Goal: Task Accomplishment & Management: Use online tool/utility

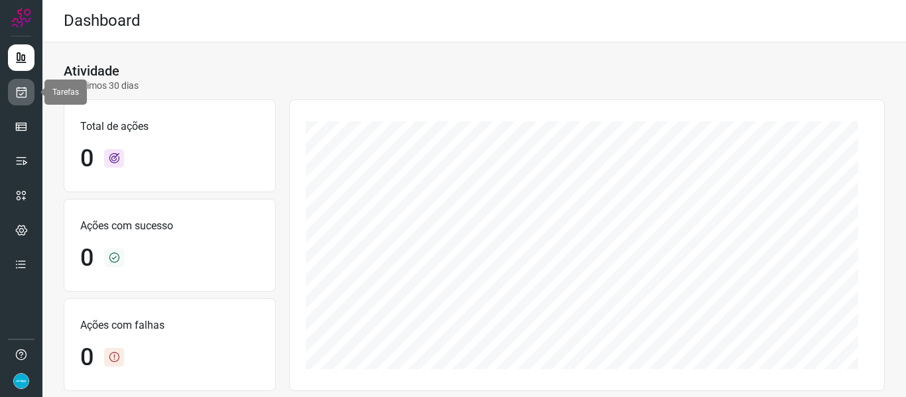
click at [20, 86] on icon at bounding box center [22, 92] width 14 height 13
click at [15, 94] on icon at bounding box center [22, 92] width 14 height 13
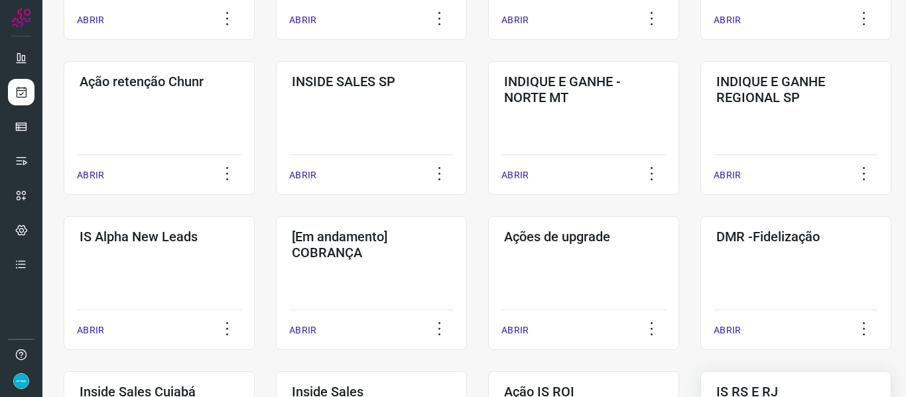
scroll to position [464, 0]
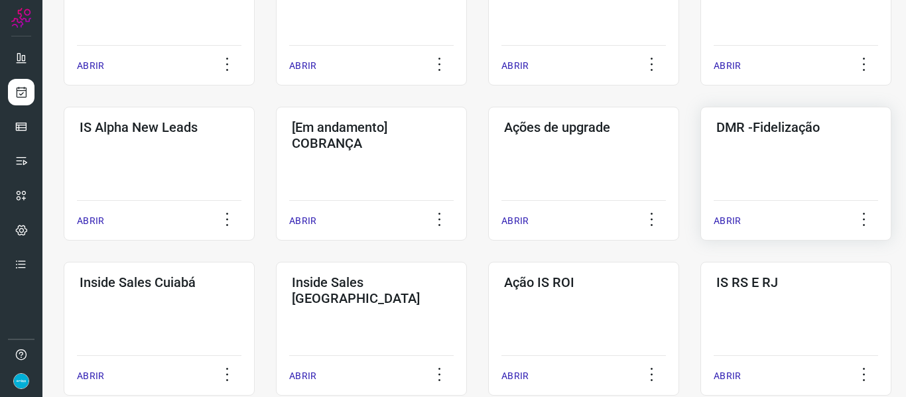
click at [724, 223] on p "ABRIR" at bounding box center [727, 221] width 27 height 14
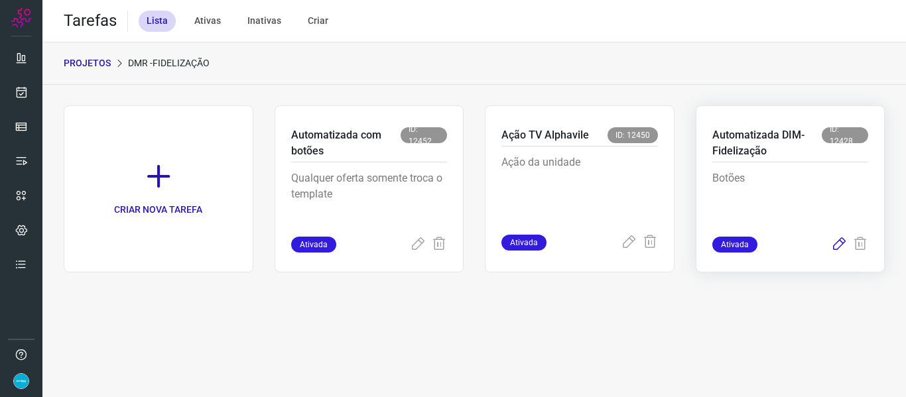
click at [838, 243] on icon at bounding box center [839, 245] width 16 height 16
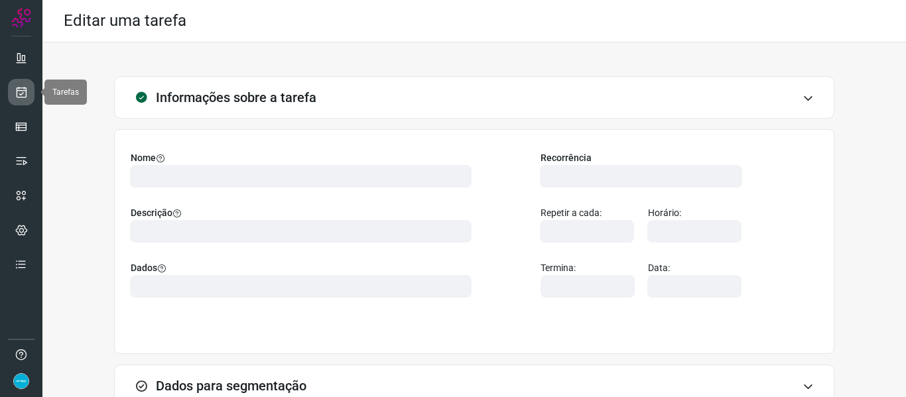
click at [18, 94] on icon at bounding box center [22, 92] width 14 height 13
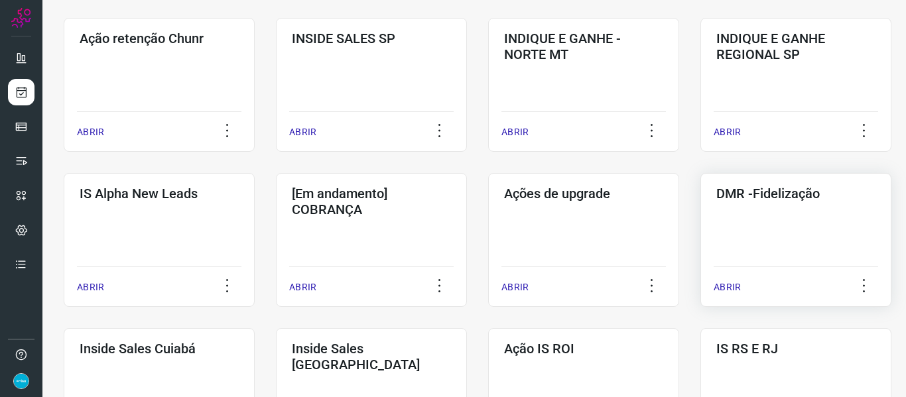
click at [726, 281] on p "ABRIR" at bounding box center [727, 288] width 27 height 14
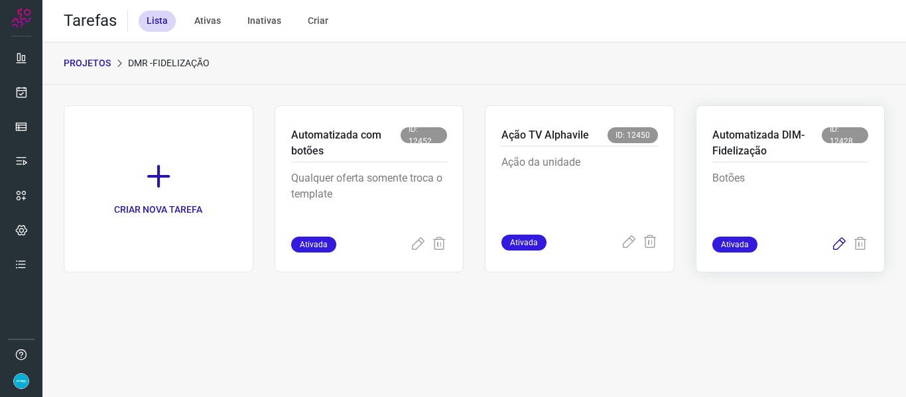
click at [838, 248] on icon at bounding box center [839, 245] width 16 height 16
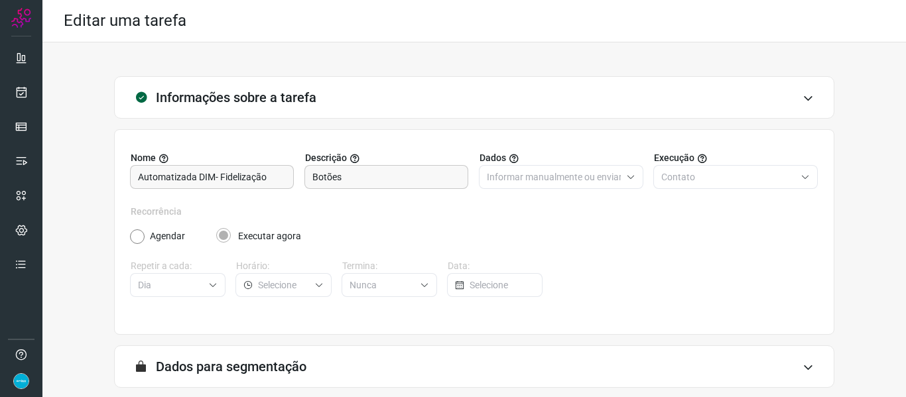
scroll to position [121, 0]
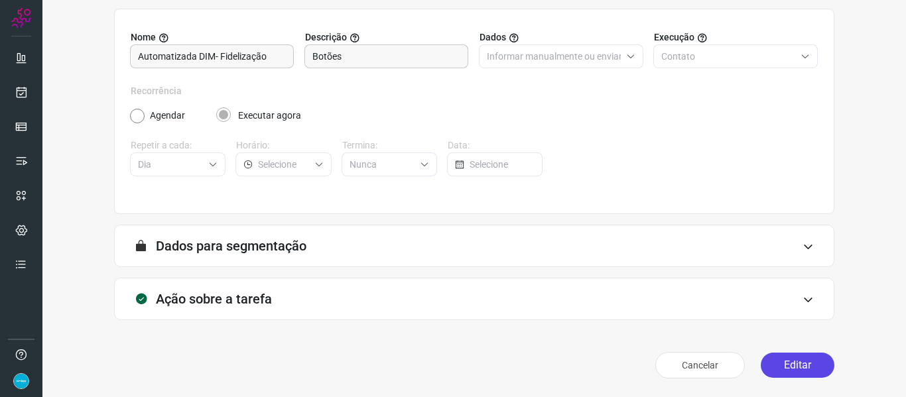
click at [791, 373] on button "Editar" at bounding box center [798, 365] width 74 height 25
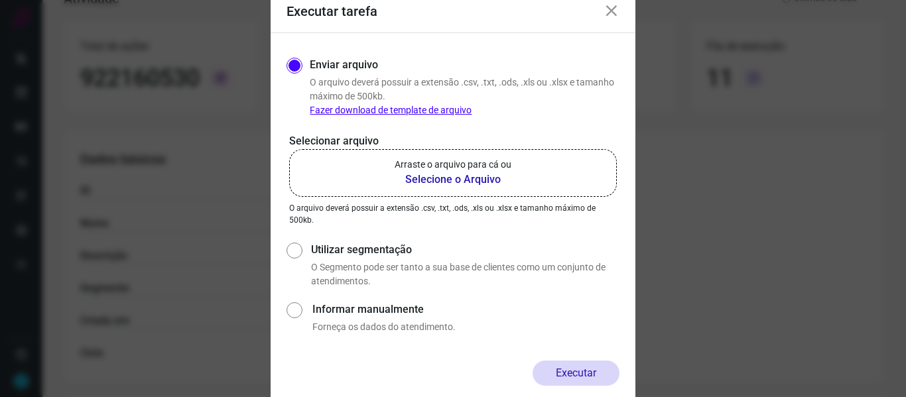
click at [460, 177] on b "Selecione o Arquivo" at bounding box center [453, 180] width 117 height 16
click at [0, 0] on input "Arraste o arquivo para cá ou Selecione o Arquivo" at bounding box center [0, 0] width 0 height 0
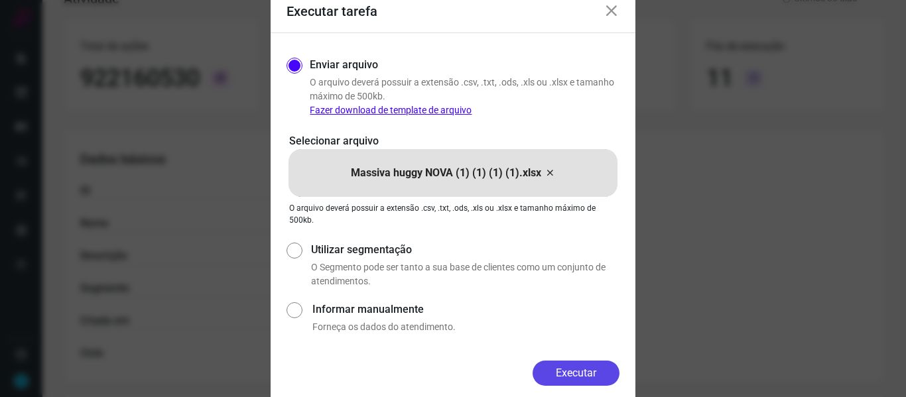
click at [590, 375] on button "Executar" at bounding box center [576, 373] width 87 height 25
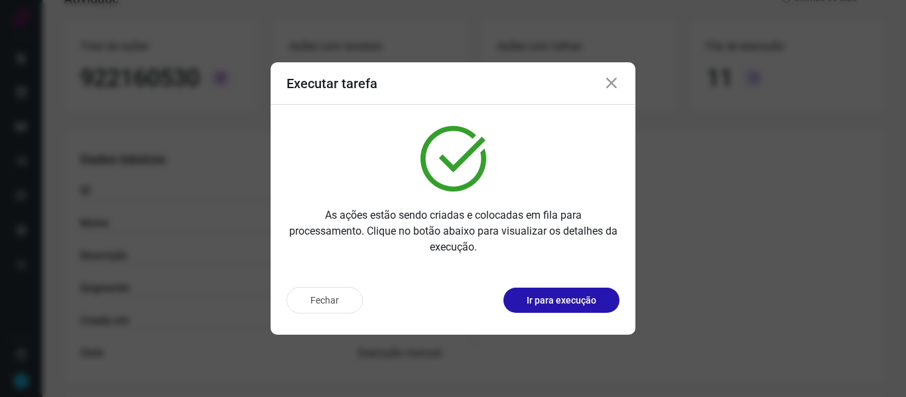
click at [618, 82] on icon at bounding box center [612, 84] width 16 height 16
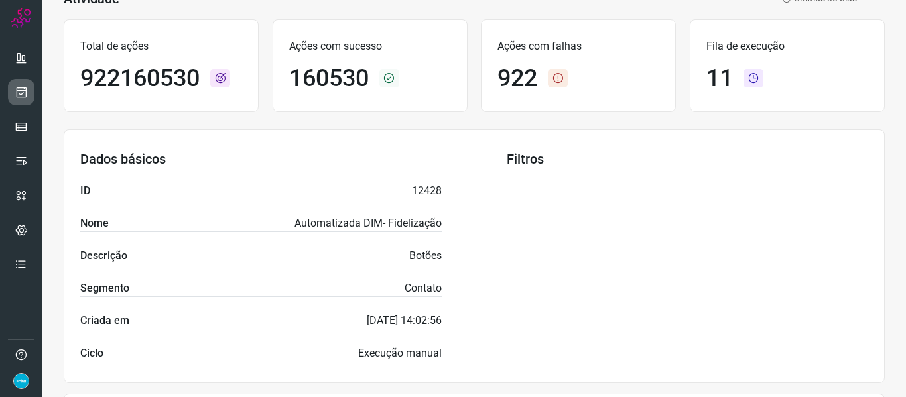
click at [12, 92] on link at bounding box center [21, 92] width 27 height 27
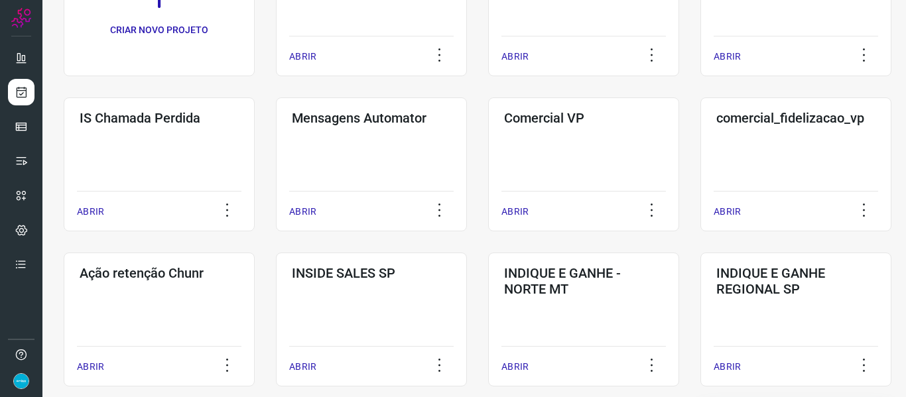
scroll to position [362, 0]
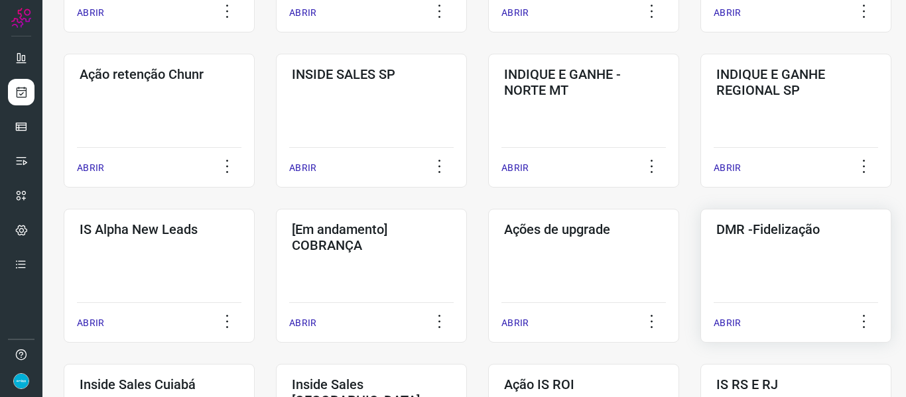
click at [723, 317] on p "ABRIR" at bounding box center [727, 323] width 27 height 14
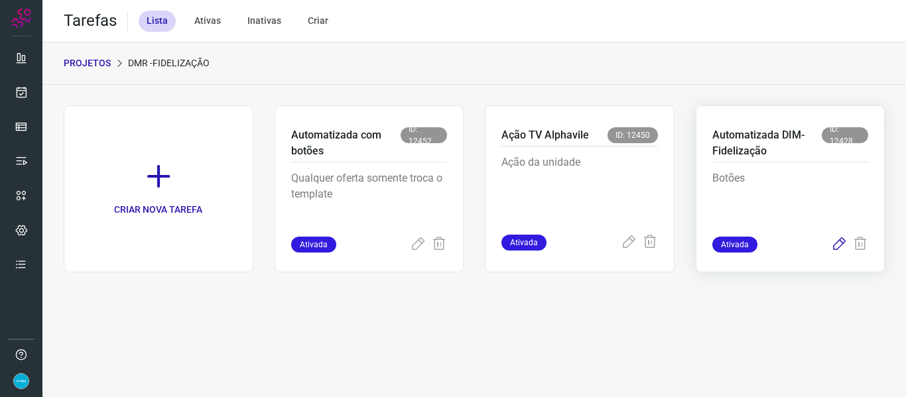
click at [840, 245] on icon at bounding box center [839, 245] width 16 height 16
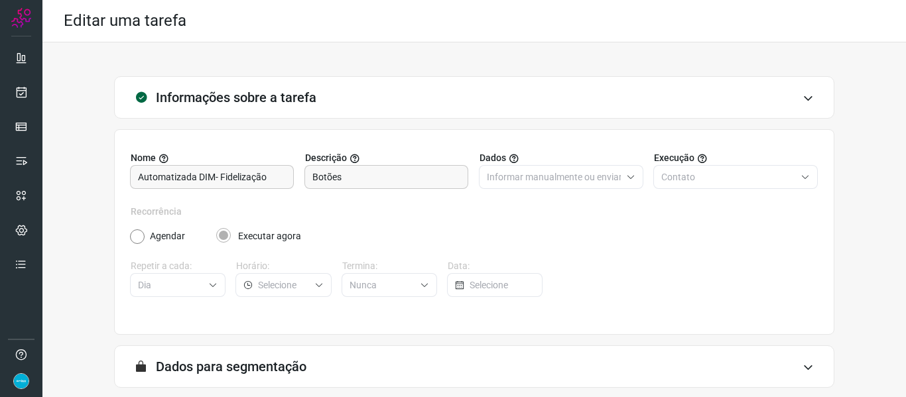
scroll to position [121, 0]
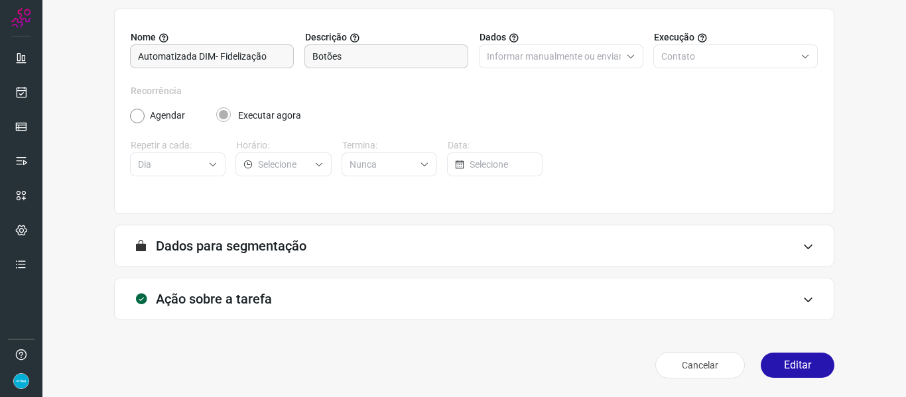
click at [803, 365] on button "Editar" at bounding box center [798, 365] width 74 height 25
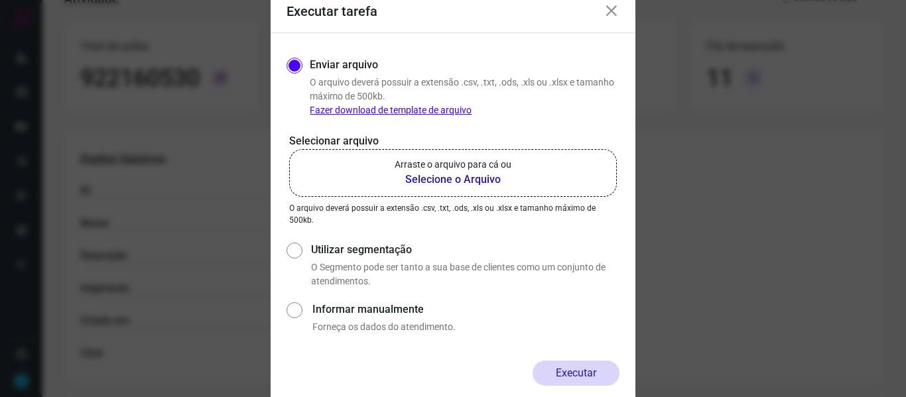
click at [462, 178] on b "Selecione o Arquivo" at bounding box center [453, 180] width 117 height 16
click at [0, 0] on input "Arraste o arquivo para cá ou Selecione o Arquivo" at bounding box center [0, 0] width 0 height 0
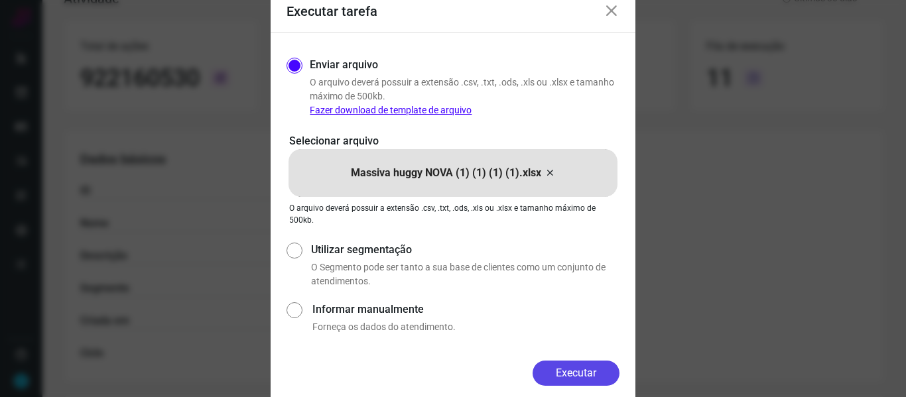
click at [596, 369] on button "Executar" at bounding box center [576, 373] width 87 height 25
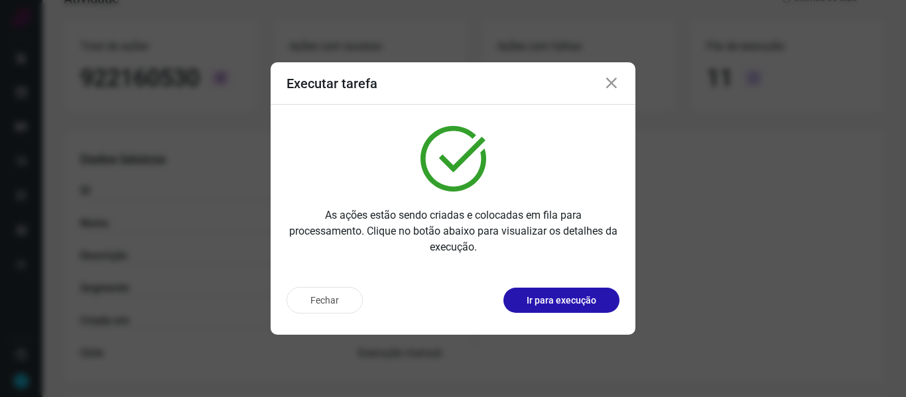
click at [614, 80] on icon at bounding box center [612, 84] width 16 height 16
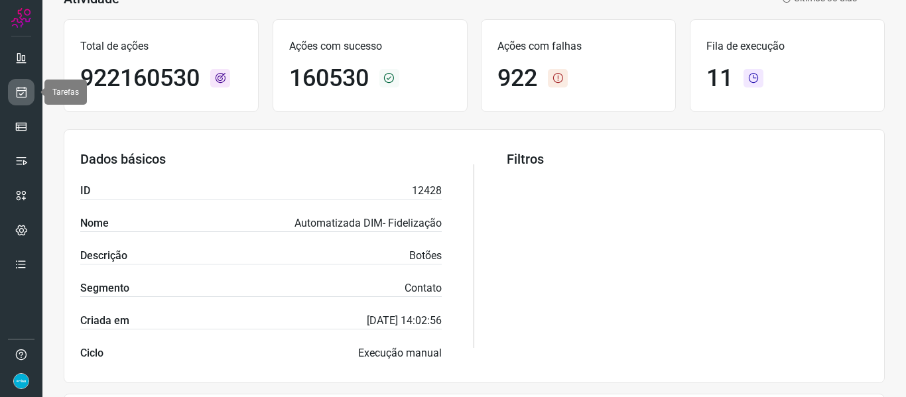
click at [25, 89] on icon at bounding box center [22, 92] width 14 height 13
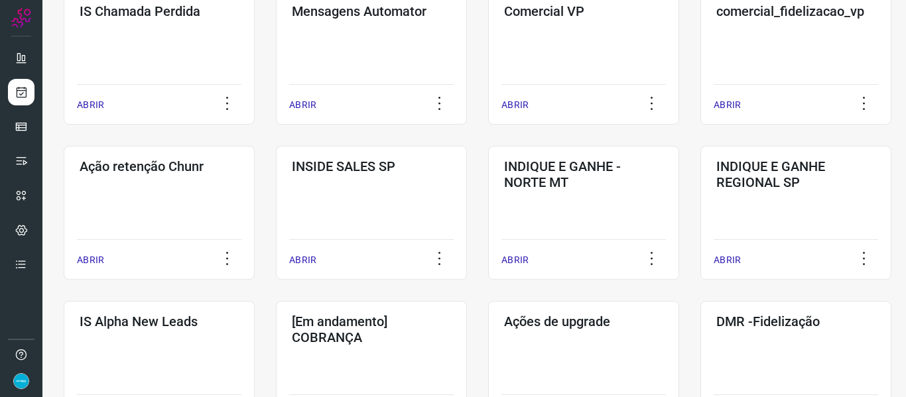
scroll to position [428, 0]
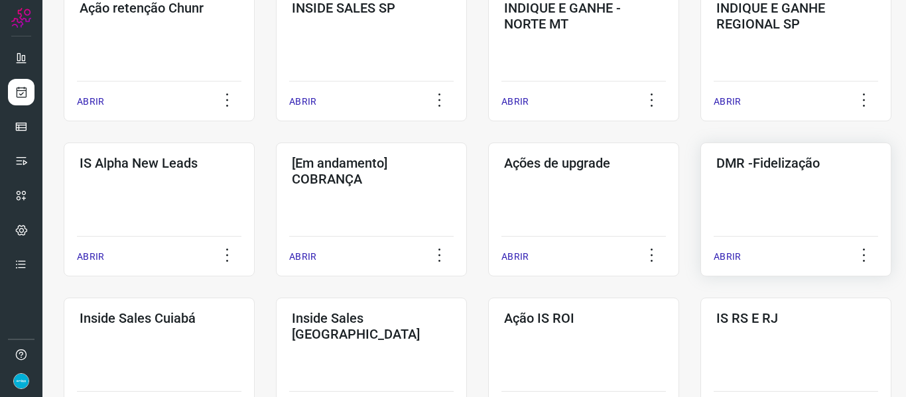
click at [730, 257] on p "ABRIR" at bounding box center [727, 257] width 27 height 14
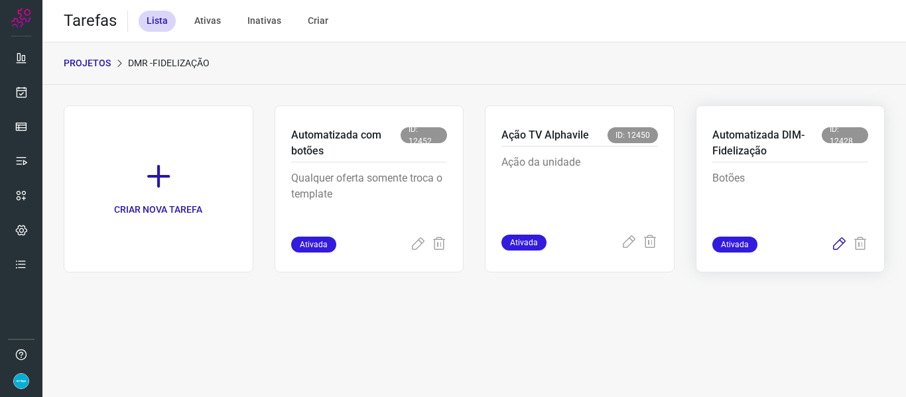
click at [838, 244] on icon at bounding box center [839, 245] width 16 height 16
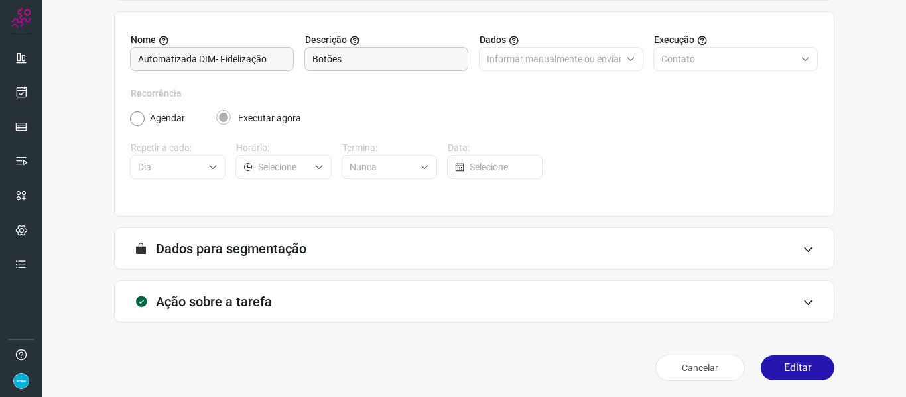
scroll to position [121, 0]
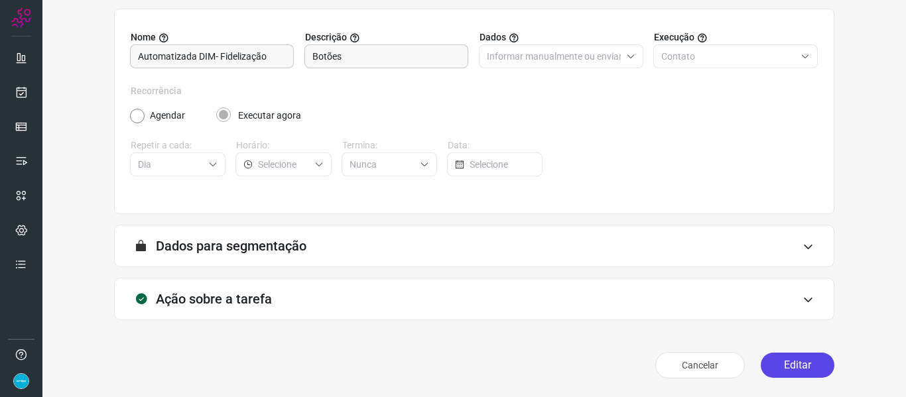
click at [798, 361] on button "Editar" at bounding box center [798, 365] width 74 height 25
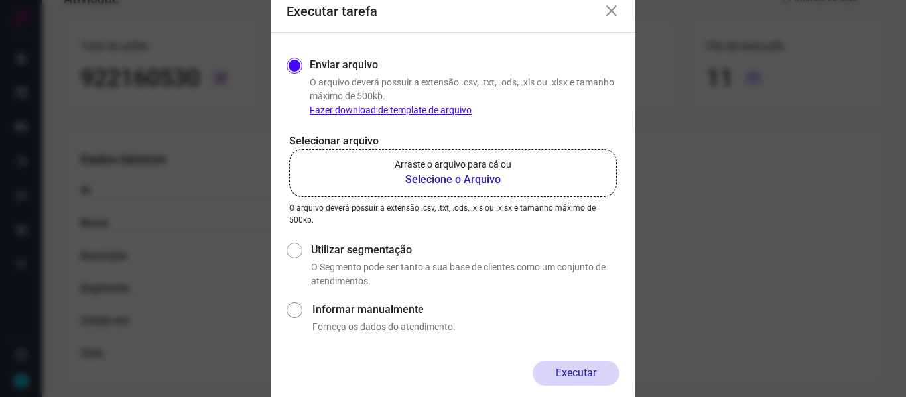
click at [444, 176] on b "Selecione o Arquivo" at bounding box center [453, 180] width 117 height 16
click at [0, 0] on input "Arraste o arquivo para cá ou Selecione o Arquivo" at bounding box center [0, 0] width 0 height 0
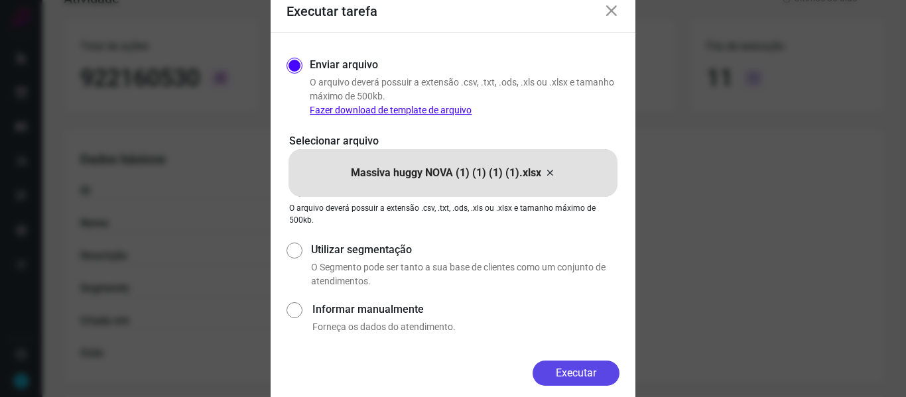
click at [588, 374] on button "Executar" at bounding box center [576, 373] width 87 height 25
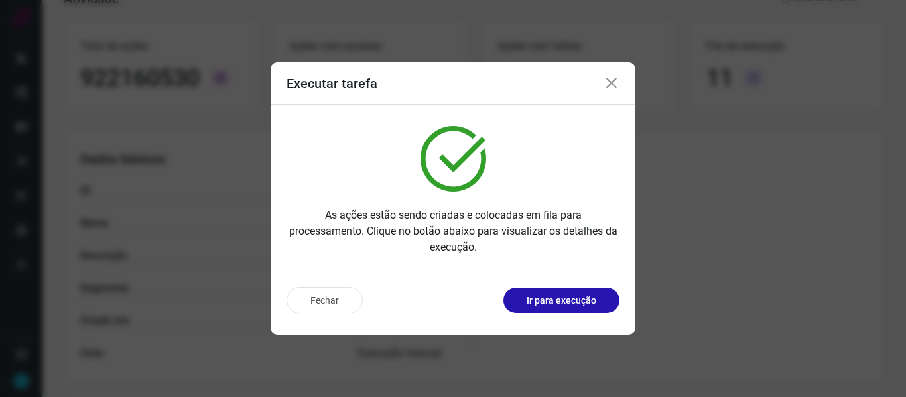
click at [612, 82] on icon at bounding box center [612, 84] width 16 height 16
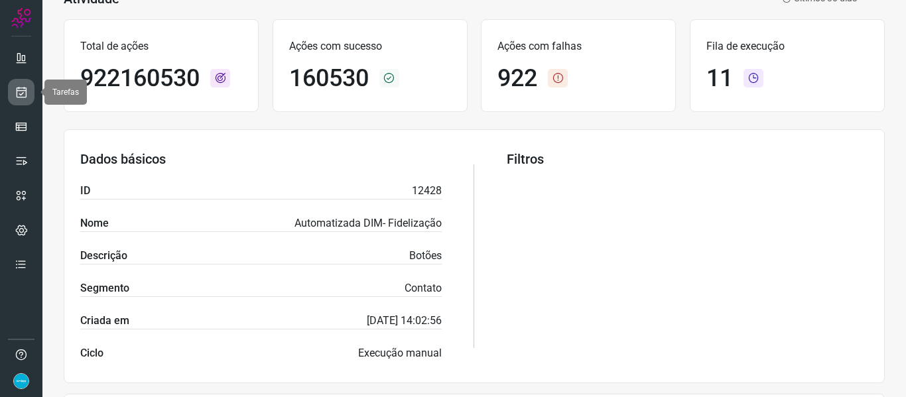
click at [19, 93] on icon at bounding box center [22, 92] width 14 height 13
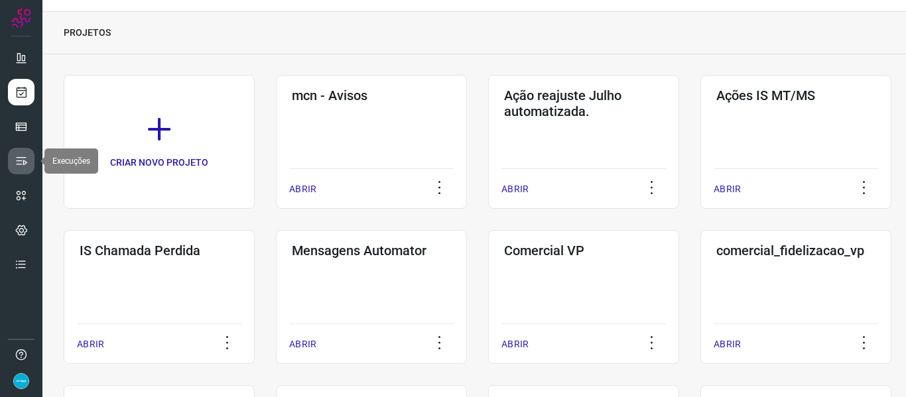
click at [16, 157] on icon at bounding box center [21, 161] width 13 height 13
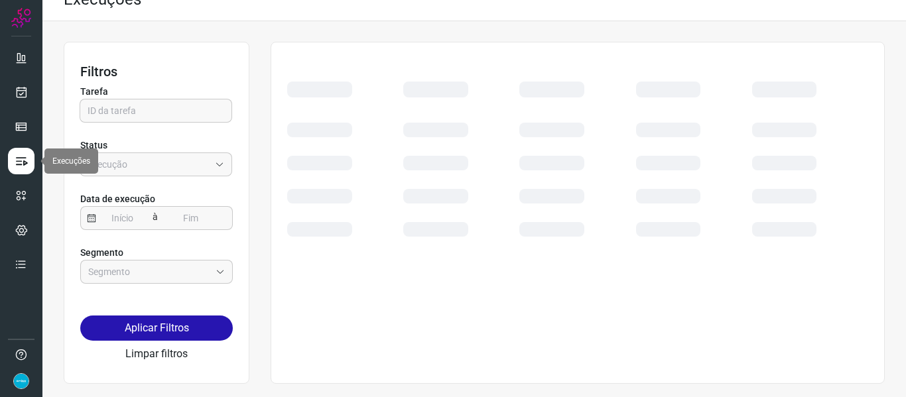
scroll to position [21, 0]
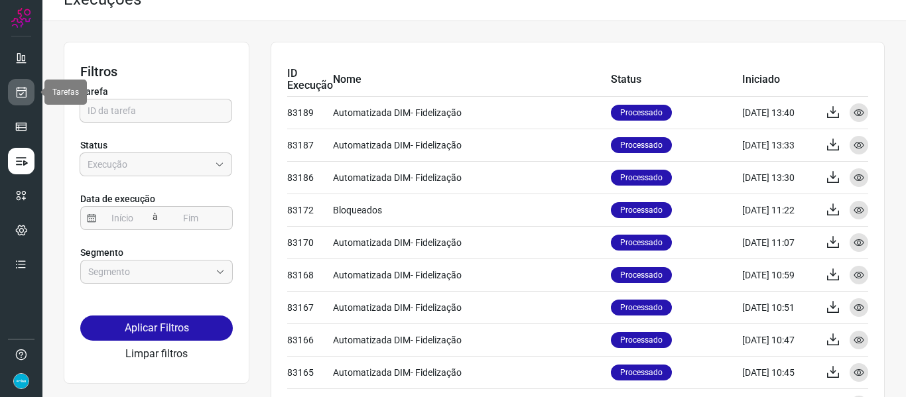
click at [21, 94] on icon at bounding box center [22, 92] width 14 height 13
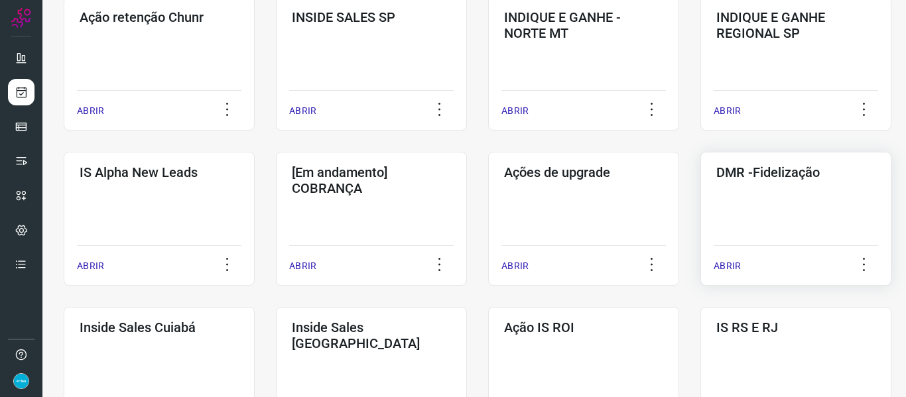
click at [728, 263] on p "ABRIR" at bounding box center [727, 266] width 27 height 14
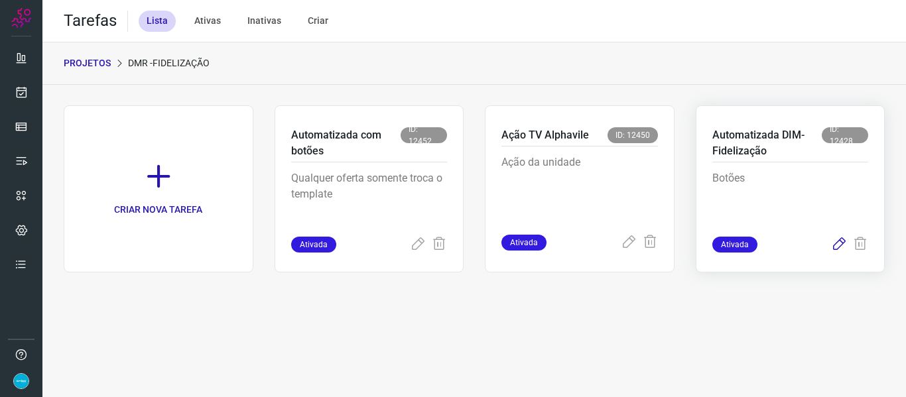
click at [836, 240] on icon at bounding box center [839, 245] width 16 height 16
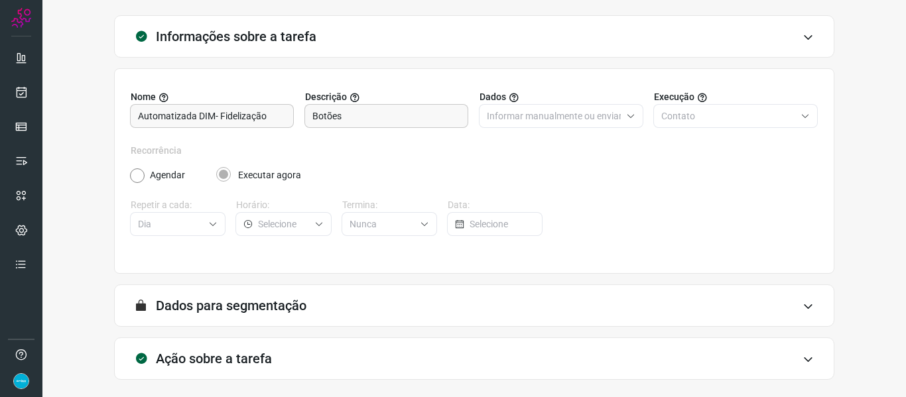
scroll to position [121, 0]
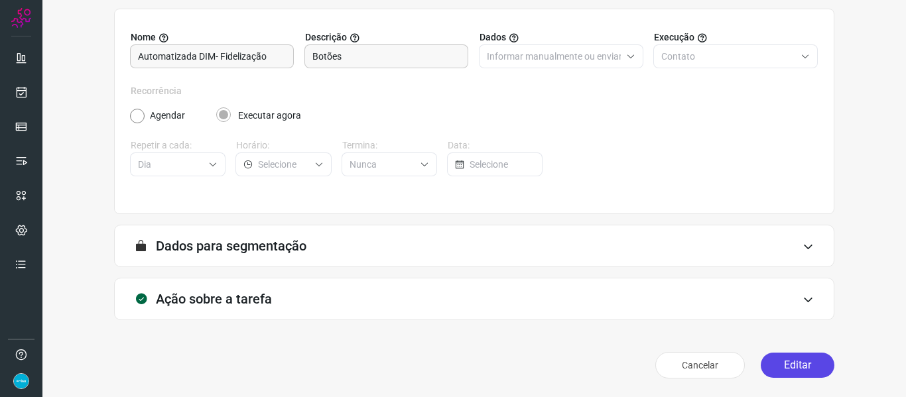
click at [811, 363] on button "Editar" at bounding box center [798, 365] width 74 height 25
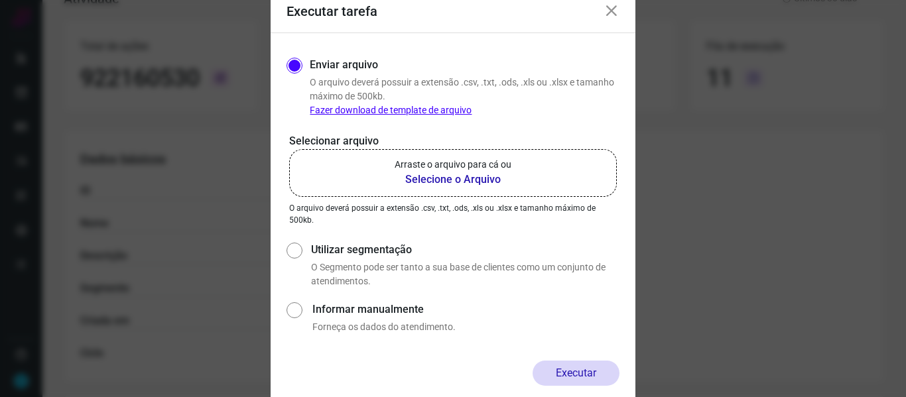
click at [458, 186] on b "Selecione o Arquivo" at bounding box center [453, 180] width 117 height 16
click at [0, 0] on input "Arraste o arquivo para cá ou Selecione o Arquivo" at bounding box center [0, 0] width 0 height 0
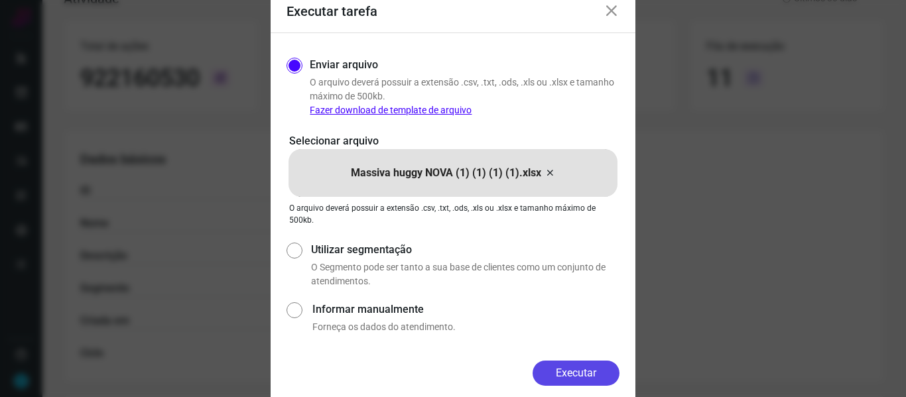
click at [612, 369] on button "Executar" at bounding box center [576, 373] width 87 height 25
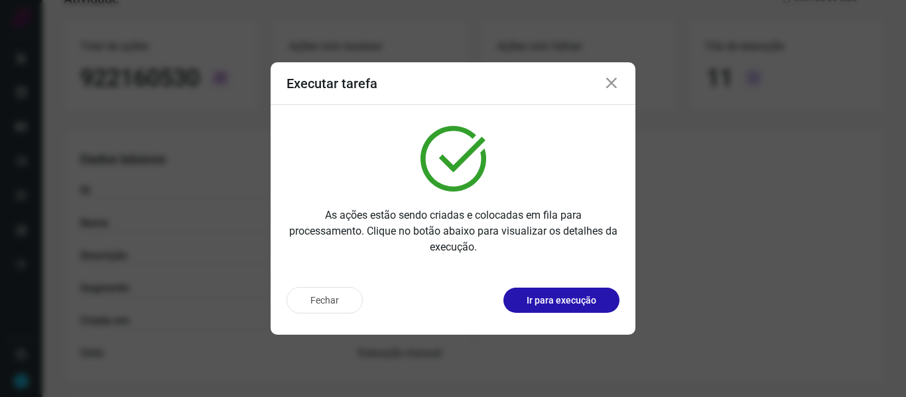
click at [614, 80] on icon at bounding box center [612, 84] width 16 height 16
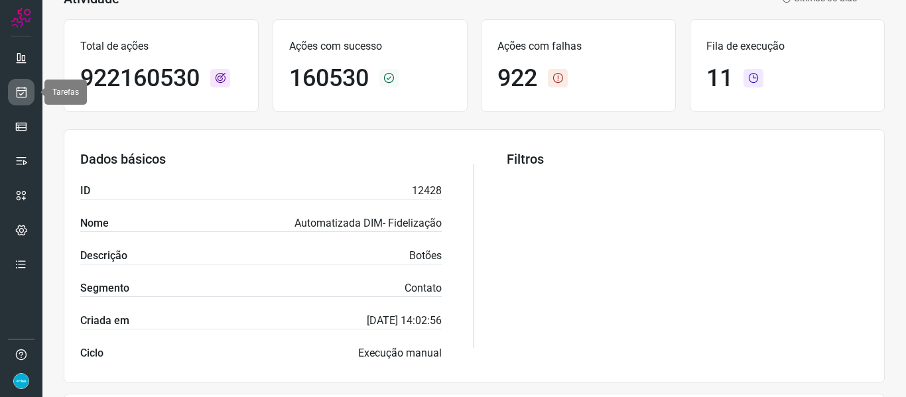
click at [20, 86] on icon at bounding box center [22, 92] width 14 height 13
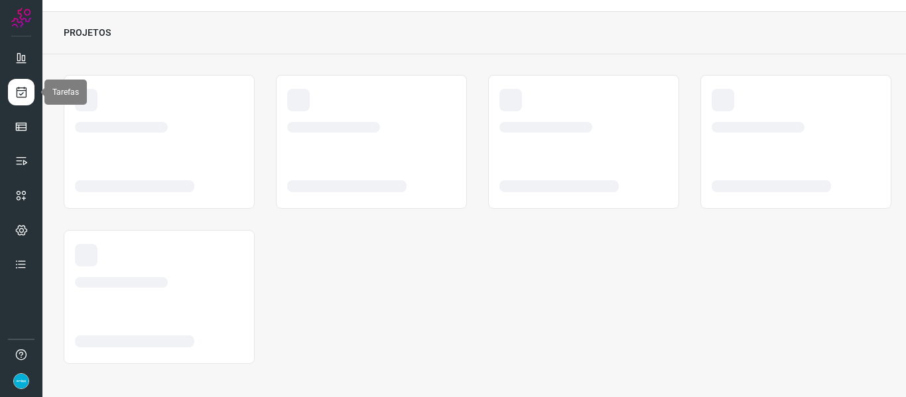
scroll to position [31, 0]
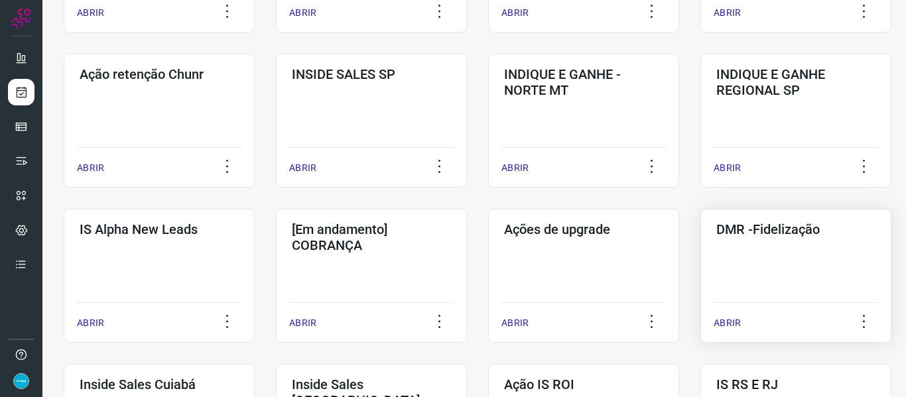
click at [725, 324] on p "ABRIR" at bounding box center [727, 323] width 27 height 14
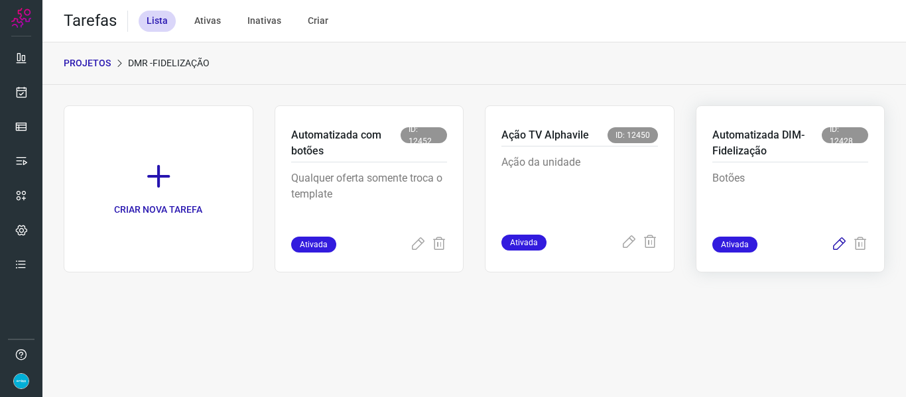
click at [839, 245] on icon at bounding box center [839, 245] width 16 height 16
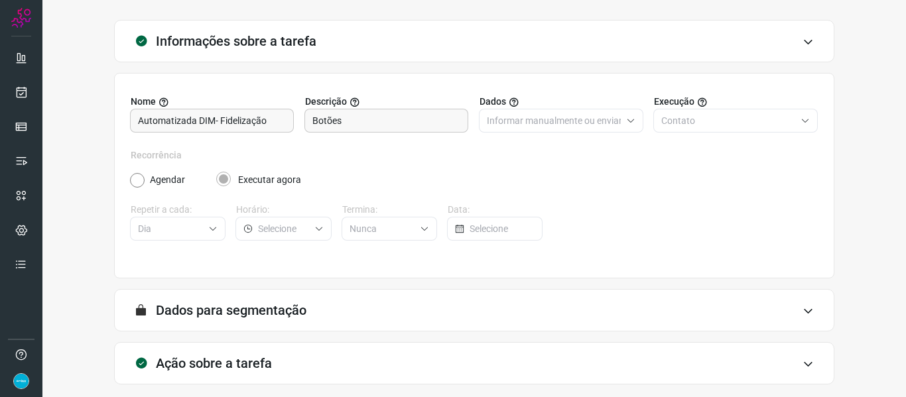
scroll to position [121, 0]
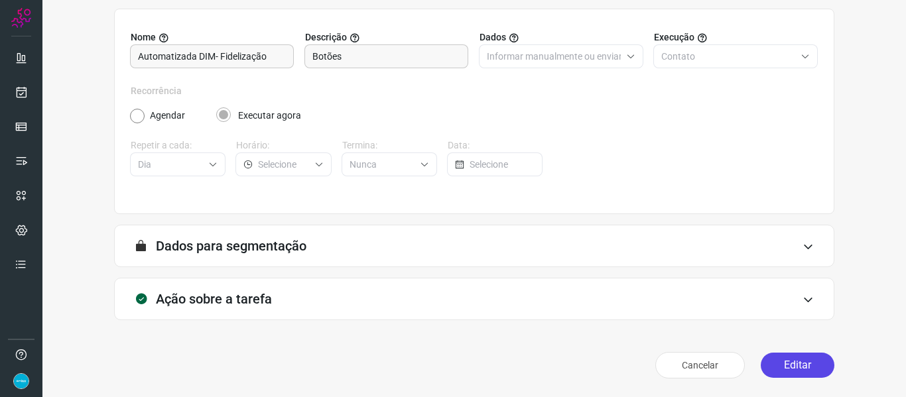
click at [806, 359] on button "Editar" at bounding box center [798, 365] width 74 height 25
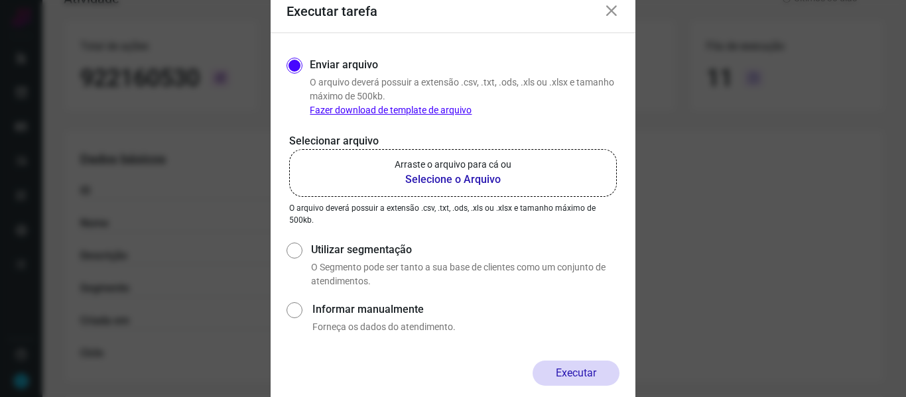
click at [458, 176] on b "Selecione o Arquivo" at bounding box center [453, 180] width 117 height 16
click at [0, 0] on input "Arraste o arquivo para cá ou Selecione o Arquivo" at bounding box center [0, 0] width 0 height 0
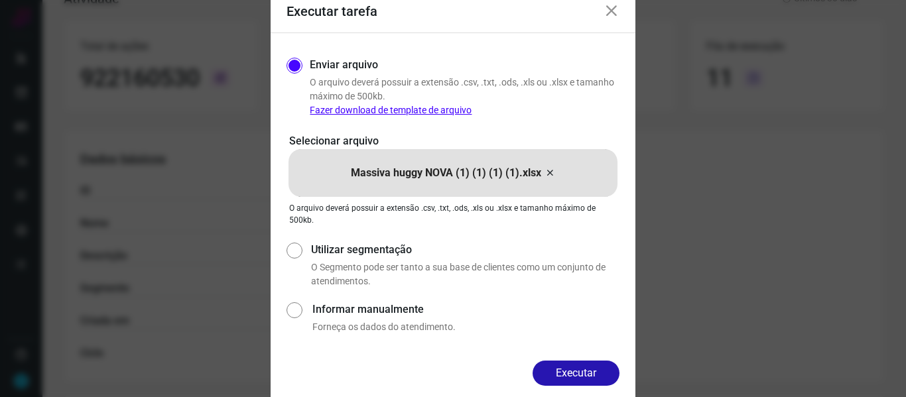
click at [576, 375] on button "Executar" at bounding box center [576, 373] width 87 height 25
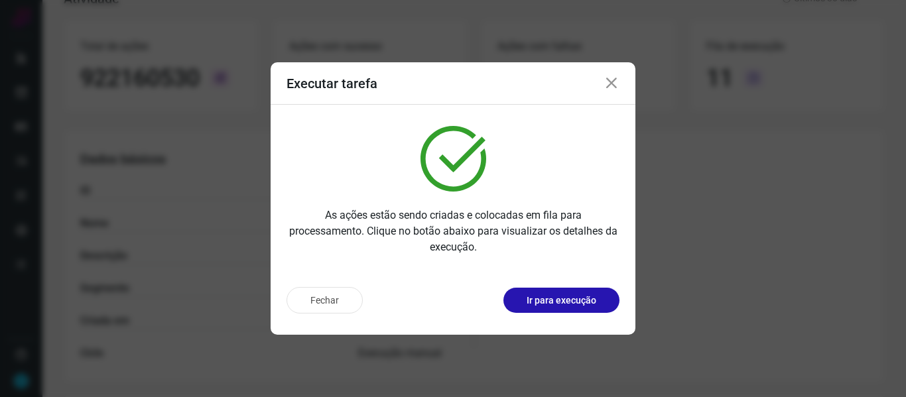
click at [612, 83] on icon at bounding box center [612, 84] width 16 height 16
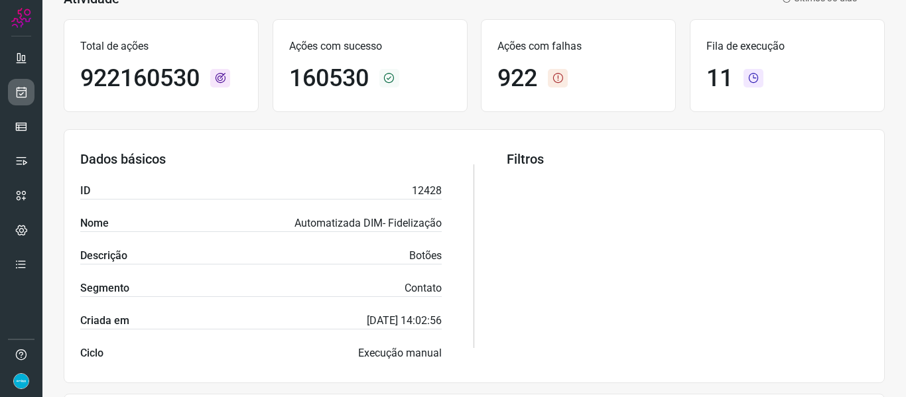
click at [27, 94] on icon at bounding box center [22, 92] width 14 height 13
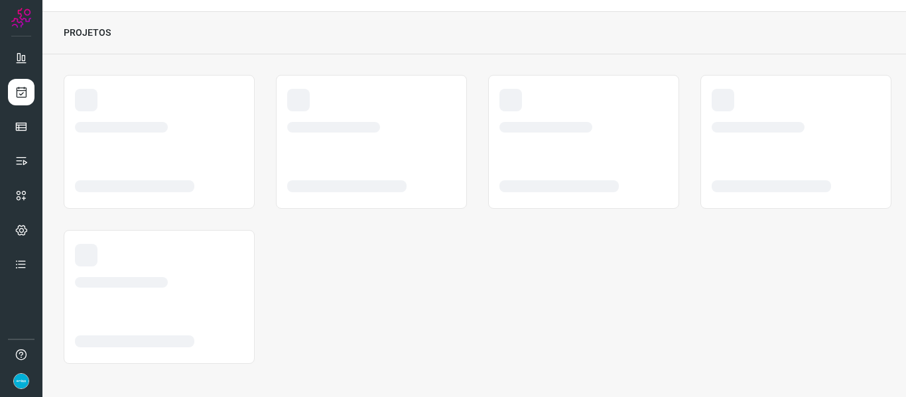
scroll to position [31, 0]
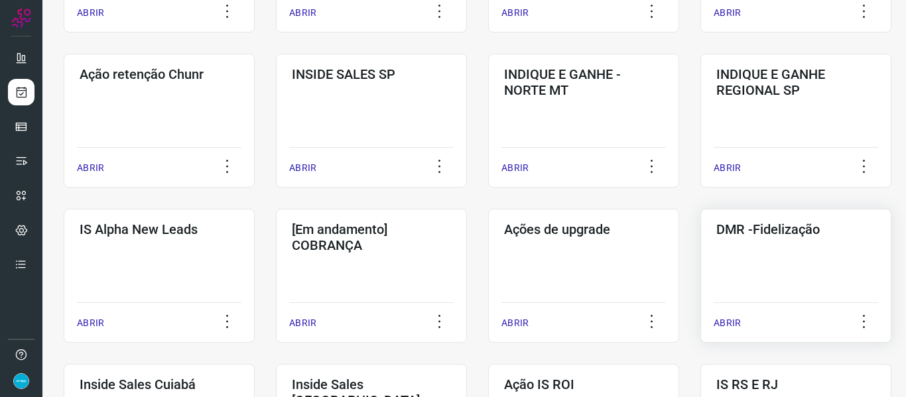
click at [727, 320] on p "ABRIR" at bounding box center [727, 323] width 27 height 14
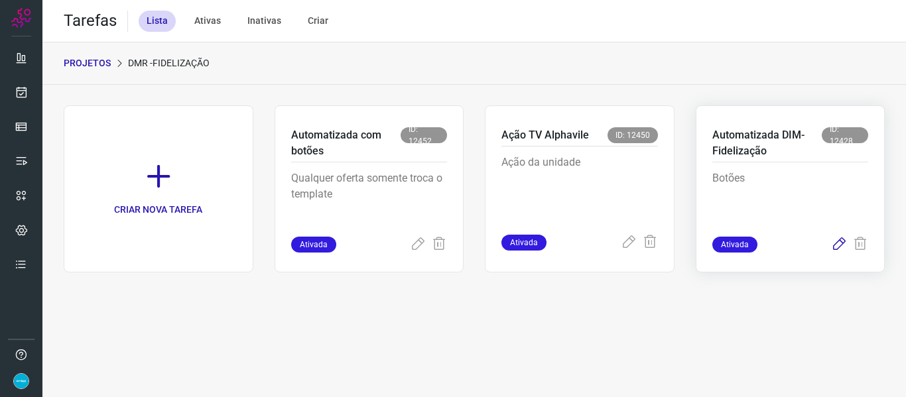
click at [840, 243] on icon at bounding box center [839, 245] width 16 height 16
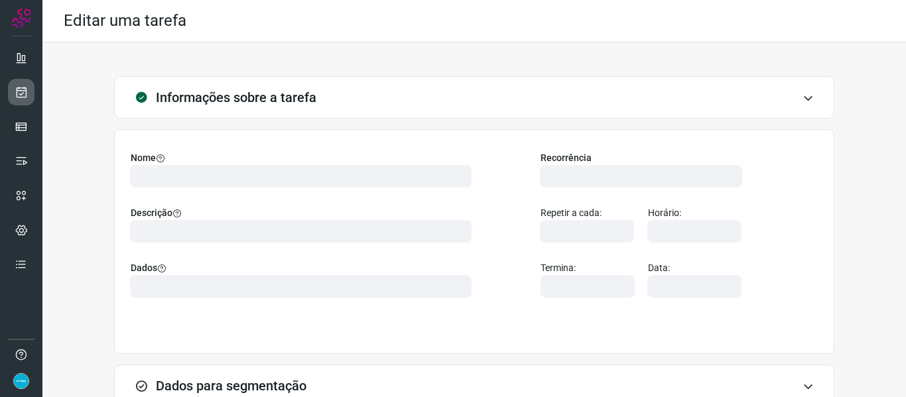
click at [24, 86] on icon at bounding box center [22, 92] width 14 height 13
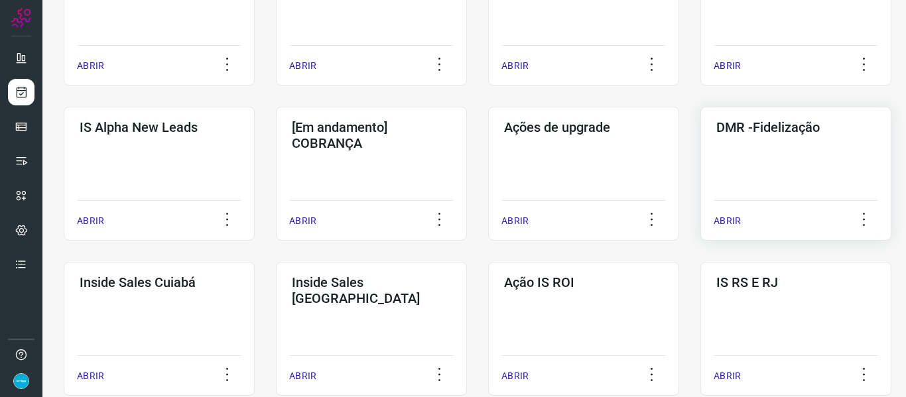
click at [719, 219] on p "ABRIR" at bounding box center [727, 221] width 27 height 14
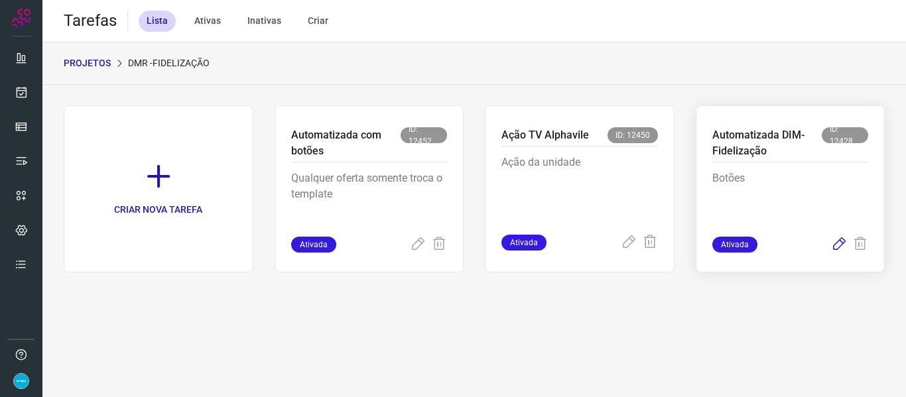
click at [841, 245] on icon at bounding box center [839, 245] width 16 height 16
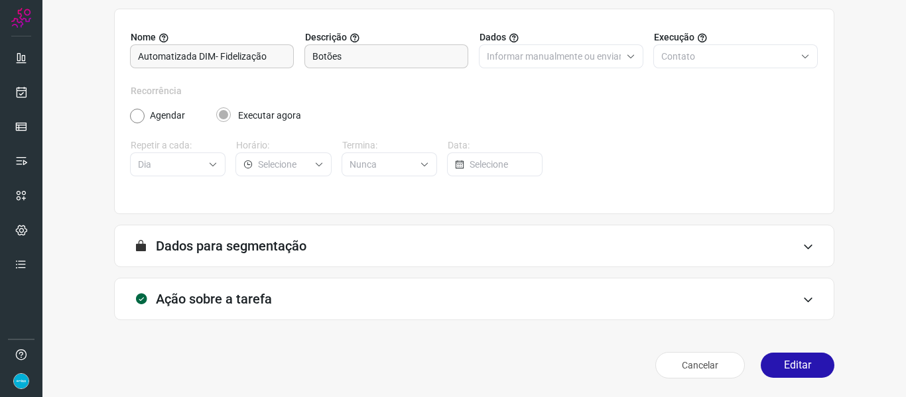
scroll to position [121, 0]
click at [796, 363] on button "Editar" at bounding box center [798, 365] width 74 height 25
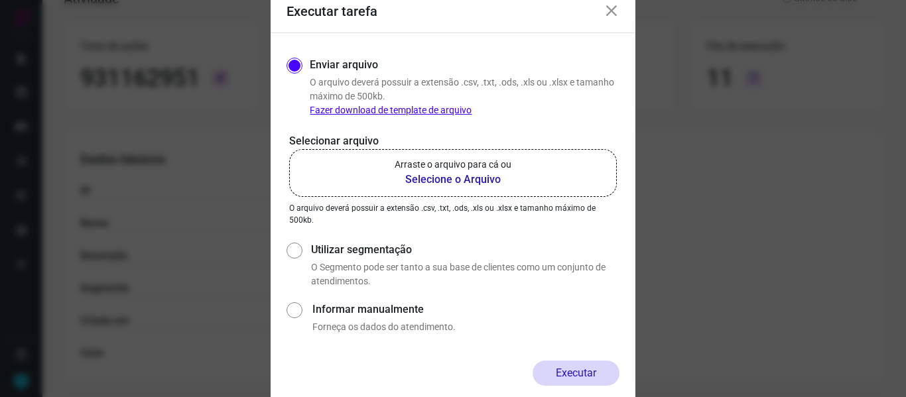
click at [473, 186] on b "Selecione o Arquivo" at bounding box center [453, 180] width 117 height 16
click at [0, 0] on input "Arraste o arquivo para cá ou Selecione o Arquivo" at bounding box center [0, 0] width 0 height 0
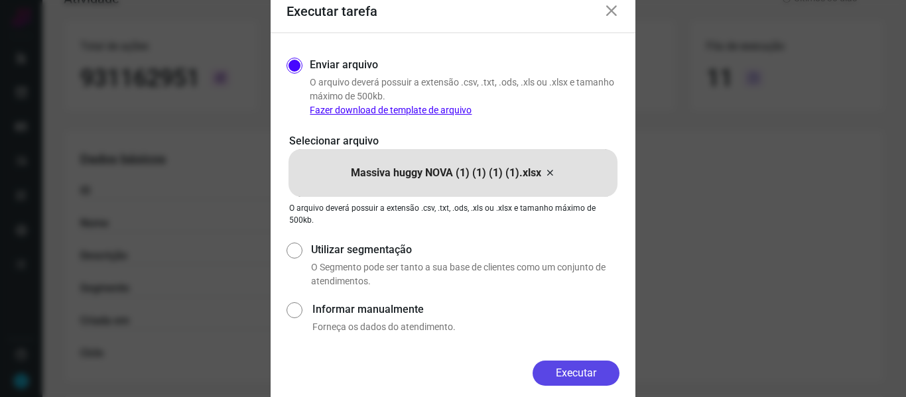
click at [572, 367] on button "Executar" at bounding box center [576, 373] width 87 height 25
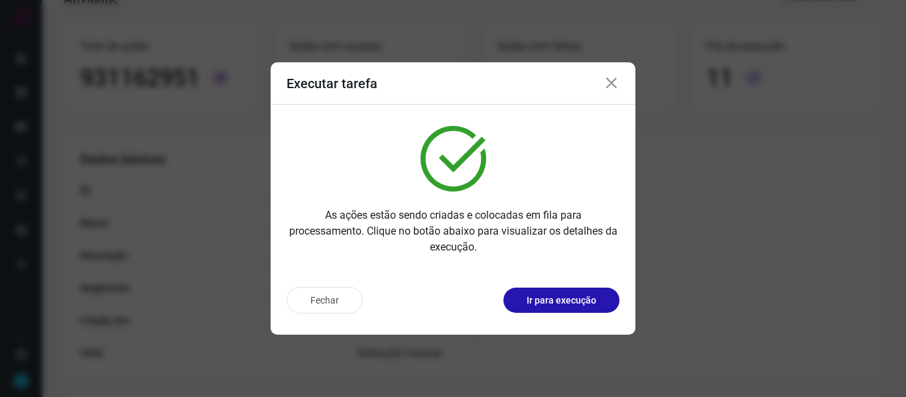
click at [607, 83] on icon at bounding box center [612, 84] width 16 height 16
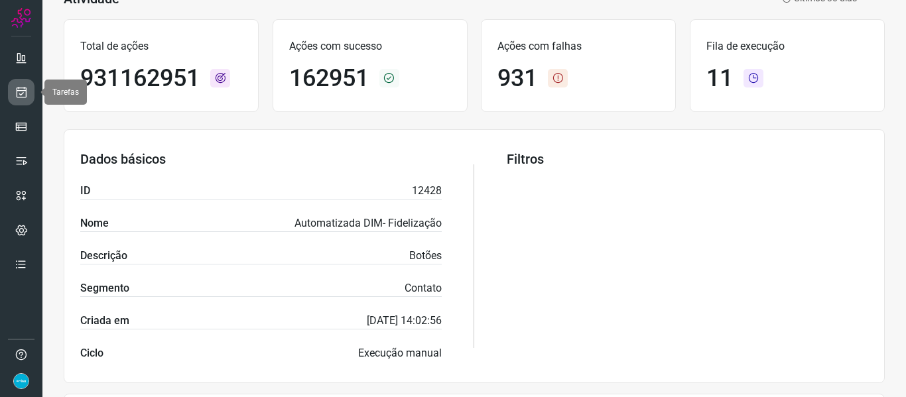
click at [13, 90] on link at bounding box center [21, 92] width 27 height 27
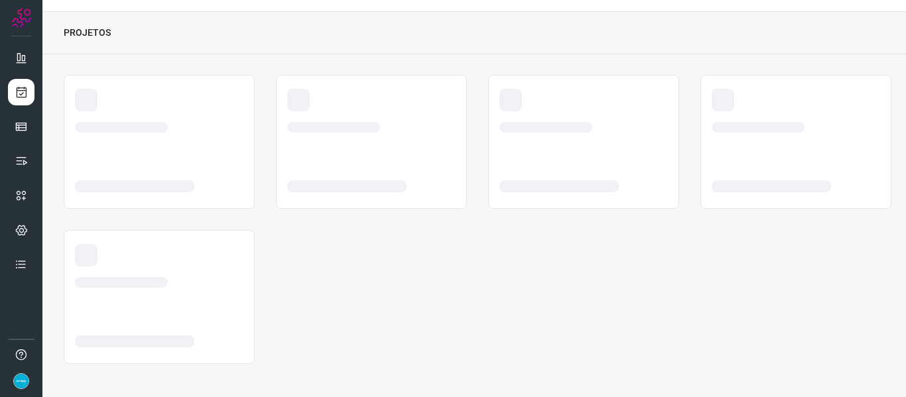
scroll to position [31, 0]
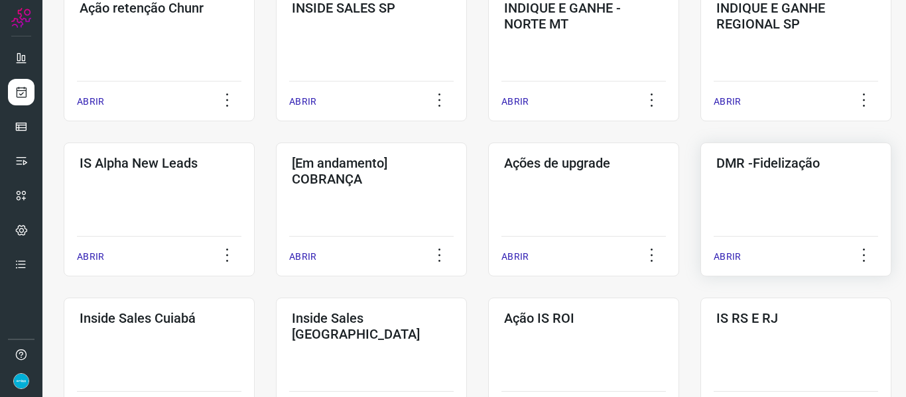
click at [720, 254] on p "ABRIR" at bounding box center [727, 257] width 27 height 14
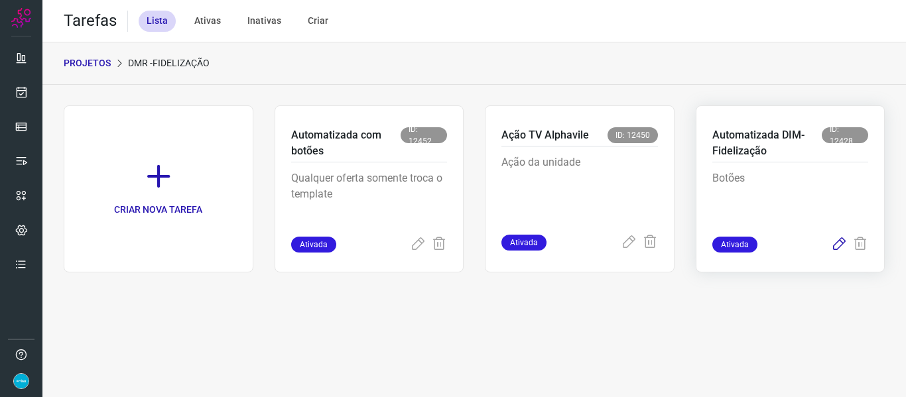
click at [838, 247] on icon at bounding box center [839, 245] width 16 height 16
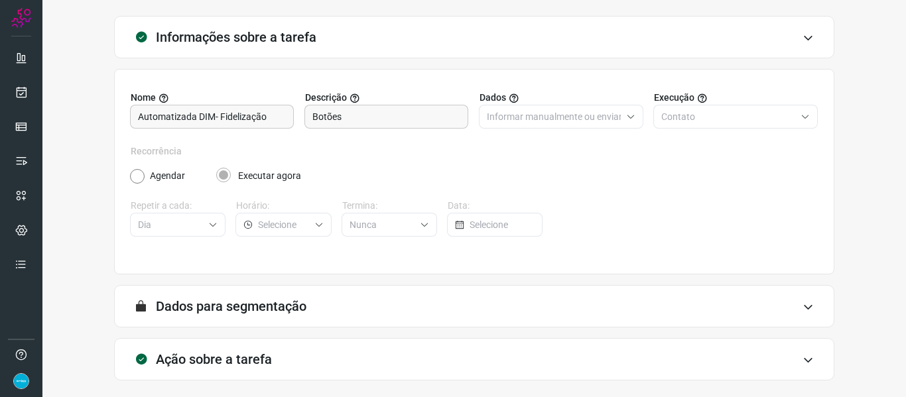
scroll to position [121, 0]
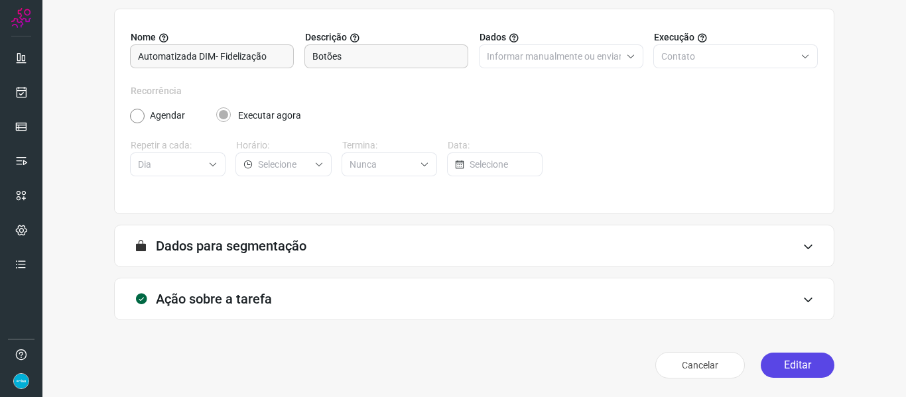
drag, startPoint x: 789, startPoint y: 371, endPoint x: 844, endPoint y: 262, distance: 122.5
click at [789, 371] on button "Editar" at bounding box center [798, 365] width 74 height 25
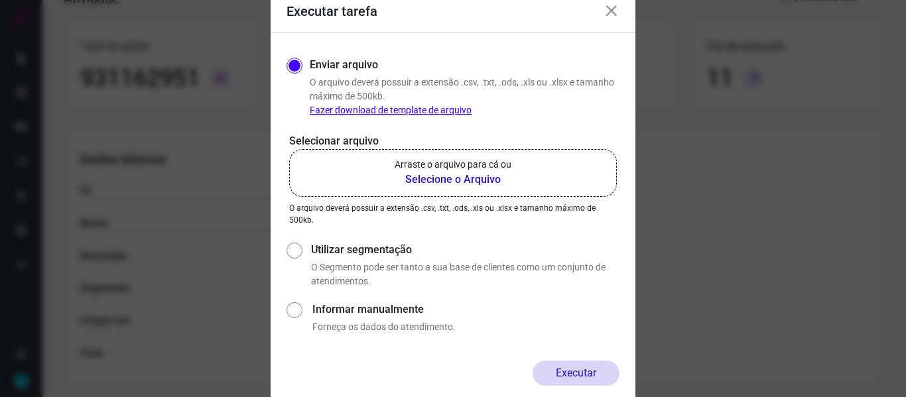
click at [469, 178] on b "Selecione o Arquivo" at bounding box center [453, 180] width 117 height 16
click at [0, 0] on input "Arraste o arquivo para cá ou Selecione o Arquivo" at bounding box center [0, 0] width 0 height 0
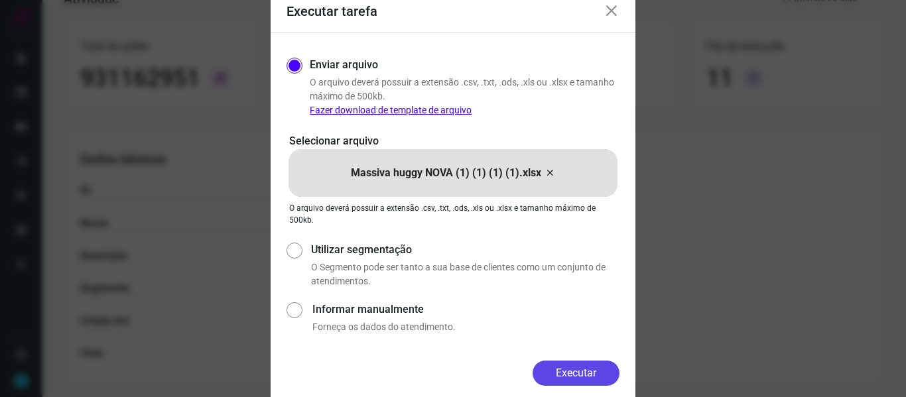
click at [598, 374] on button "Executar" at bounding box center [576, 373] width 87 height 25
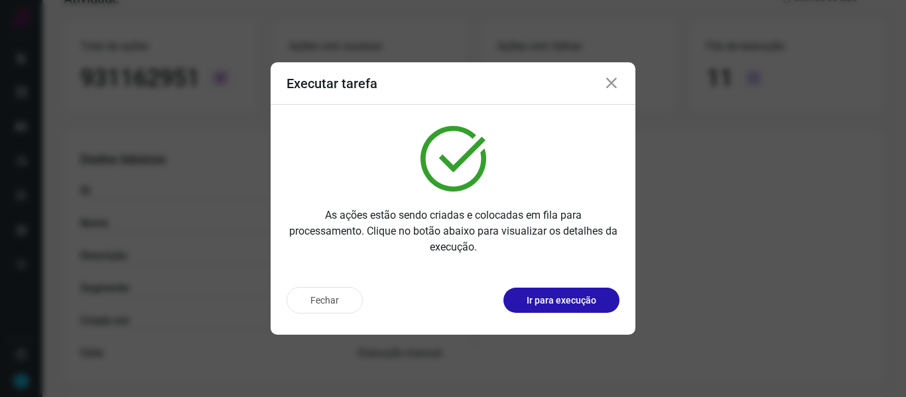
click at [615, 86] on icon at bounding box center [612, 84] width 16 height 16
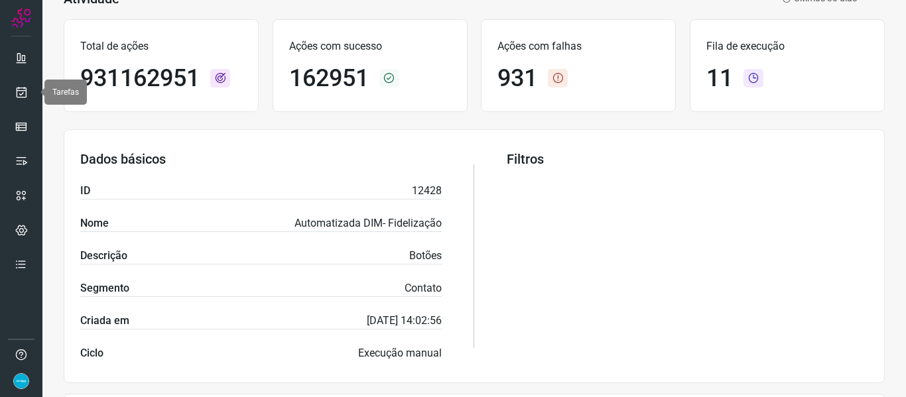
drag, startPoint x: 19, startPoint y: 94, endPoint x: 65, endPoint y: 101, distance: 46.3
click at [19, 94] on icon at bounding box center [22, 92] width 14 height 13
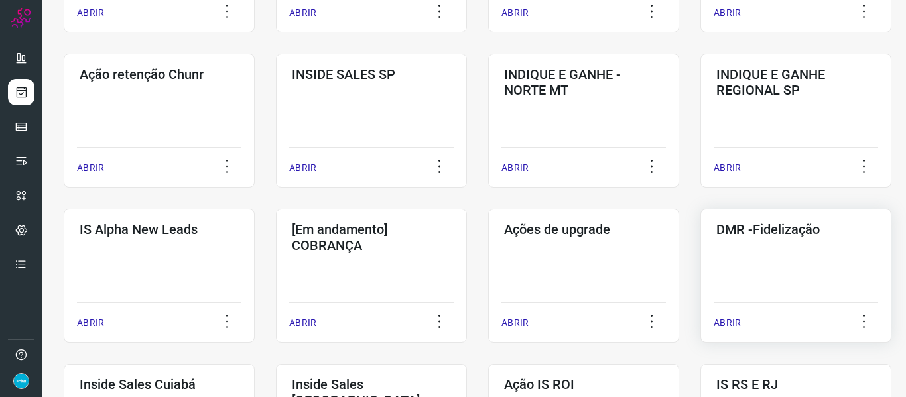
click at [734, 322] on p "ABRIR" at bounding box center [727, 323] width 27 height 14
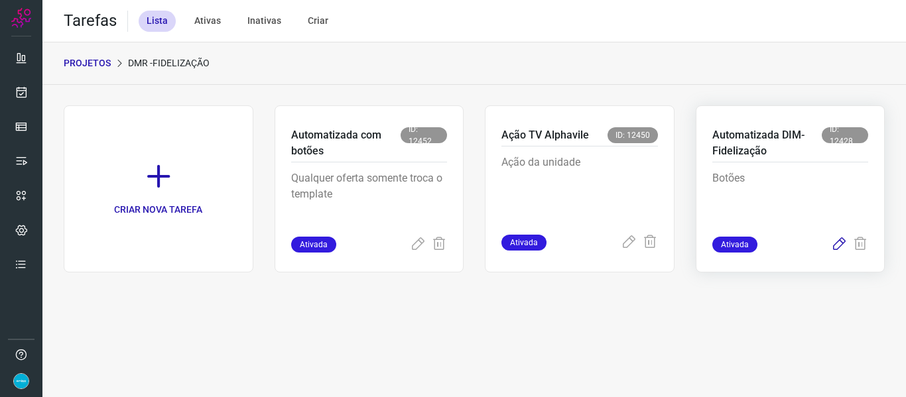
click at [840, 244] on icon at bounding box center [839, 245] width 16 height 16
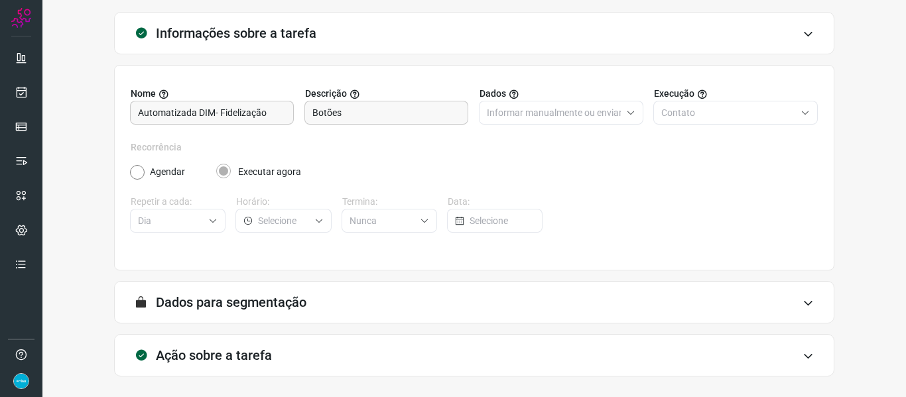
scroll to position [121, 0]
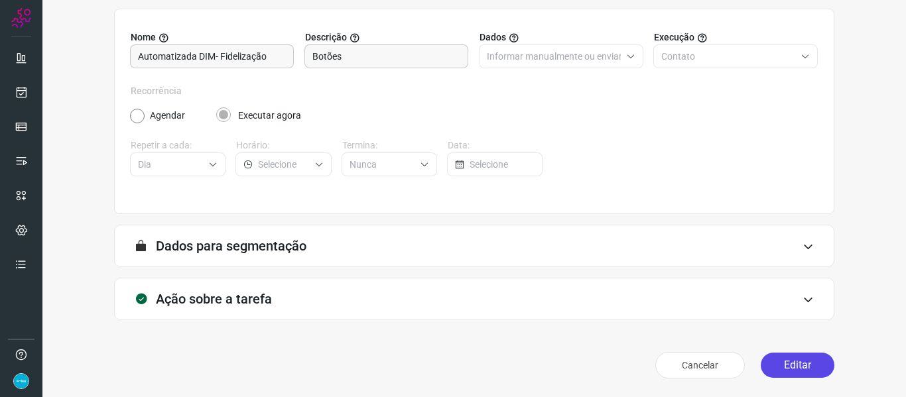
click at [800, 366] on button "Editar" at bounding box center [798, 365] width 74 height 25
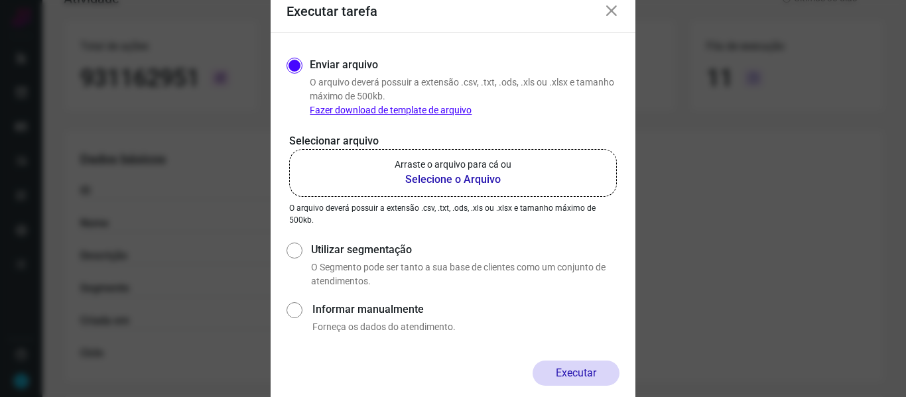
click at [462, 178] on b "Selecione o Arquivo" at bounding box center [453, 180] width 117 height 16
click at [0, 0] on input "Arraste o arquivo para cá ou Selecione o Arquivo" at bounding box center [0, 0] width 0 height 0
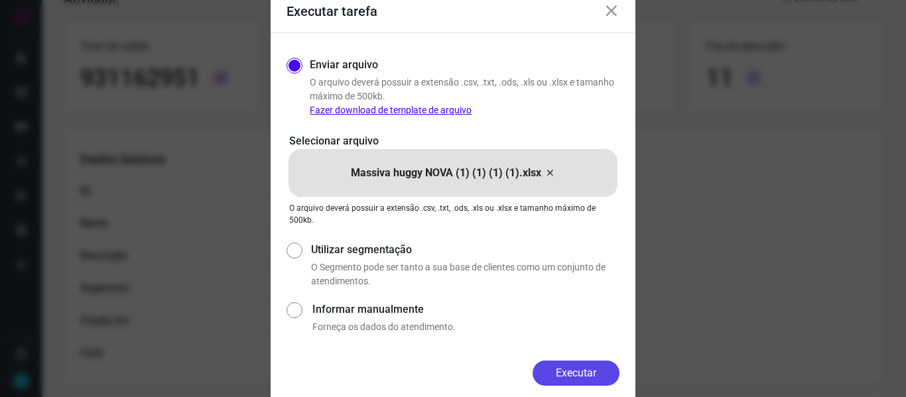
click at [594, 371] on button "Executar" at bounding box center [576, 373] width 87 height 25
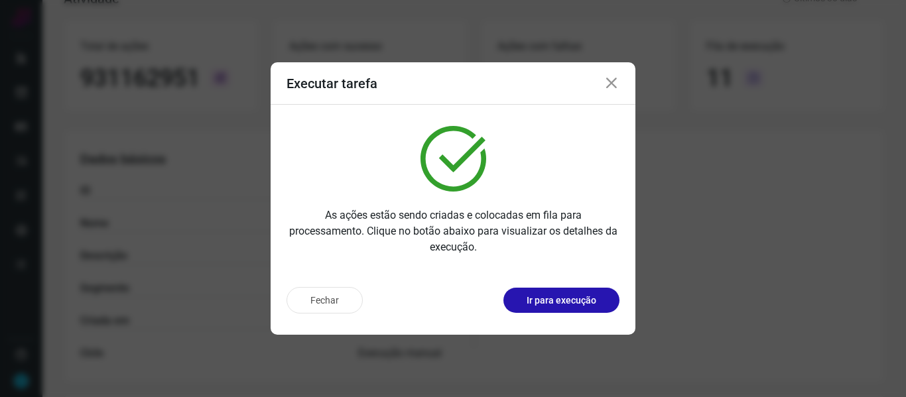
click at [618, 81] on icon at bounding box center [612, 84] width 16 height 16
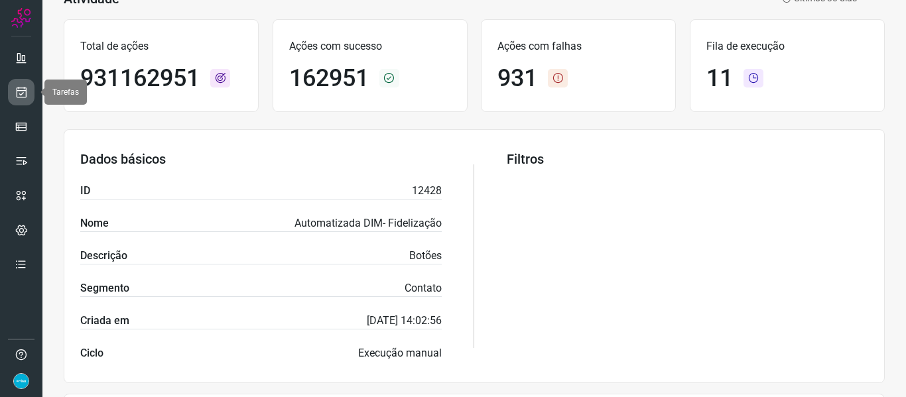
click at [22, 91] on icon at bounding box center [22, 92] width 14 height 13
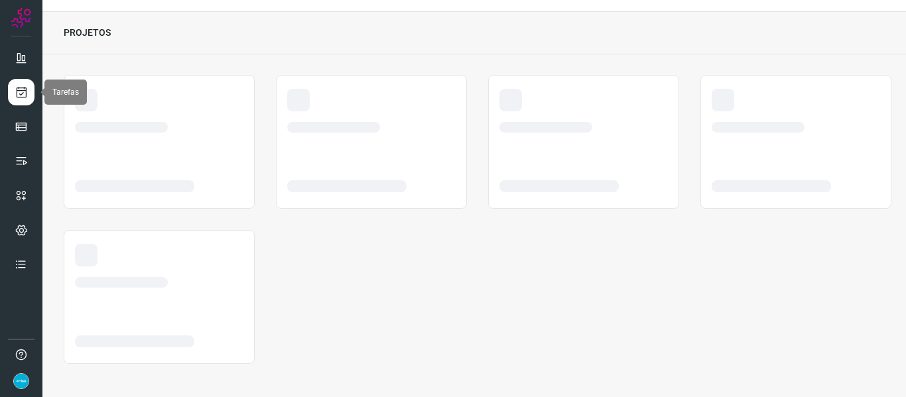
scroll to position [31, 0]
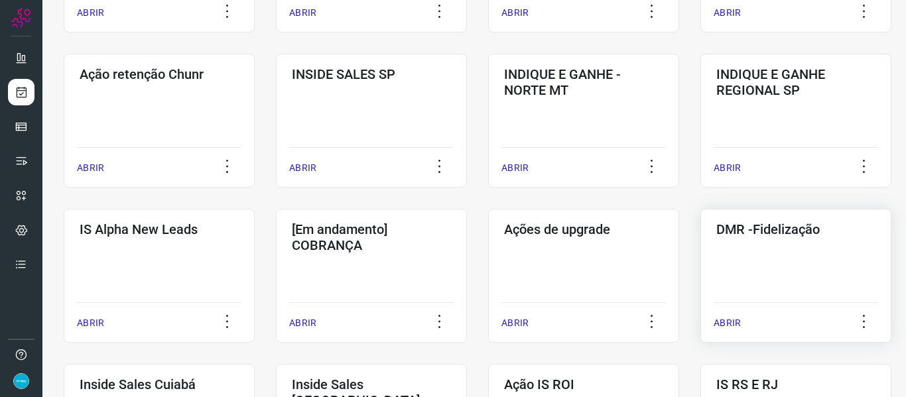
click at [730, 323] on p "ABRIR" at bounding box center [727, 323] width 27 height 14
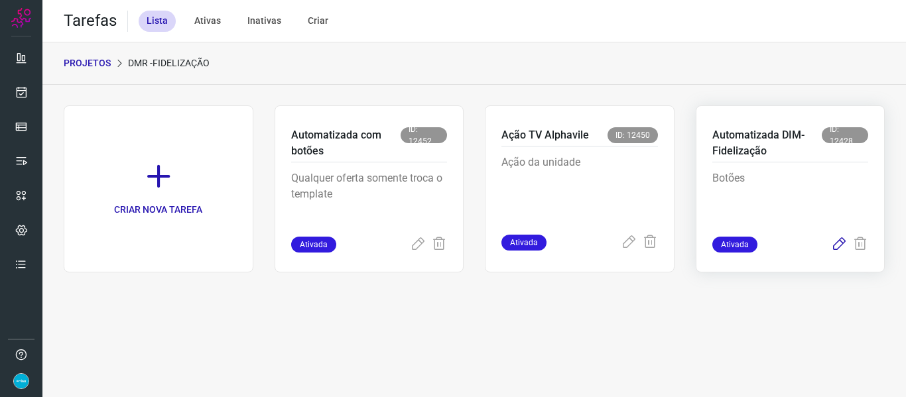
click at [844, 245] on icon at bounding box center [839, 245] width 16 height 16
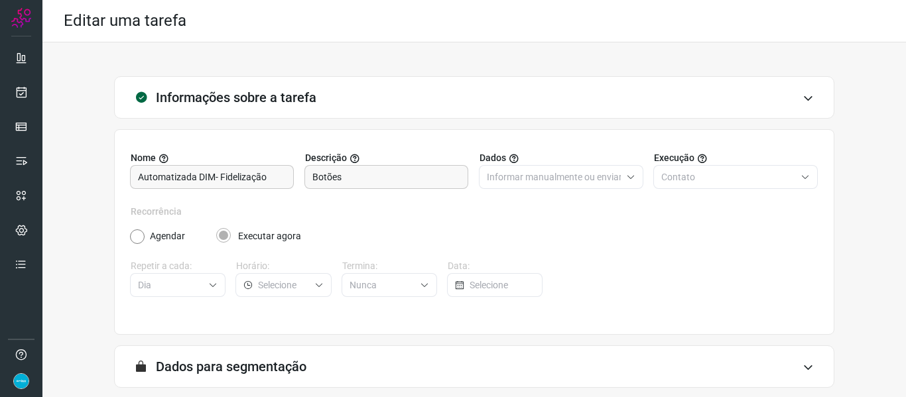
scroll to position [121, 0]
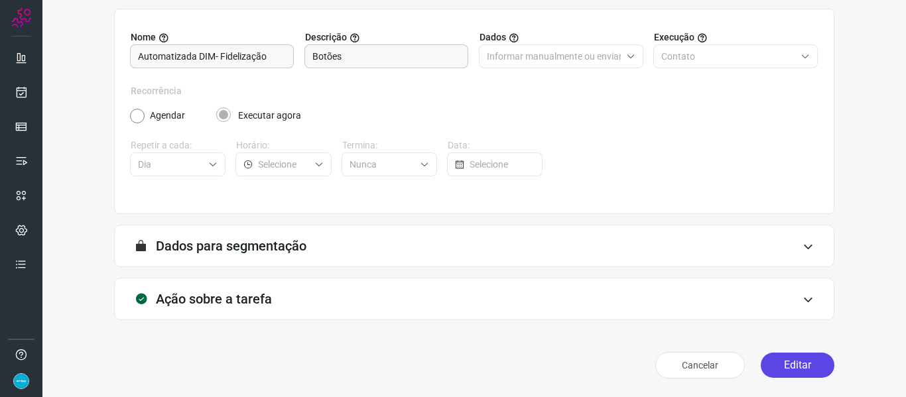
click at [815, 360] on button "Editar" at bounding box center [798, 365] width 74 height 25
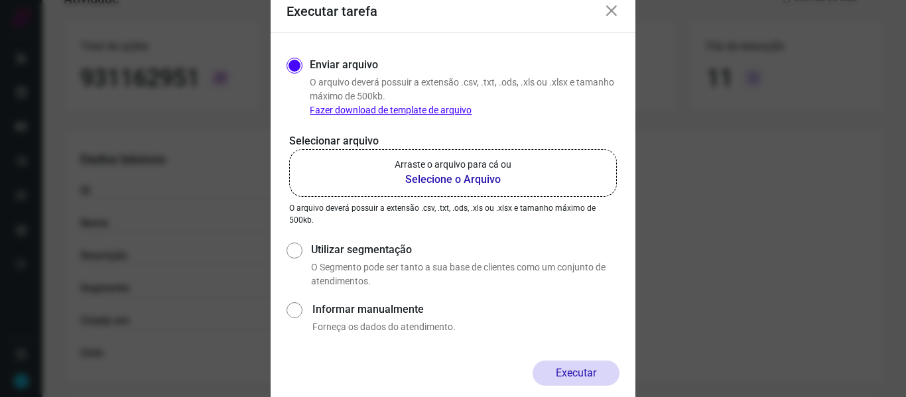
click at [480, 179] on b "Selecione o Arquivo" at bounding box center [453, 180] width 117 height 16
click at [0, 0] on input "Arraste o arquivo para cá ou Selecione o Arquivo" at bounding box center [0, 0] width 0 height 0
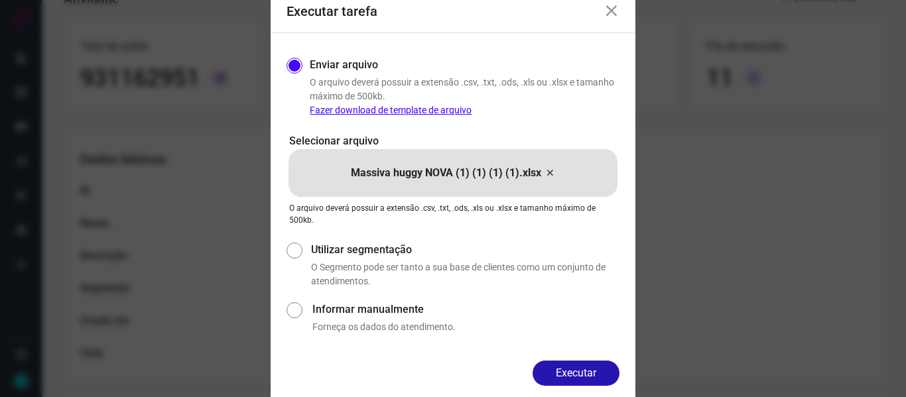
drag, startPoint x: 586, startPoint y: 369, endPoint x: 586, endPoint y: 358, distance: 11.3
click at [586, 369] on button "Executar" at bounding box center [576, 373] width 87 height 25
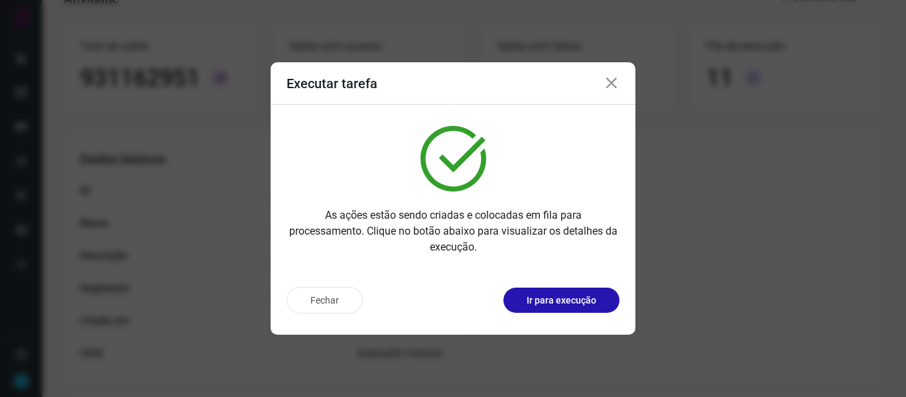
click at [610, 84] on icon at bounding box center [612, 84] width 16 height 16
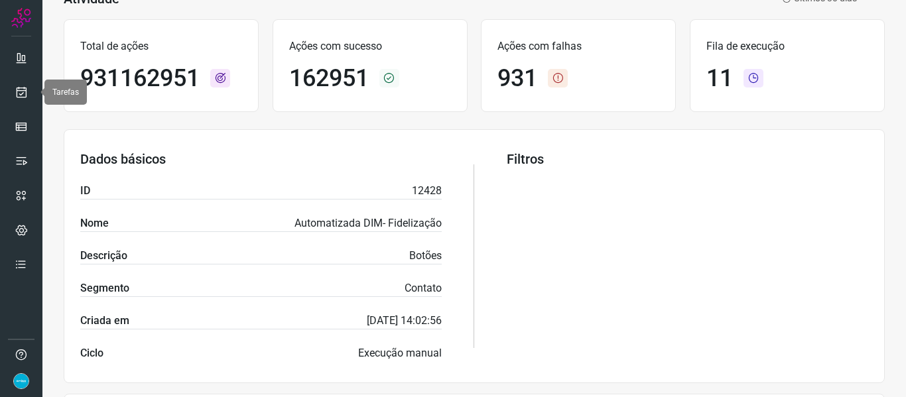
drag, startPoint x: 16, startPoint y: 87, endPoint x: 59, endPoint y: 93, distance: 43.5
click at [16, 87] on icon at bounding box center [22, 92] width 14 height 13
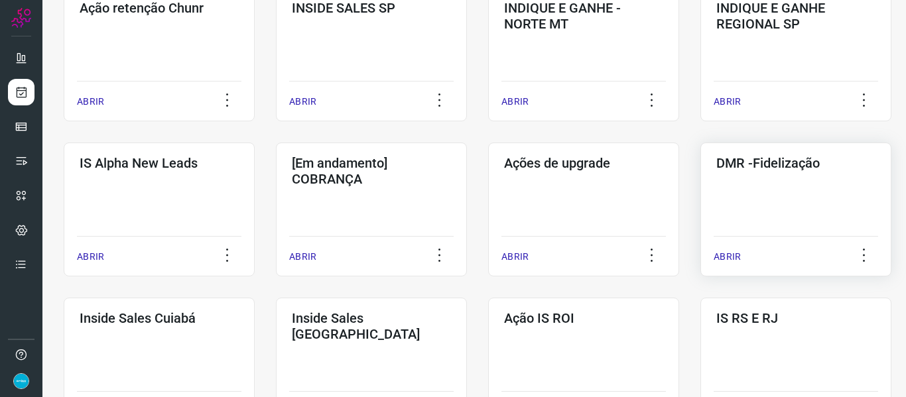
click at [724, 257] on p "ABRIR" at bounding box center [727, 257] width 27 height 14
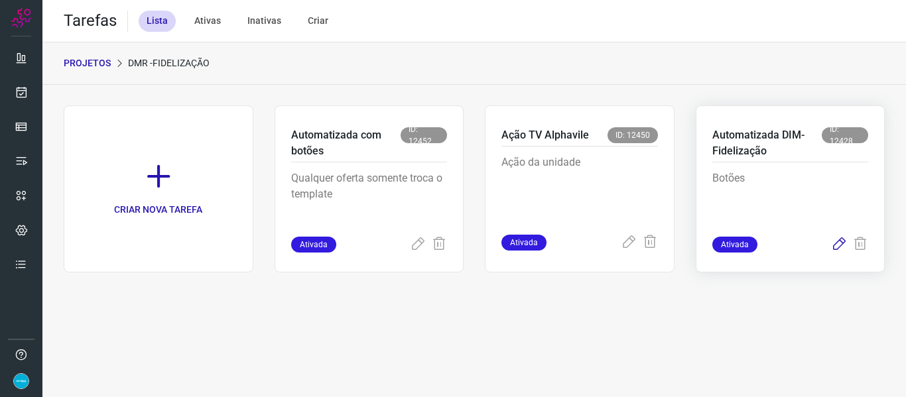
click at [834, 244] on icon at bounding box center [839, 245] width 16 height 16
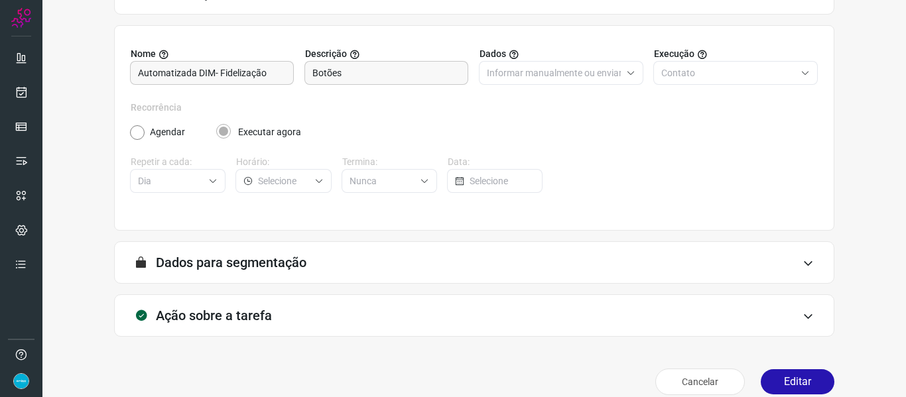
scroll to position [121, 0]
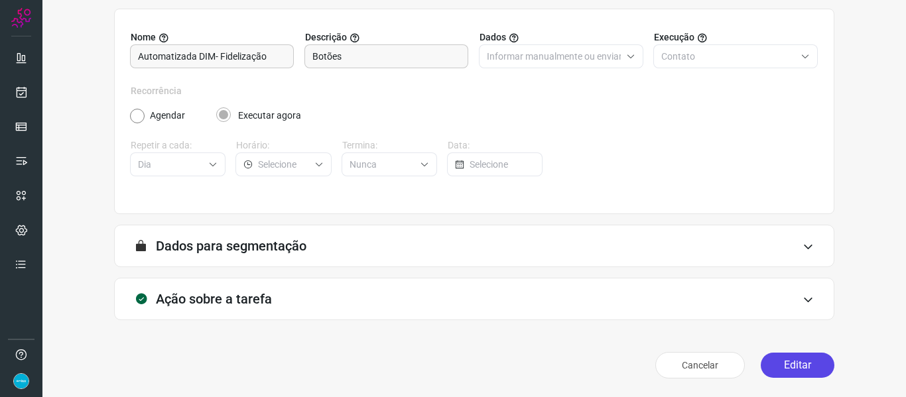
click at [792, 365] on button "Editar" at bounding box center [798, 365] width 74 height 25
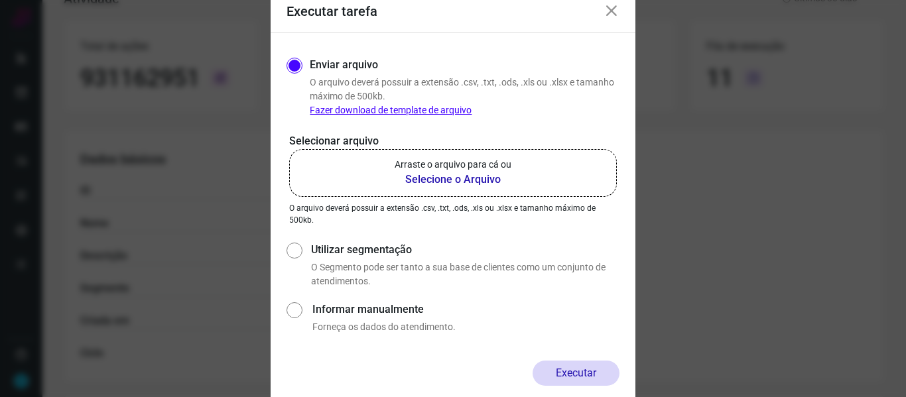
click at [466, 175] on b "Selecione o Arquivo" at bounding box center [453, 180] width 117 height 16
click at [0, 0] on input "Arraste o arquivo para cá ou Selecione o Arquivo" at bounding box center [0, 0] width 0 height 0
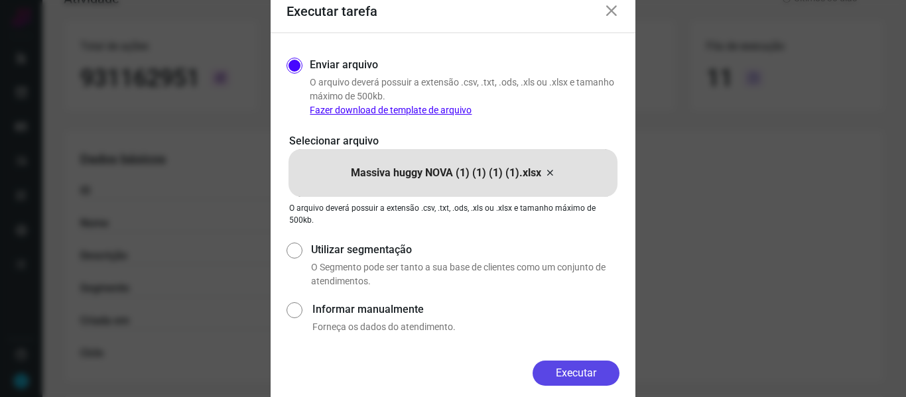
click at [588, 370] on button "Executar" at bounding box center [576, 373] width 87 height 25
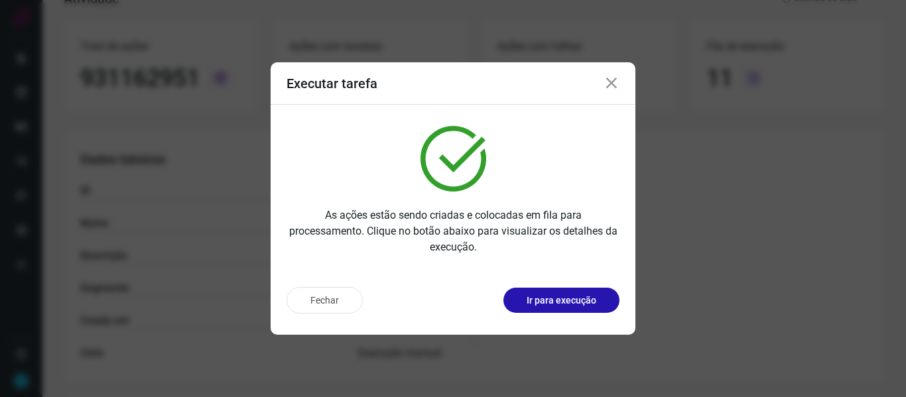
click at [612, 78] on icon at bounding box center [612, 84] width 16 height 16
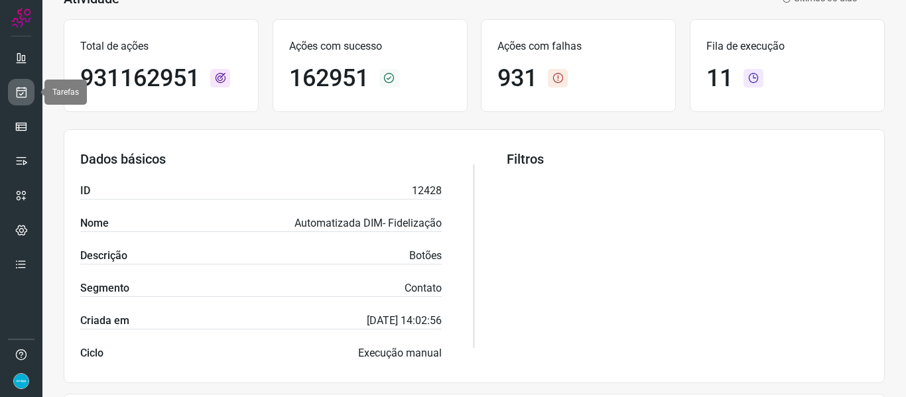
click at [25, 91] on icon at bounding box center [22, 92] width 14 height 13
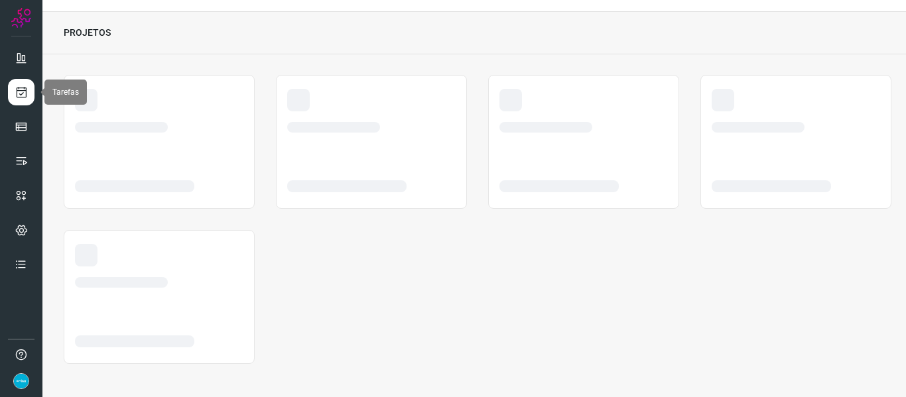
scroll to position [31, 0]
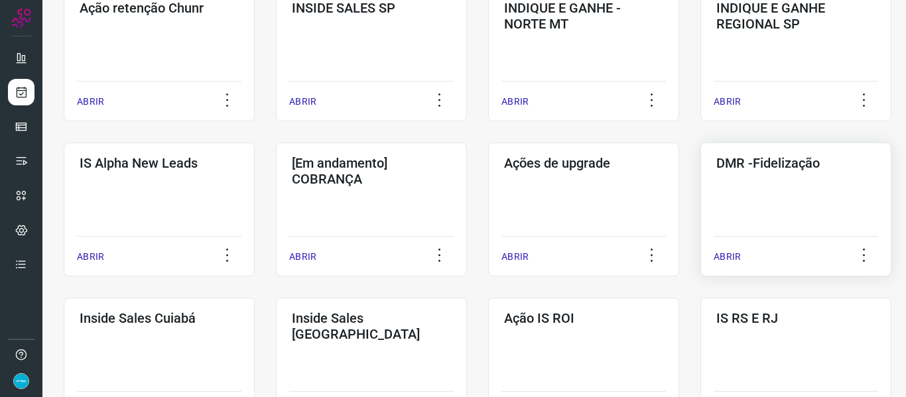
click at [726, 261] on p "ABRIR" at bounding box center [727, 257] width 27 height 14
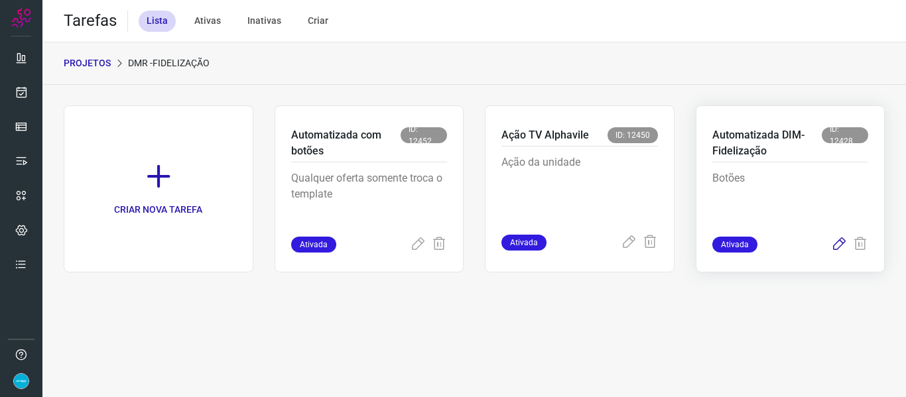
click at [841, 240] on icon at bounding box center [839, 245] width 16 height 16
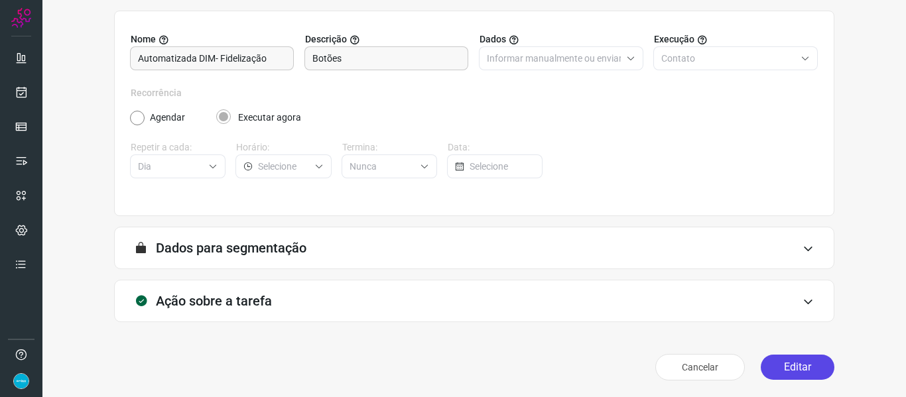
scroll to position [121, 0]
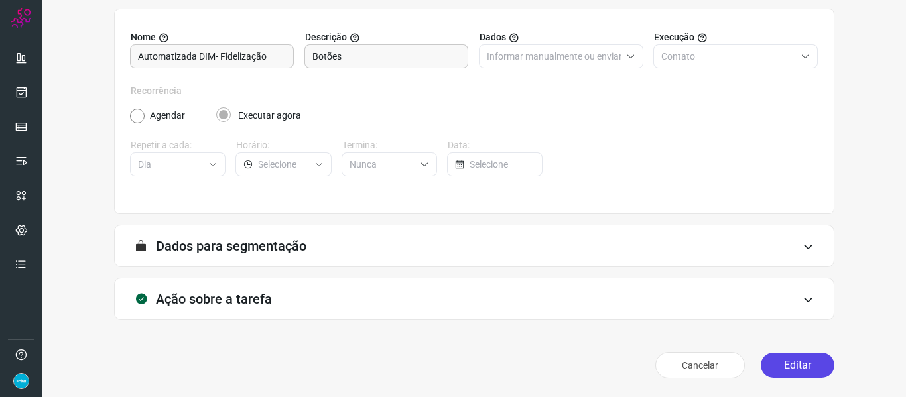
click at [799, 361] on button "Editar" at bounding box center [798, 365] width 74 height 25
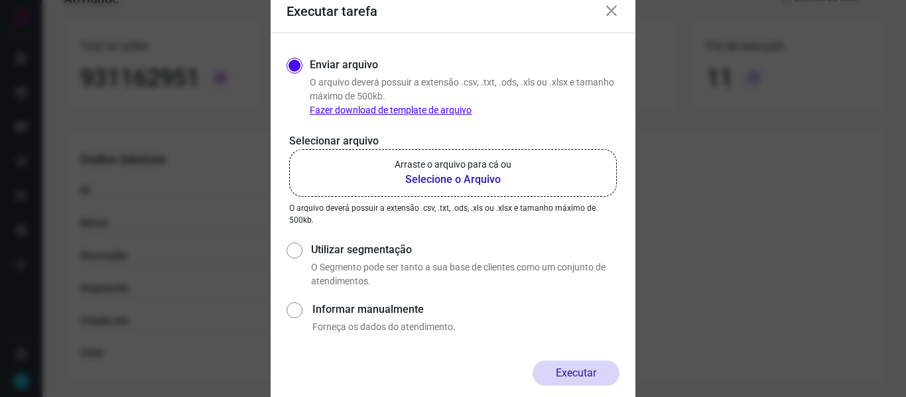
click at [445, 178] on b "Selecione o Arquivo" at bounding box center [453, 180] width 117 height 16
click at [0, 0] on input "Arraste o arquivo para cá ou Selecione o Arquivo" at bounding box center [0, 0] width 0 height 0
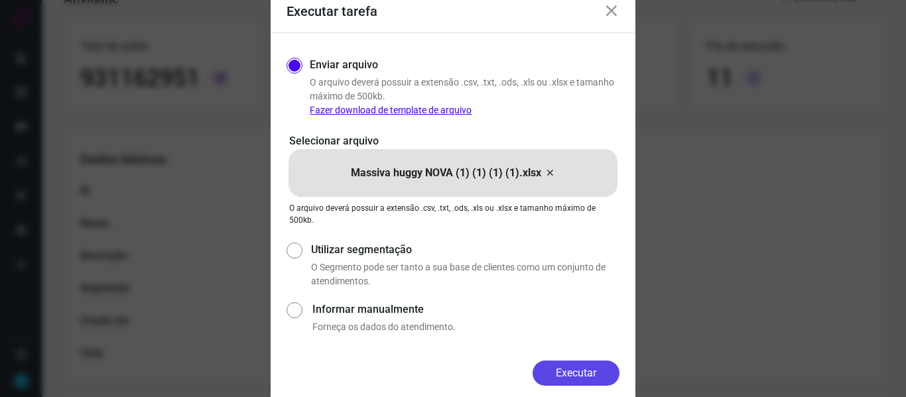
click at [589, 374] on button "Executar" at bounding box center [576, 373] width 87 height 25
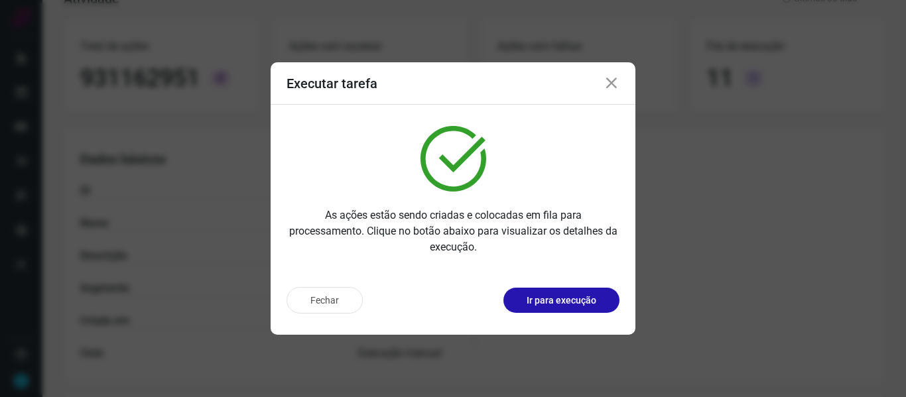
click at [613, 86] on icon at bounding box center [612, 84] width 16 height 16
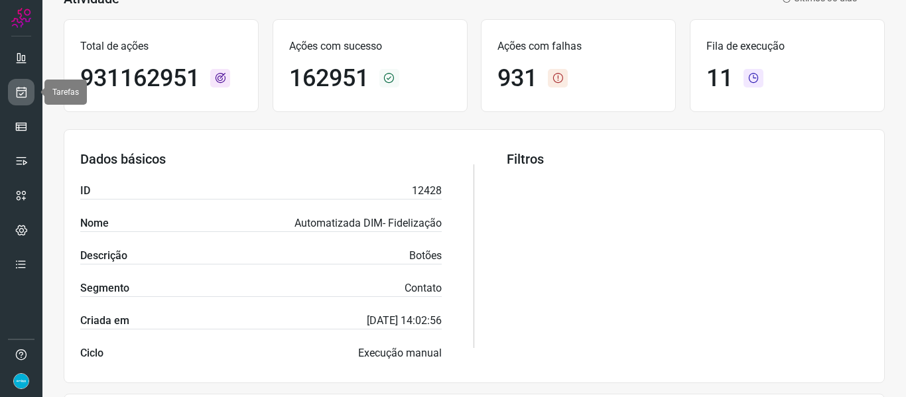
click at [15, 96] on icon at bounding box center [22, 92] width 14 height 13
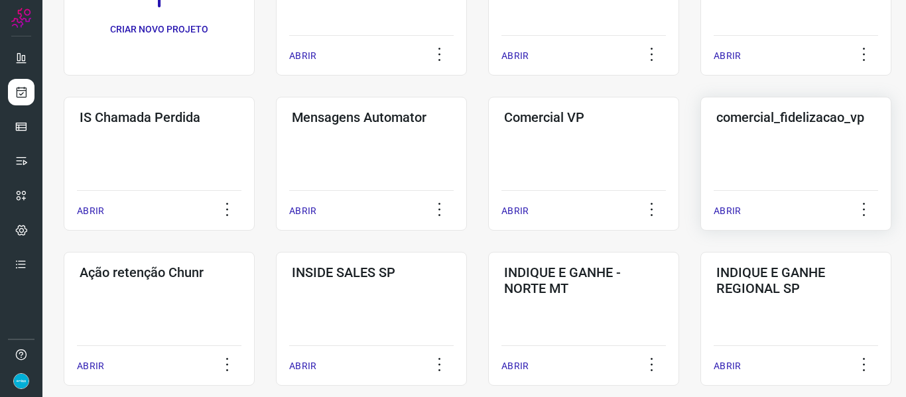
scroll to position [296, 0]
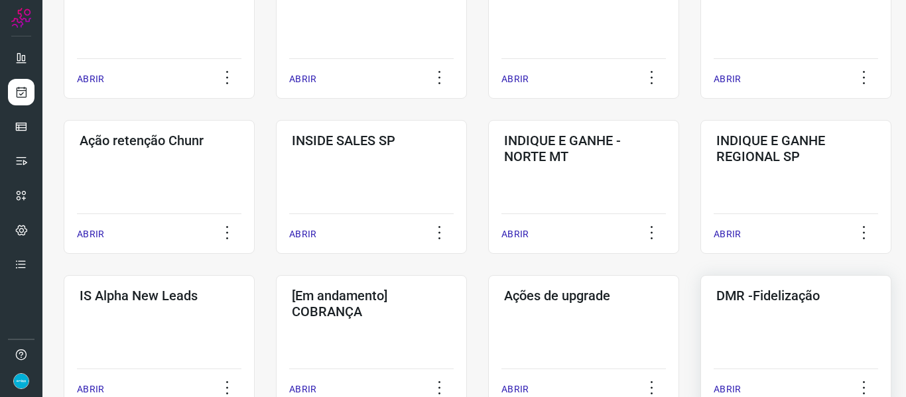
click at [729, 386] on p "ABRIR" at bounding box center [727, 390] width 27 height 14
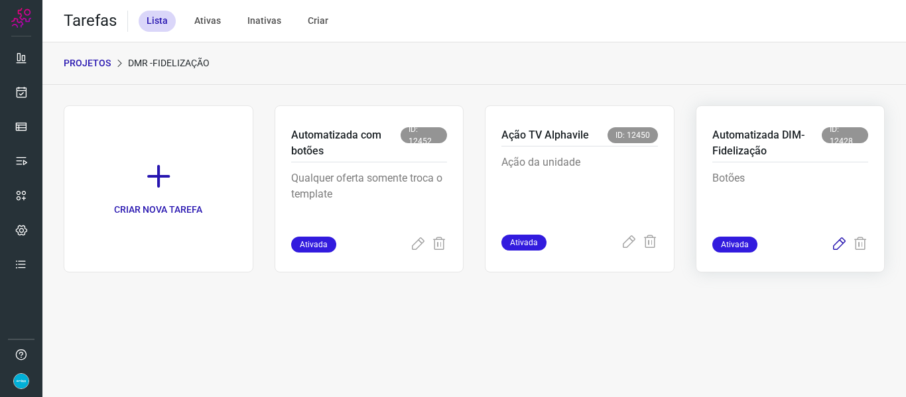
click at [833, 245] on icon at bounding box center [839, 245] width 16 height 16
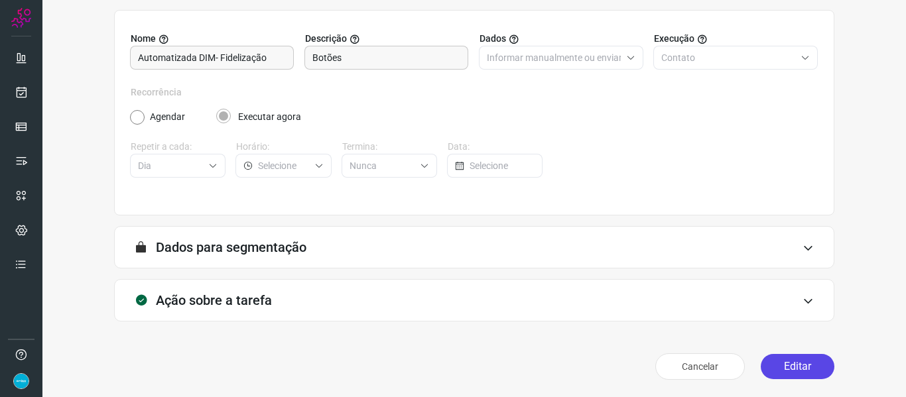
scroll to position [121, 0]
click at [798, 365] on button "Editar" at bounding box center [798, 365] width 74 height 25
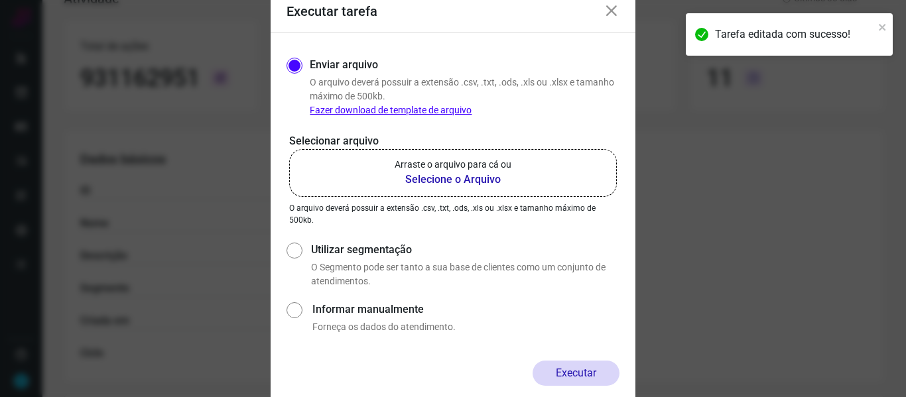
click at [482, 183] on b "Selecione o Arquivo" at bounding box center [453, 180] width 117 height 16
click at [0, 0] on input "Arraste o arquivo para cá ou Selecione o Arquivo" at bounding box center [0, 0] width 0 height 0
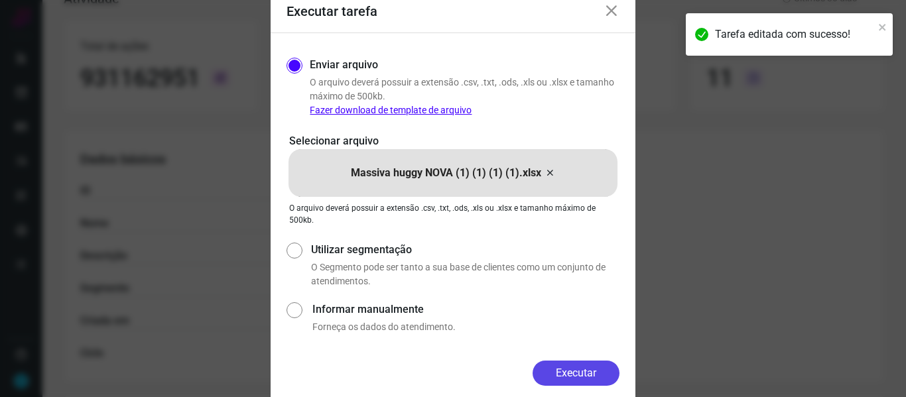
click at [591, 373] on button "Executar" at bounding box center [576, 373] width 87 height 25
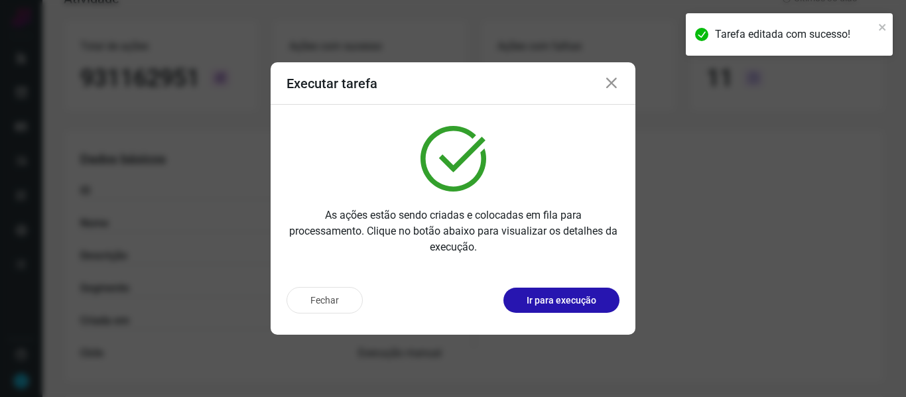
click at [611, 83] on icon at bounding box center [612, 84] width 16 height 16
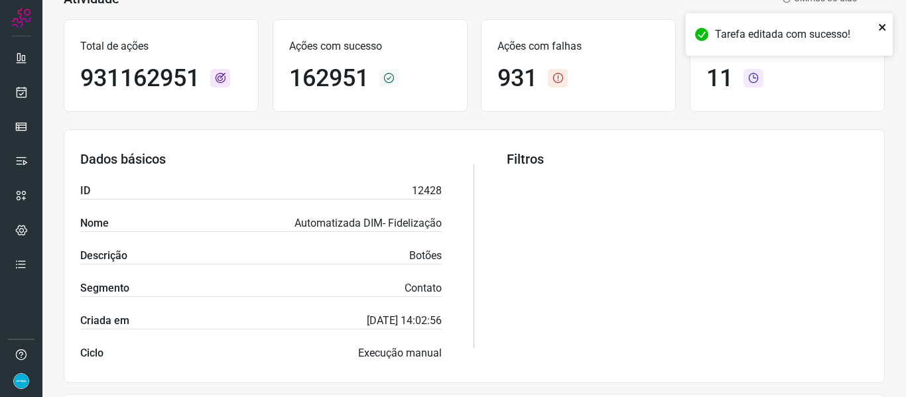
click at [882, 23] on icon "close" at bounding box center [882, 27] width 9 height 11
click at [15, 93] on icon at bounding box center [22, 92] width 14 height 13
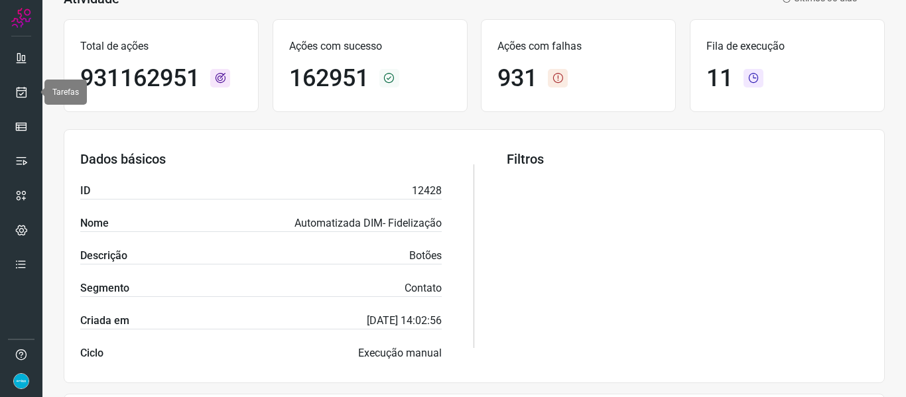
scroll to position [31, 0]
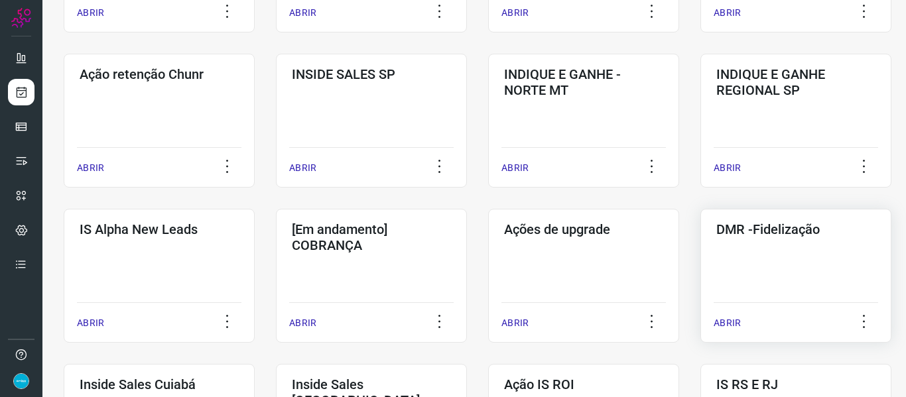
click at [727, 324] on p "ABRIR" at bounding box center [727, 323] width 27 height 14
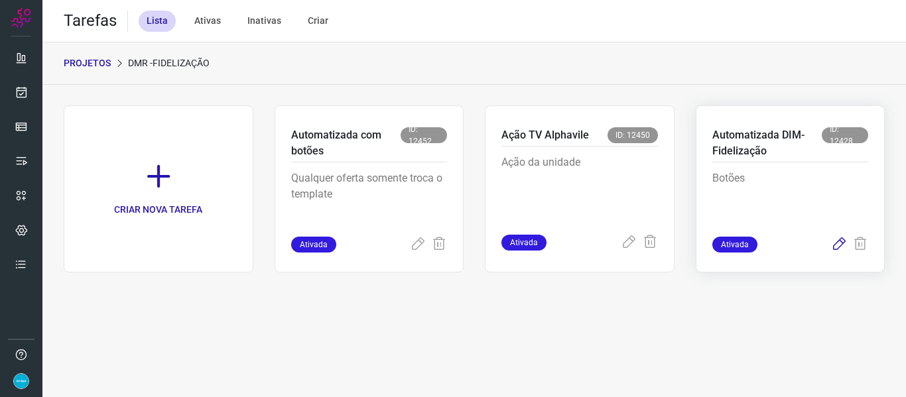
click at [836, 243] on icon at bounding box center [839, 245] width 16 height 16
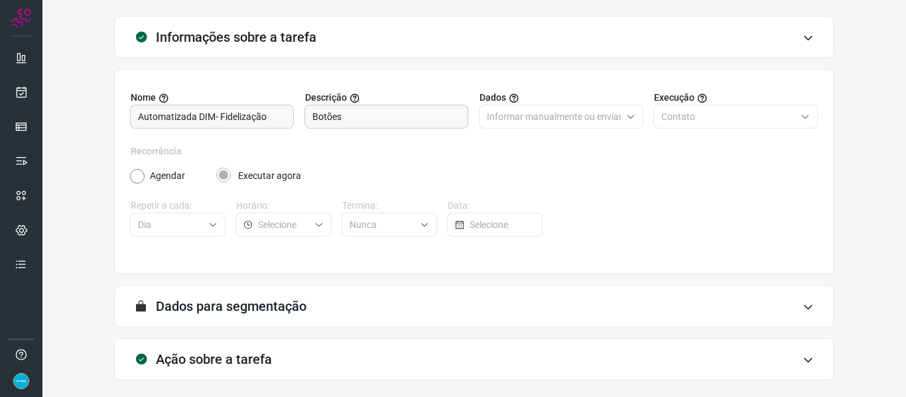
scroll to position [121, 0]
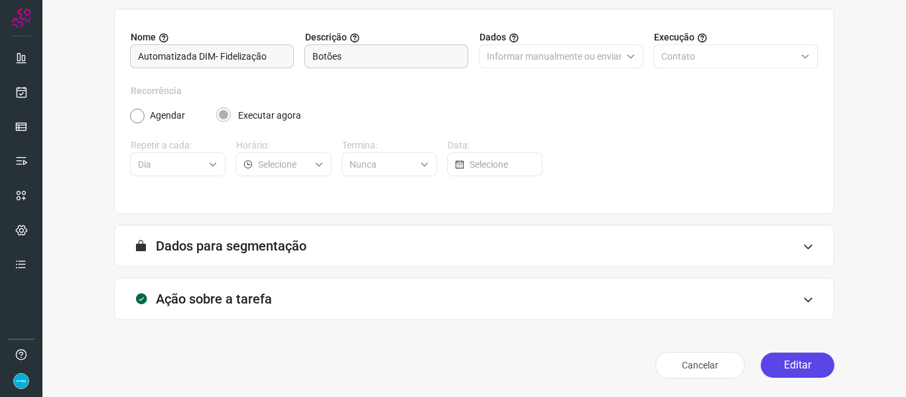
click at [788, 369] on button "Editar" at bounding box center [798, 365] width 74 height 25
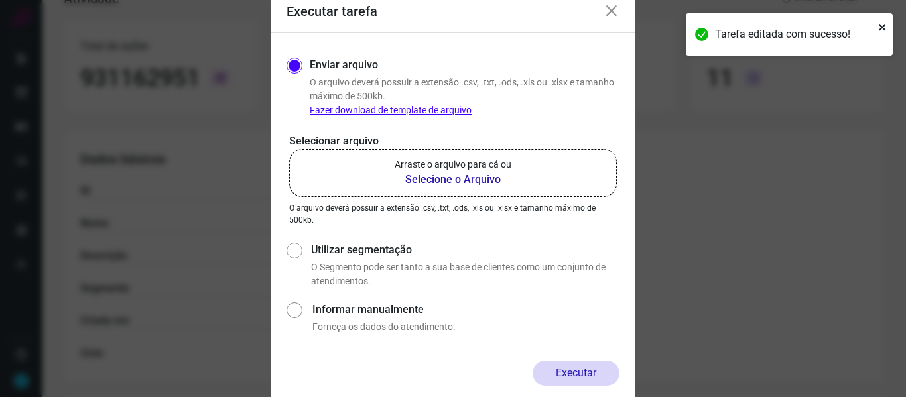
click at [886, 26] on icon "close" at bounding box center [882, 27] width 9 height 11
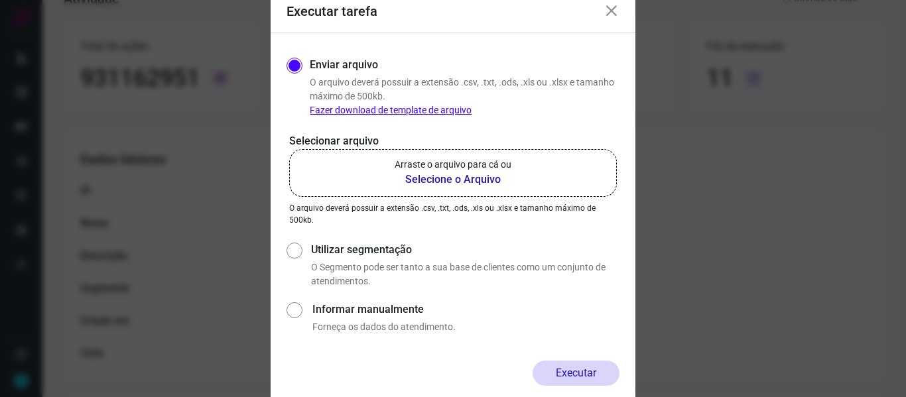
click at [472, 174] on b "Selecione o Arquivo" at bounding box center [453, 180] width 117 height 16
click at [0, 0] on input "Arraste o arquivo para cá ou Selecione o Arquivo" at bounding box center [0, 0] width 0 height 0
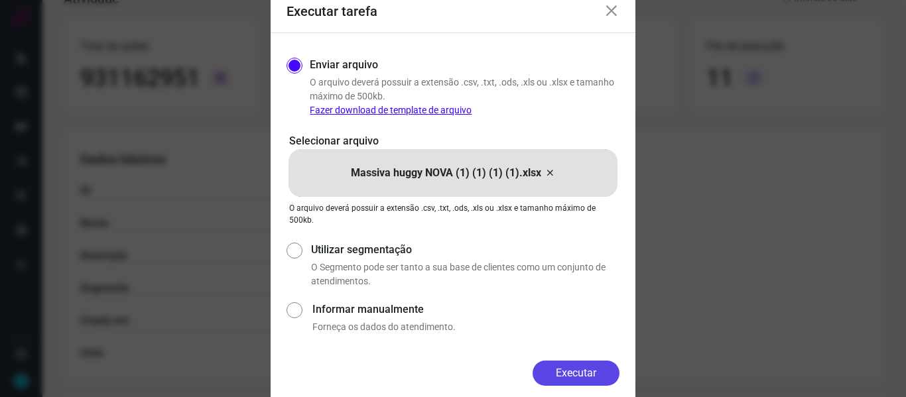
click at [586, 375] on button "Executar" at bounding box center [576, 373] width 87 height 25
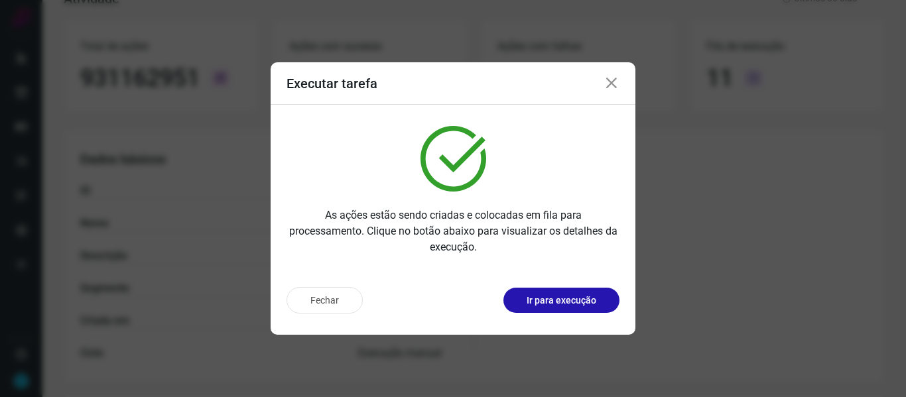
click at [612, 83] on icon at bounding box center [612, 84] width 16 height 16
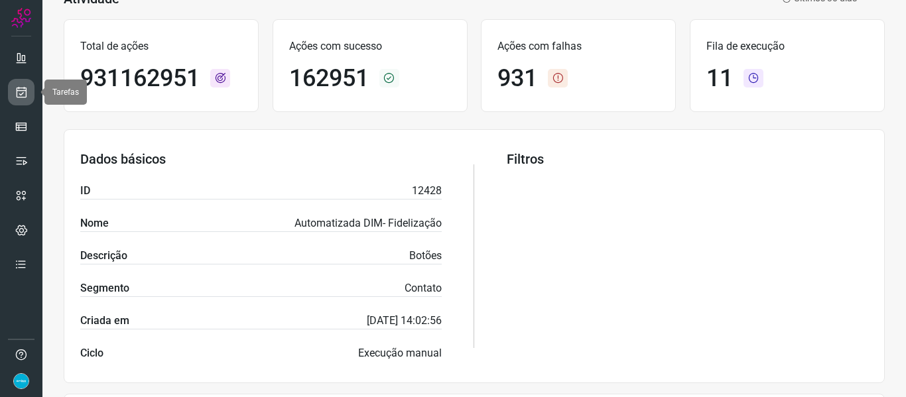
click at [23, 94] on icon at bounding box center [22, 92] width 14 height 13
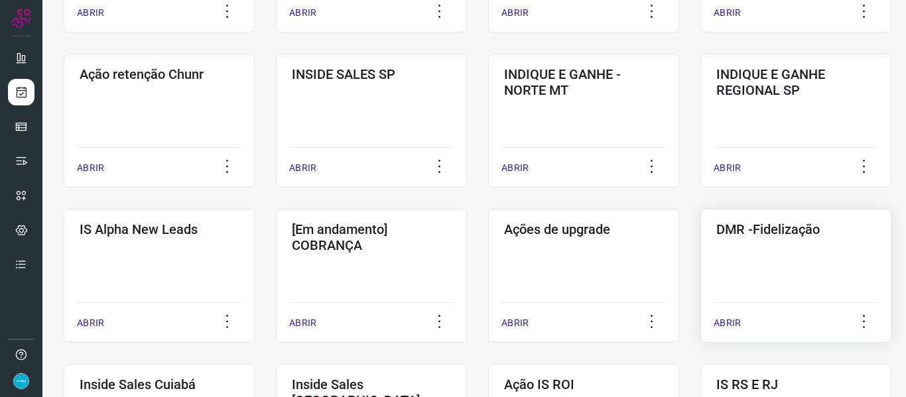
click at [734, 323] on p "ABRIR" at bounding box center [727, 323] width 27 height 14
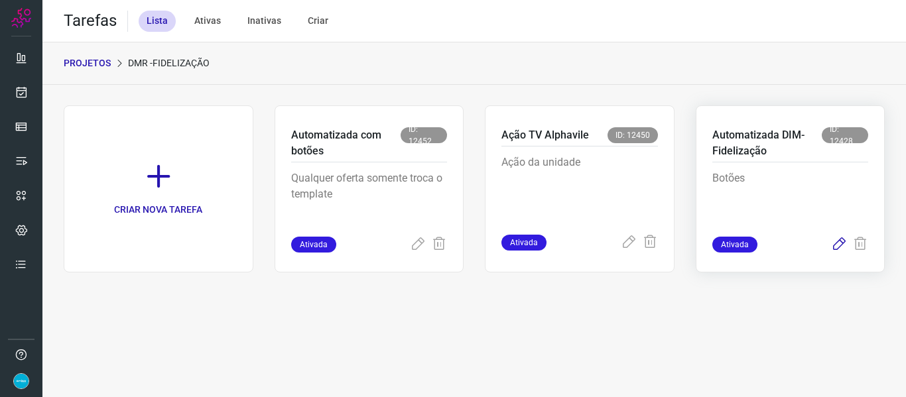
click at [837, 243] on icon at bounding box center [839, 245] width 16 height 16
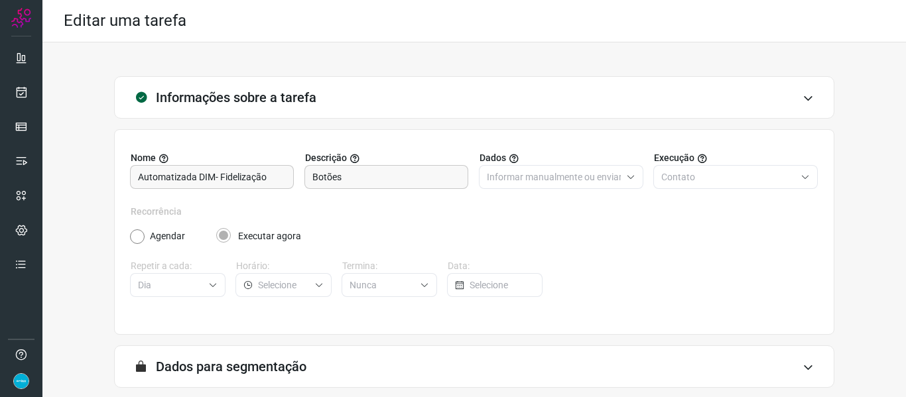
scroll to position [121, 0]
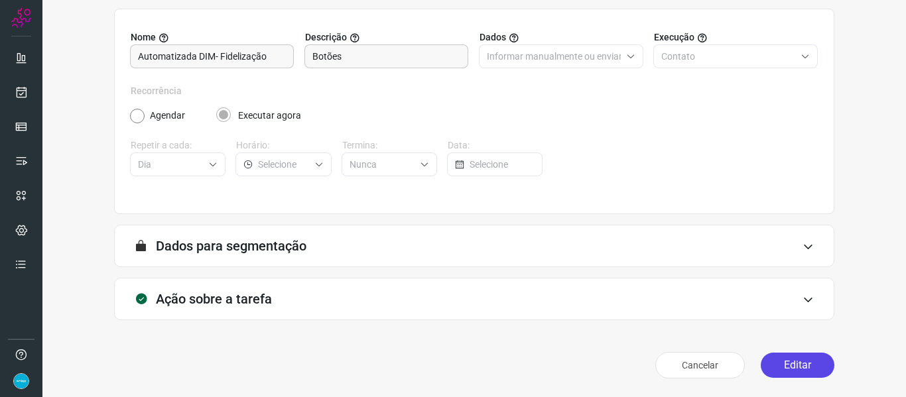
click at [783, 363] on button "Editar" at bounding box center [798, 365] width 74 height 25
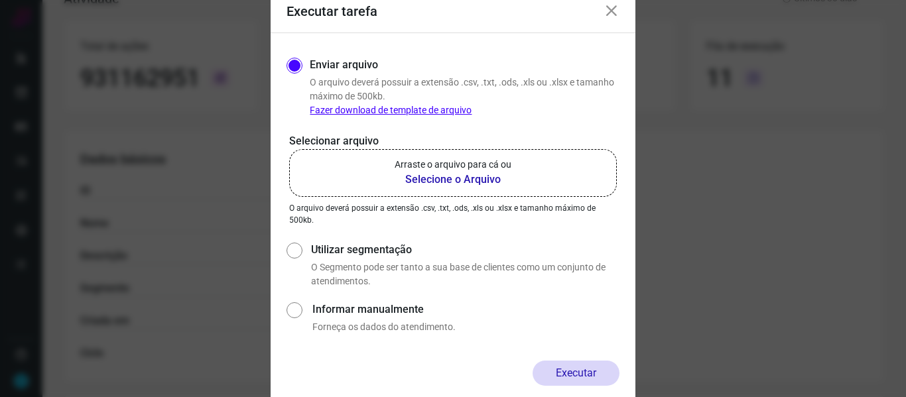
click at [462, 178] on b "Selecione o Arquivo" at bounding box center [453, 180] width 117 height 16
click at [0, 0] on input "Arraste o arquivo para cá ou Selecione o Arquivo" at bounding box center [0, 0] width 0 height 0
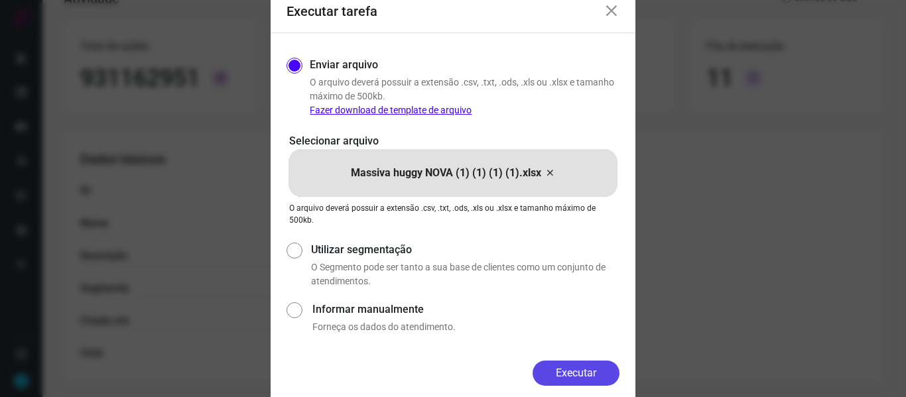
click at [592, 373] on button "Executar" at bounding box center [576, 373] width 87 height 25
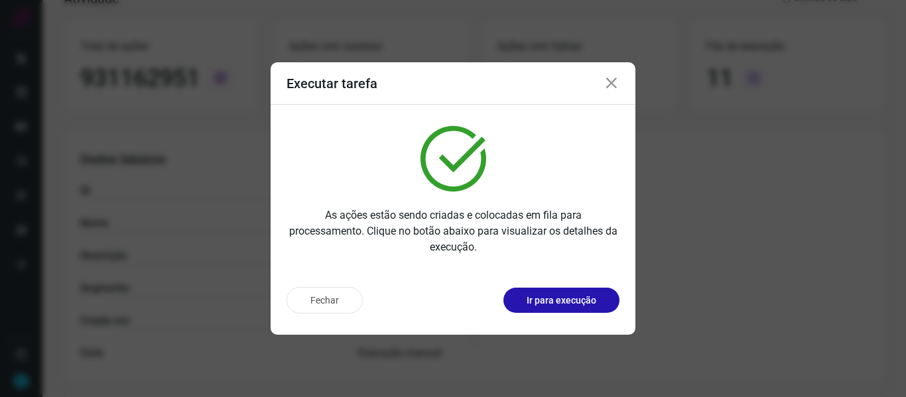
drag, startPoint x: 606, startPoint y: 87, endPoint x: 222, endPoint y: 94, distance: 384.1
click at [608, 86] on icon at bounding box center [612, 84] width 16 height 16
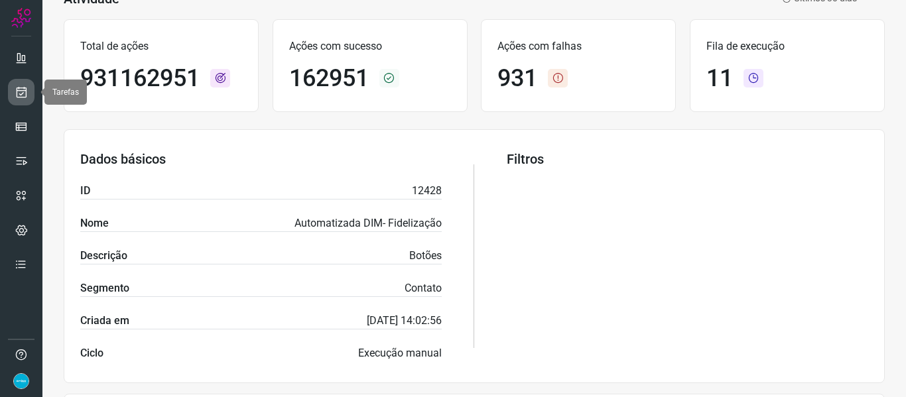
click at [26, 91] on icon at bounding box center [22, 92] width 14 height 13
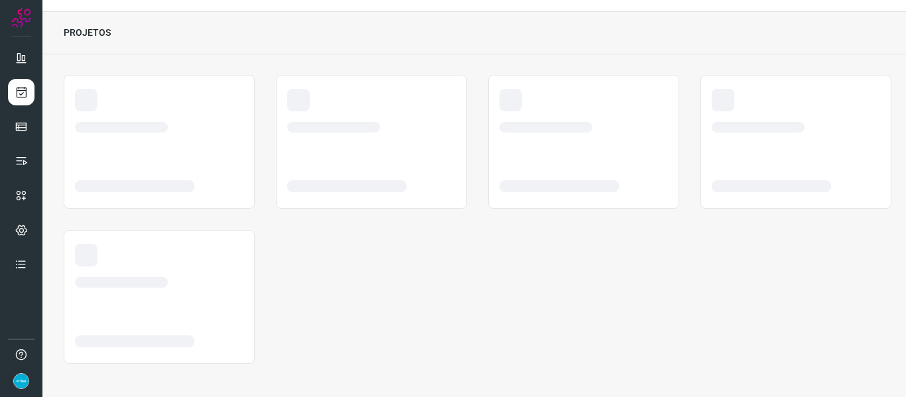
scroll to position [31, 0]
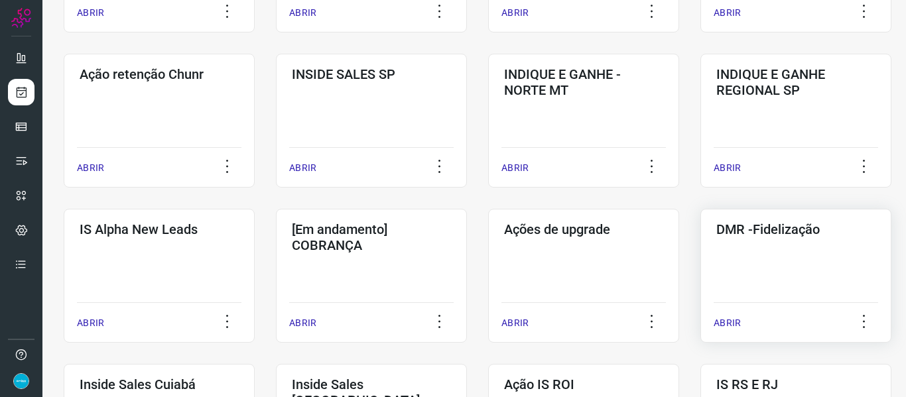
click at [736, 324] on p "ABRIR" at bounding box center [727, 323] width 27 height 14
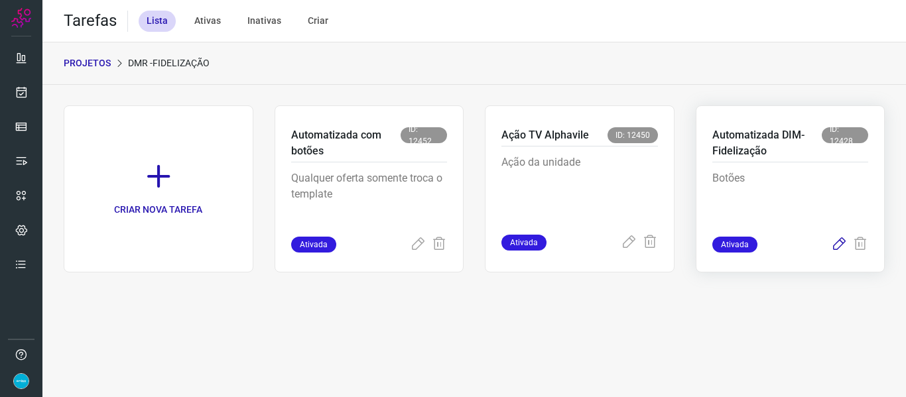
click at [842, 251] on icon at bounding box center [839, 245] width 16 height 16
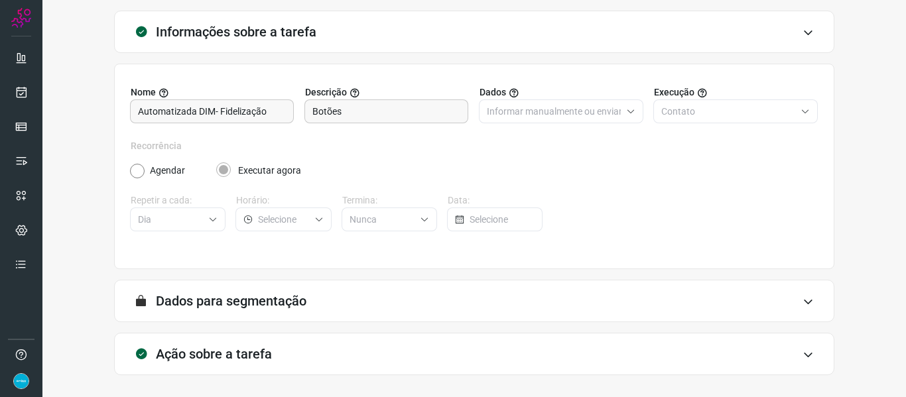
scroll to position [121, 0]
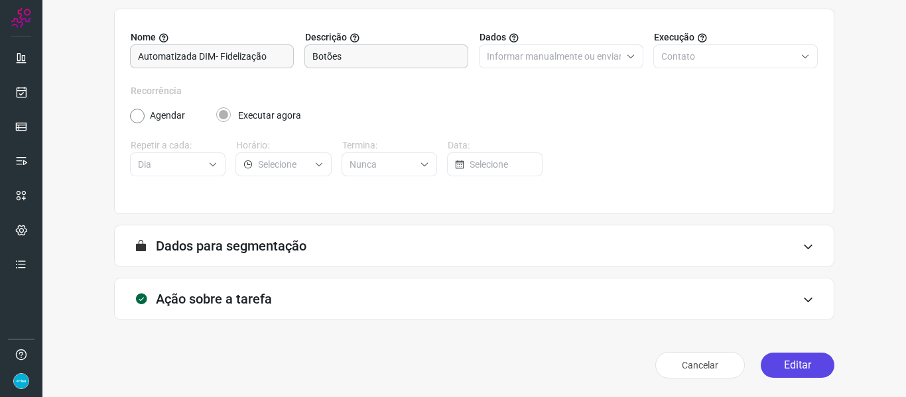
click at [789, 359] on button "Editar" at bounding box center [798, 365] width 74 height 25
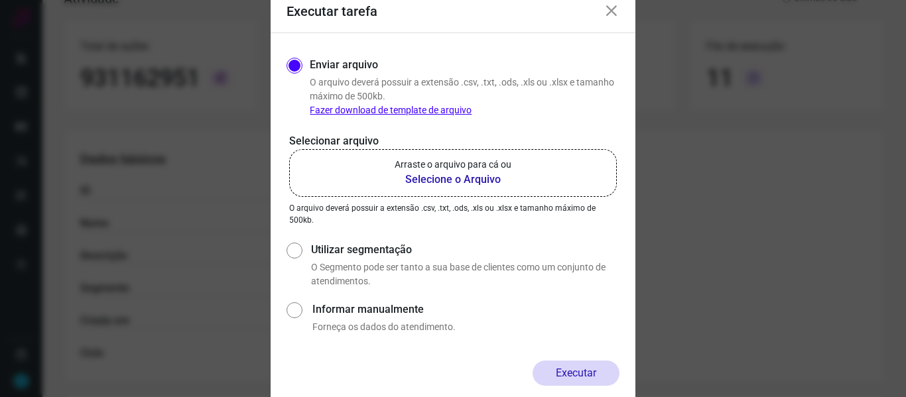
click at [475, 172] on b "Selecione o Arquivo" at bounding box center [453, 180] width 117 height 16
click at [0, 0] on input "Arraste o arquivo para cá ou Selecione o Arquivo" at bounding box center [0, 0] width 0 height 0
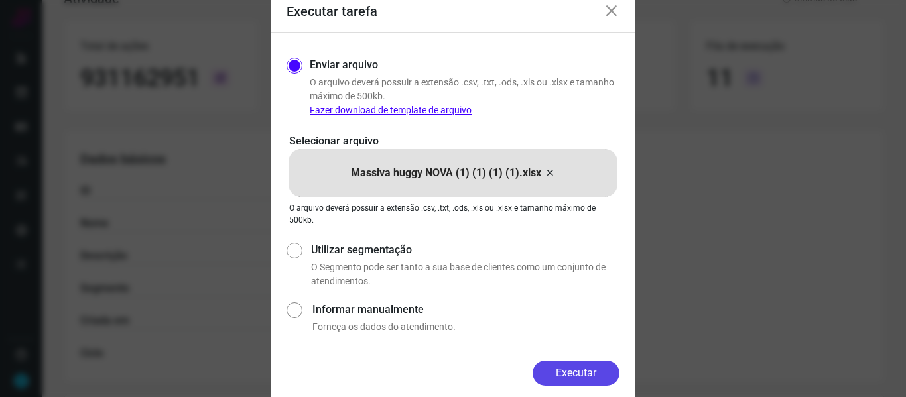
click at [584, 372] on button "Executar" at bounding box center [576, 373] width 87 height 25
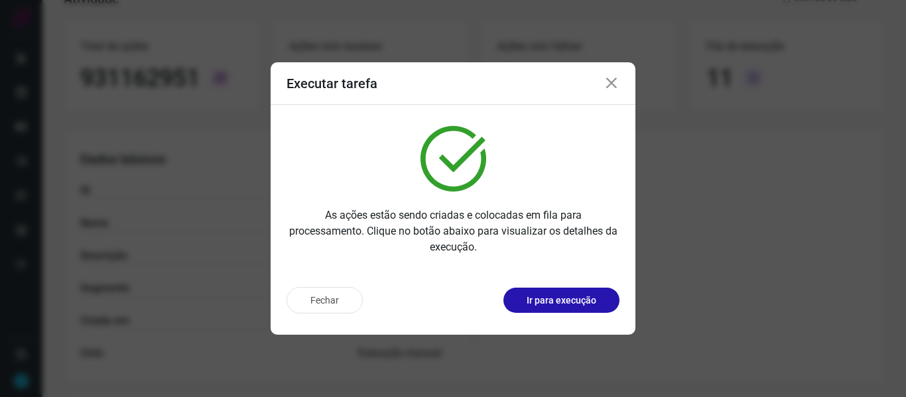
click at [610, 84] on icon at bounding box center [612, 84] width 16 height 16
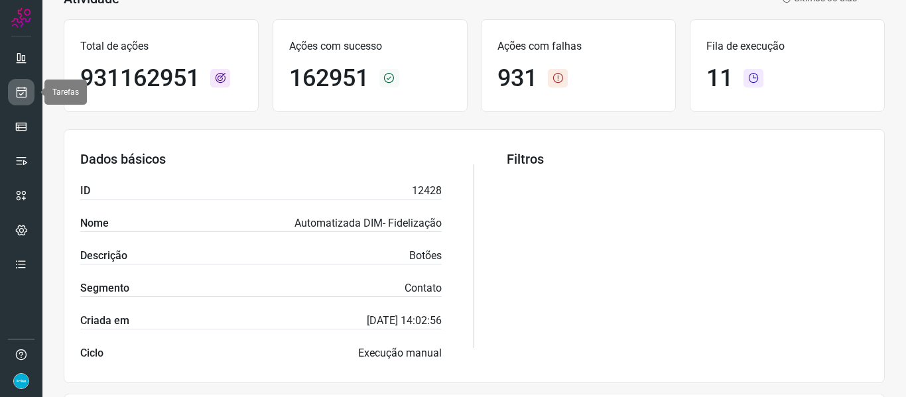
click at [19, 94] on icon at bounding box center [22, 92] width 14 height 13
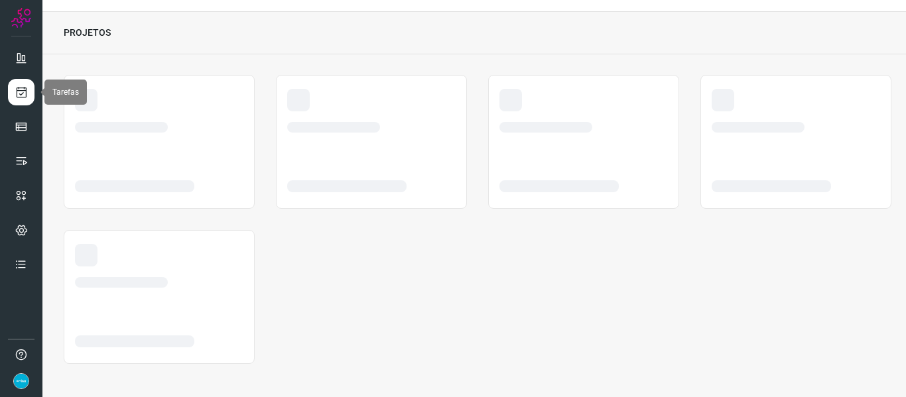
scroll to position [31, 0]
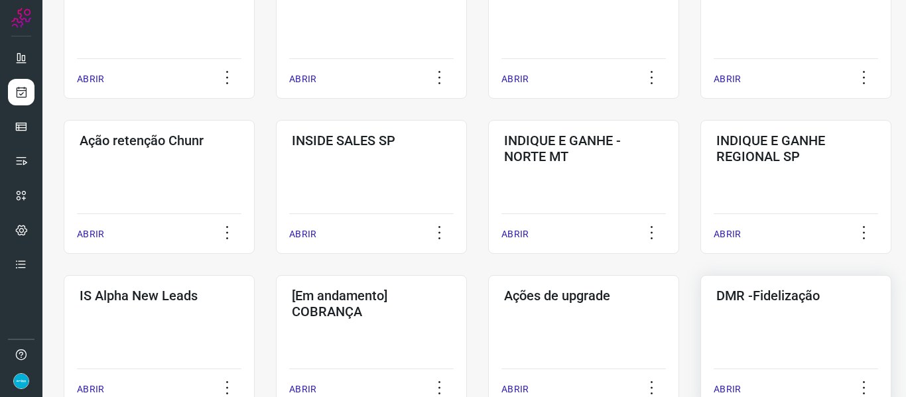
click at [730, 387] on p "ABRIR" at bounding box center [727, 390] width 27 height 14
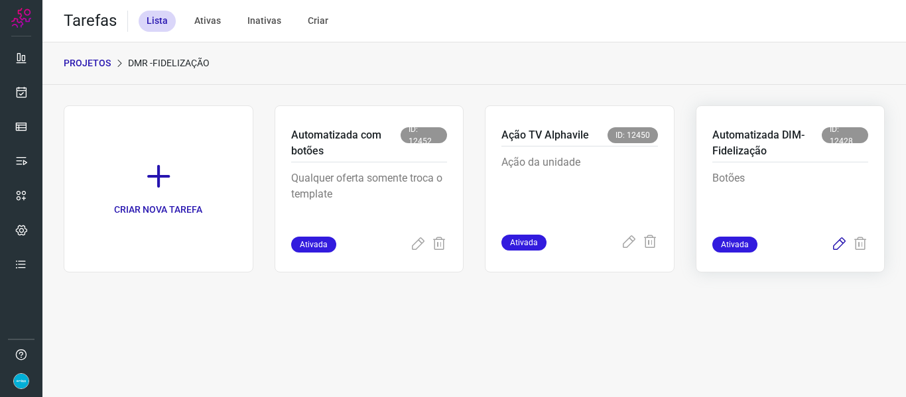
click at [835, 241] on icon at bounding box center [839, 245] width 16 height 16
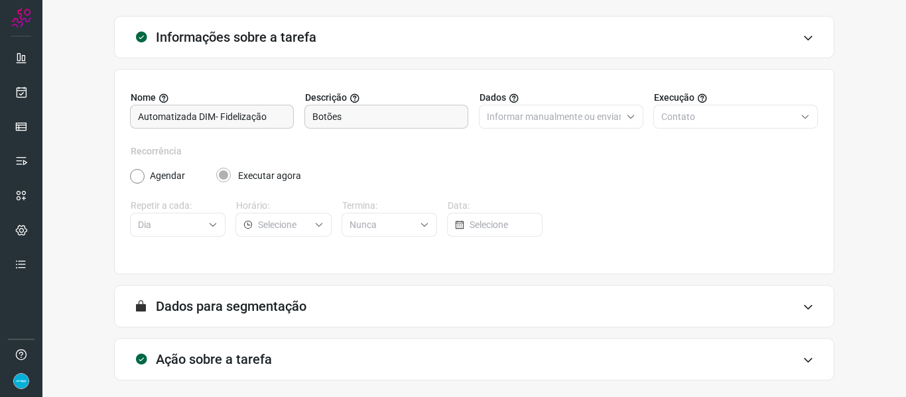
scroll to position [121, 0]
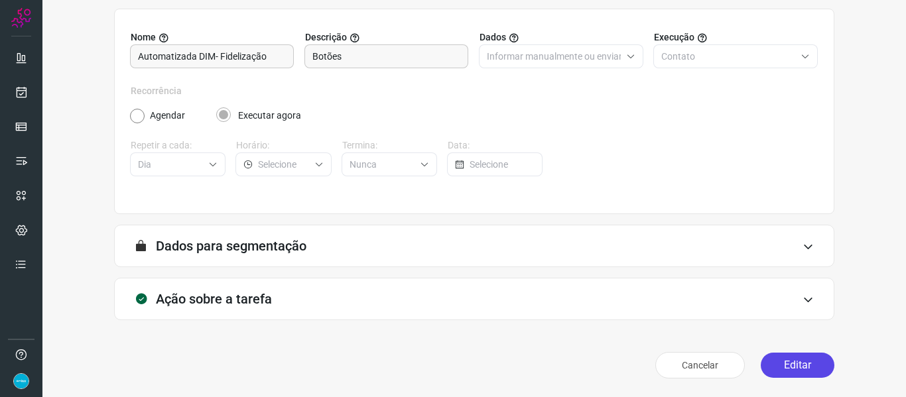
click at [796, 364] on button "Editar" at bounding box center [798, 365] width 74 height 25
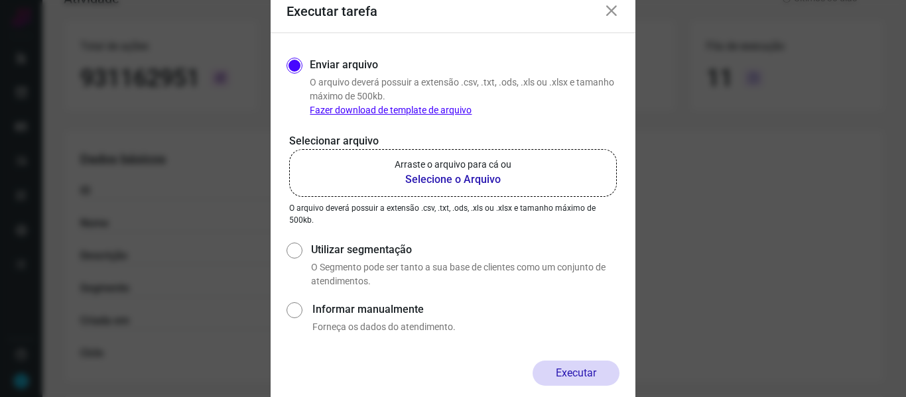
click at [462, 182] on b "Selecione o Arquivo" at bounding box center [453, 180] width 117 height 16
click at [0, 0] on input "Arraste o arquivo para cá ou Selecione o Arquivo" at bounding box center [0, 0] width 0 height 0
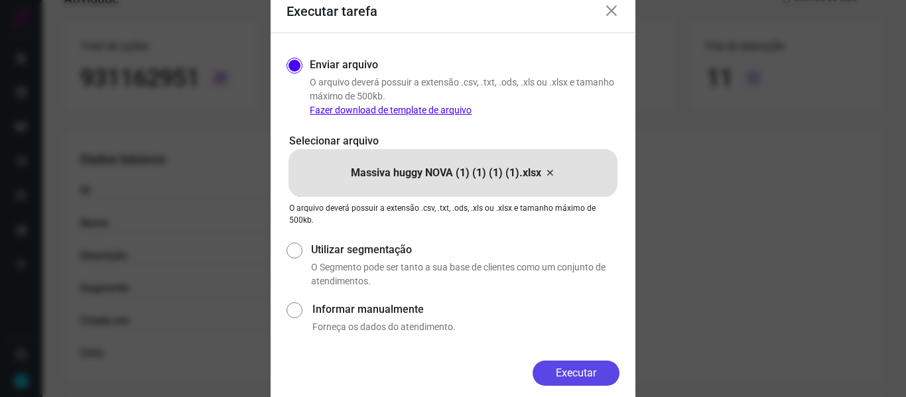
click at [588, 373] on button "Executar" at bounding box center [576, 373] width 87 height 25
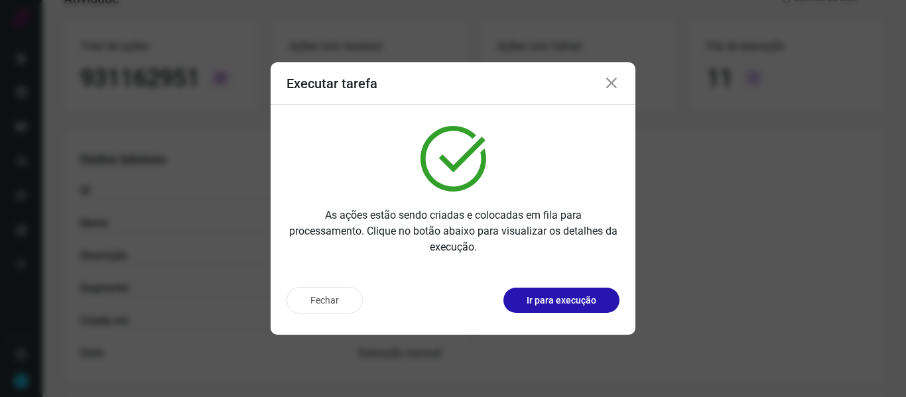
click at [612, 82] on icon at bounding box center [612, 84] width 16 height 16
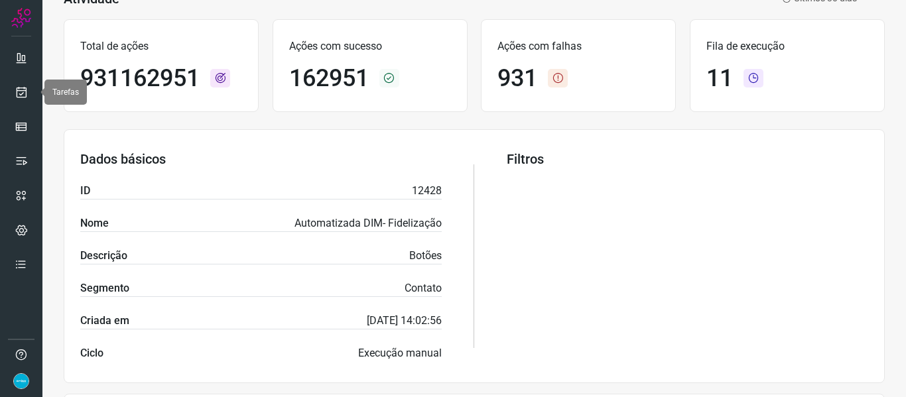
drag, startPoint x: 25, startPoint y: 91, endPoint x: 48, endPoint y: 91, distance: 23.2
click at [25, 91] on icon at bounding box center [22, 92] width 14 height 13
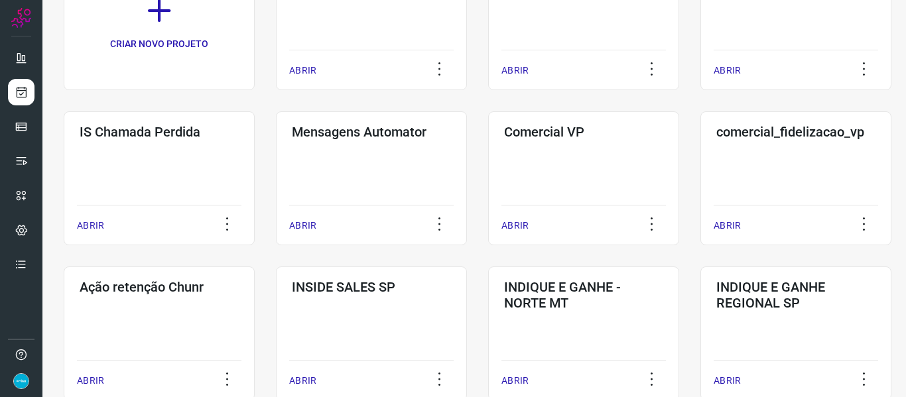
scroll to position [296, 0]
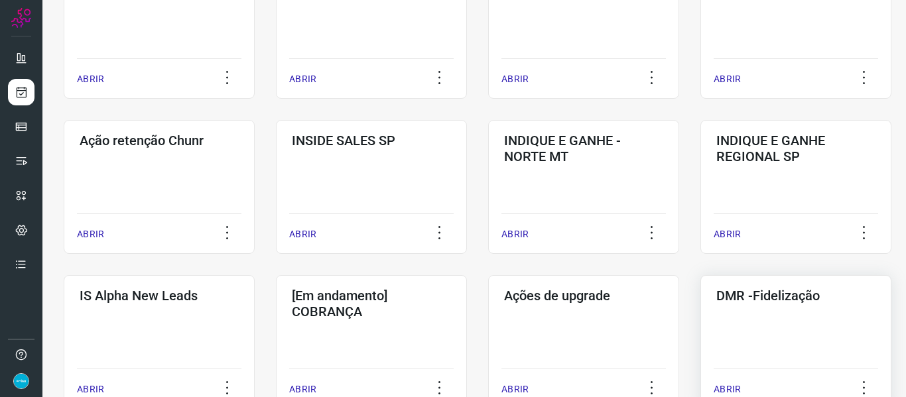
click at [722, 389] on p "ABRIR" at bounding box center [727, 390] width 27 height 14
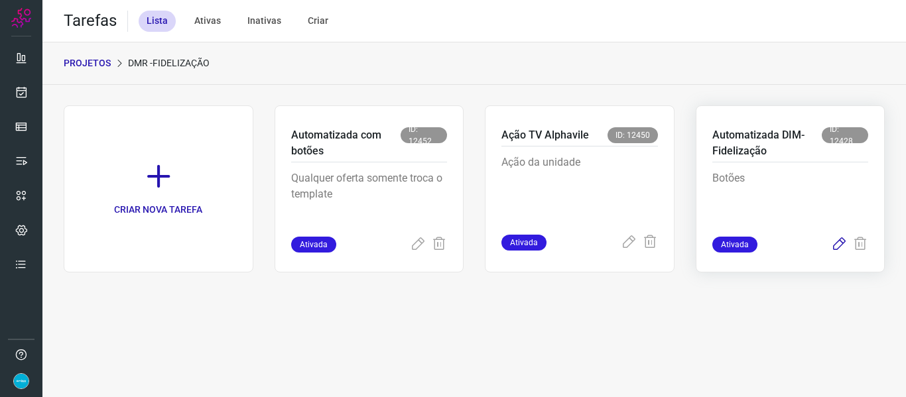
click at [835, 243] on icon at bounding box center [839, 245] width 16 height 16
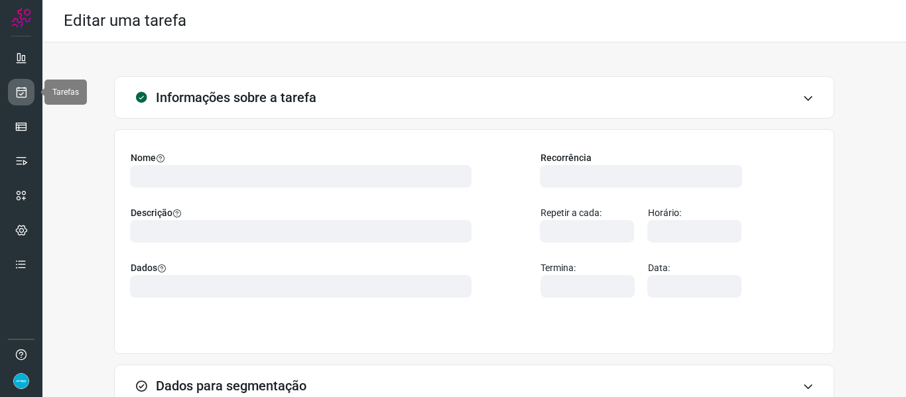
click at [23, 102] on link at bounding box center [21, 92] width 27 height 27
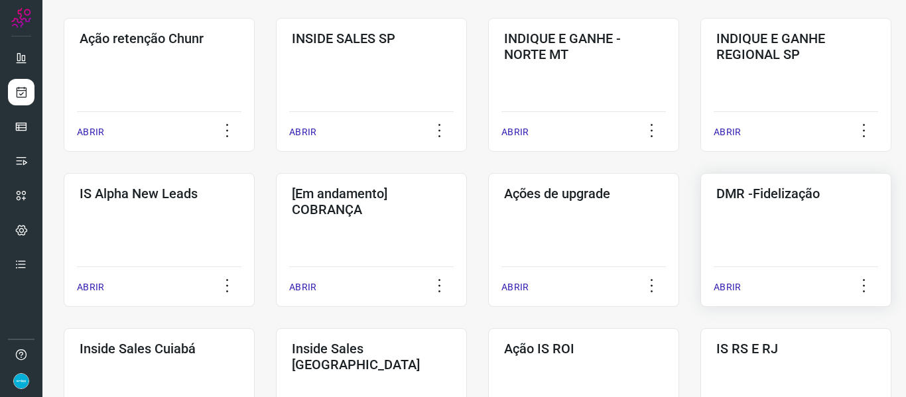
click at [734, 284] on p "ABRIR" at bounding box center [727, 288] width 27 height 14
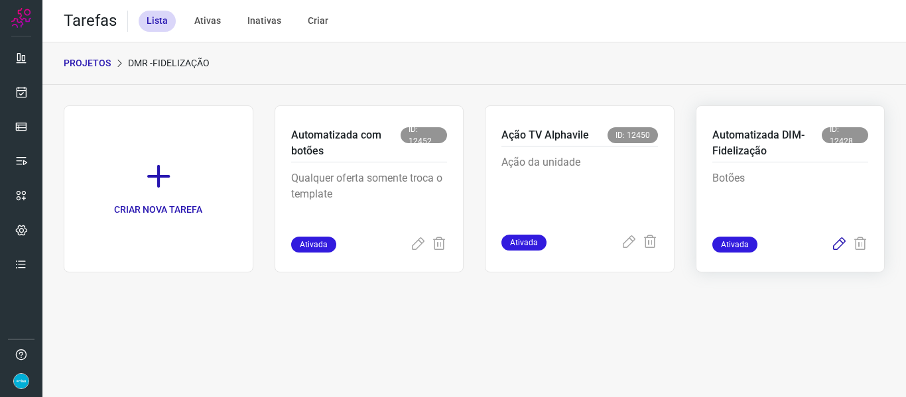
click at [835, 244] on icon at bounding box center [839, 245] width 16 height 16
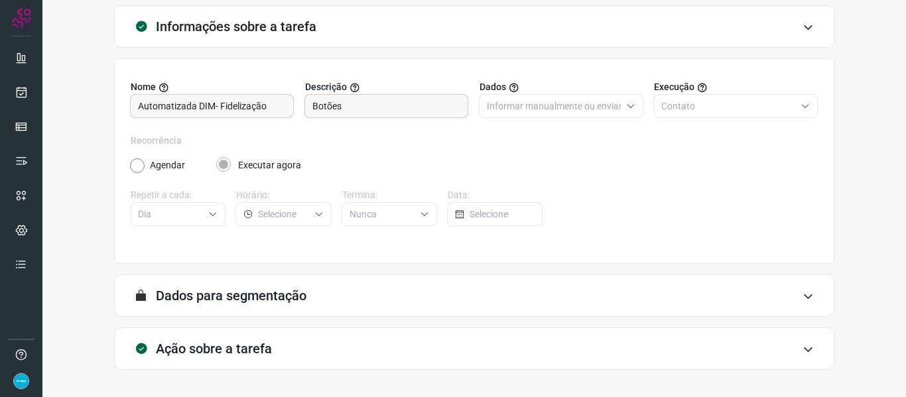
scroll to position [121, 0]
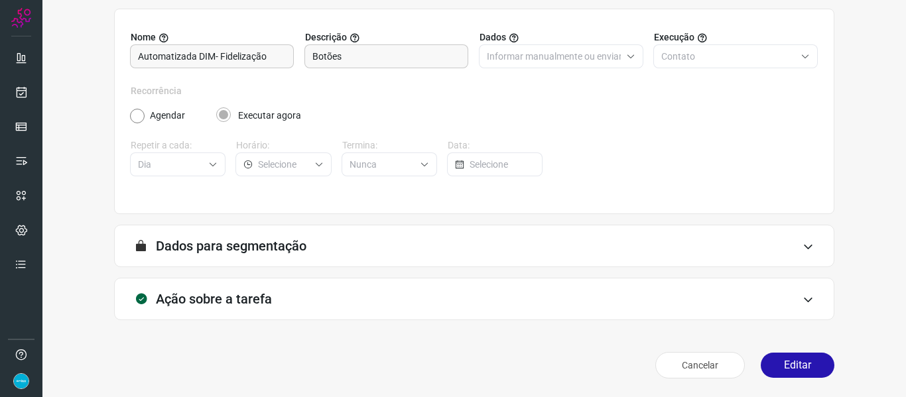
click at [802, 360] on button "Editar" at bounding box center [798, 365] width 74 height 25
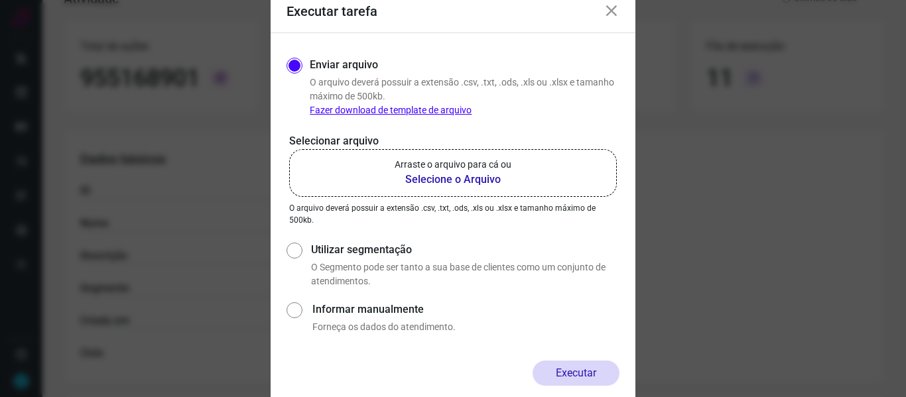
click at [465, 182] on b "Selecione o Arquivo" at bounding box center [453, 180] width 117 height 16
click at [0, 0] on input "Arraste o arquivo para cá ou Selecione o Arquivo" at bounding box center [0, 0] width 0 height 0
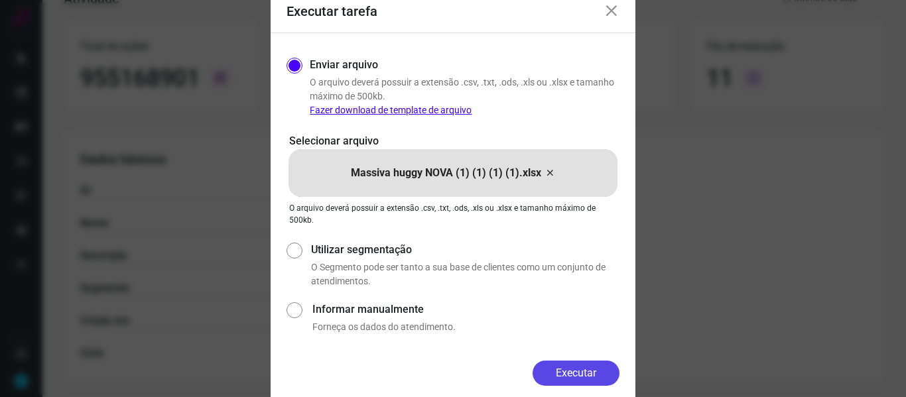
click at [596, 373] on button "Executar" at bounding box center [576, 373] width 87 height 25
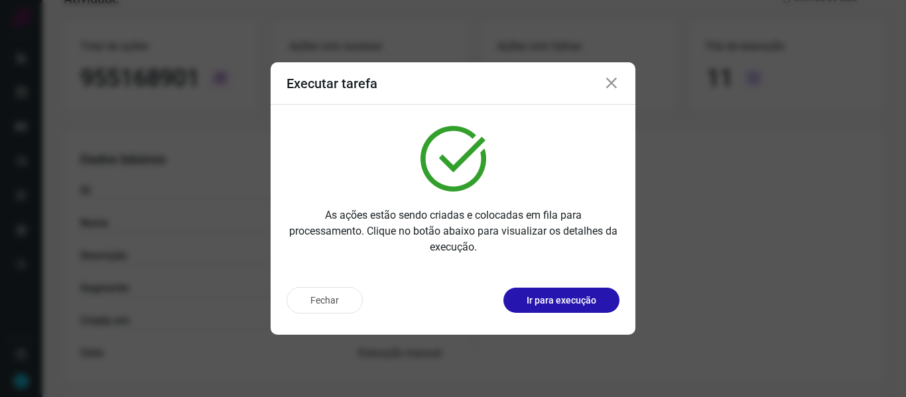
click at [616, 82] on icon at bounding box center [612, 84] width 16 height 16
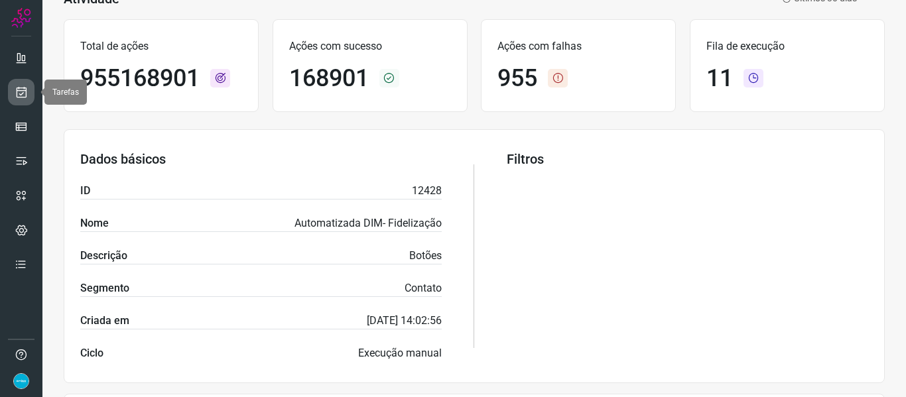
click at [23, 89] on icon at bounding box center [22, 92] width 14 height 13
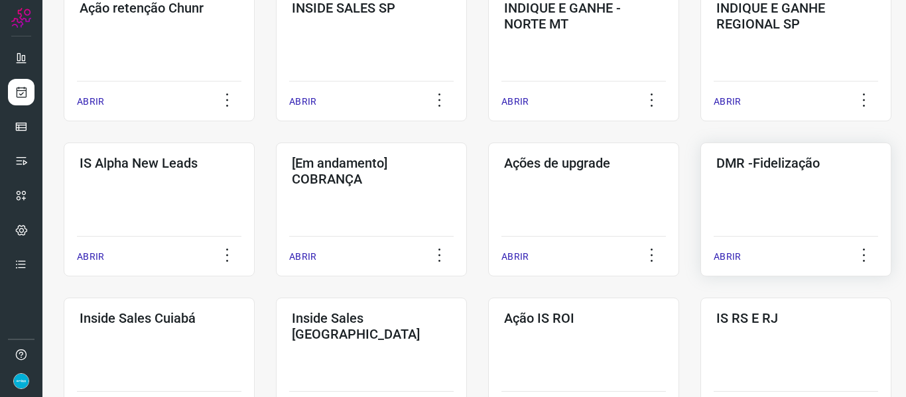
click at [727, 256] on p "ABRIR" at bounding box center [727, 257] width 27 height 14
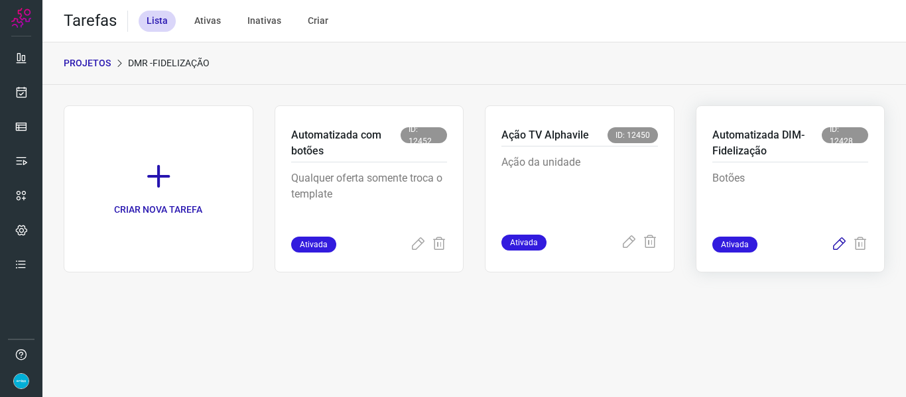
click at [837, 243] on icon at bounding box center [839, 245] width 16 height 16
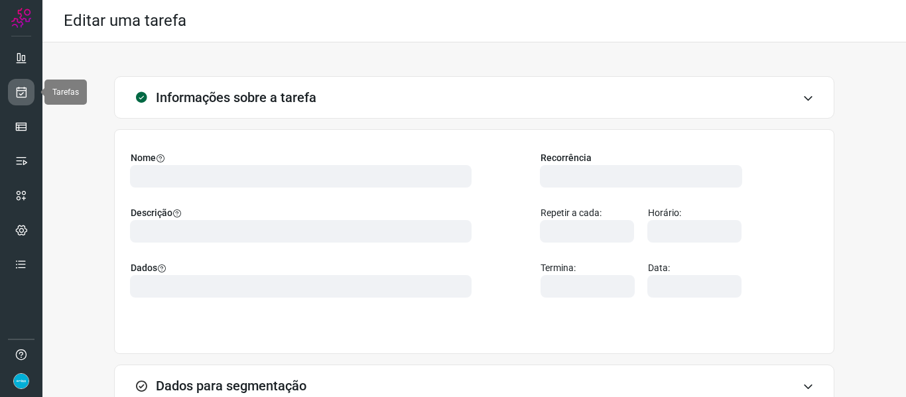
click at [24, 89] on icon at bounding box center [22, 92] width 14 height 13
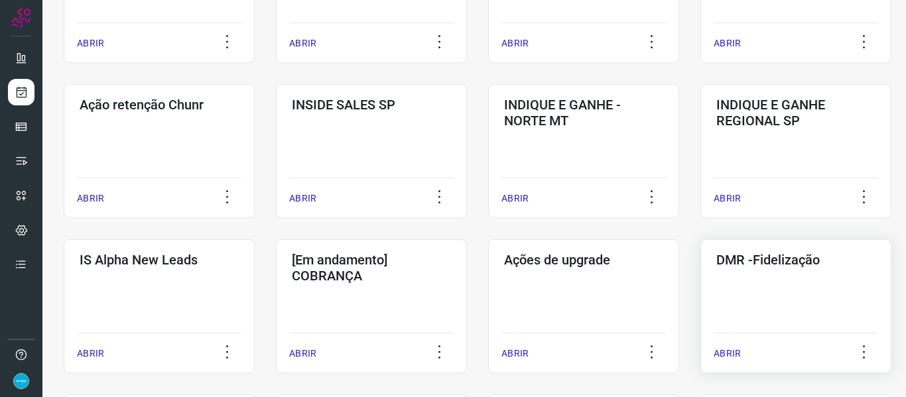
click at [729, 352] on p "ABRIR" at bounding box center [727, 354] width 27 height 14
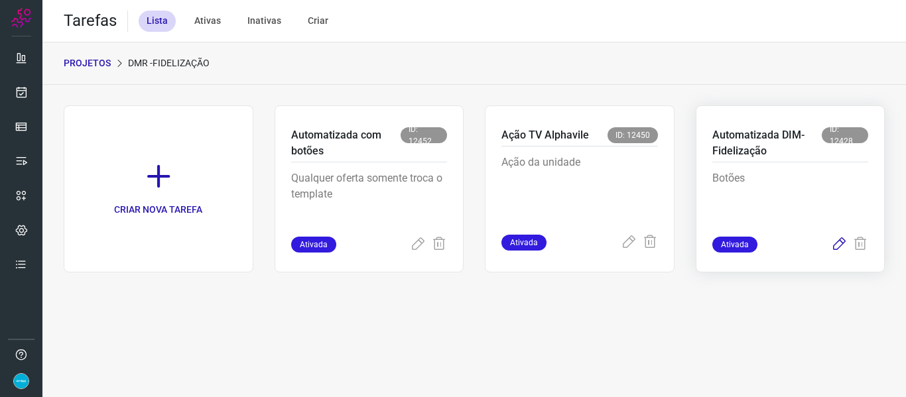
click at [844, 246] on icon at bounding box center [839, 245] width 16 height 16
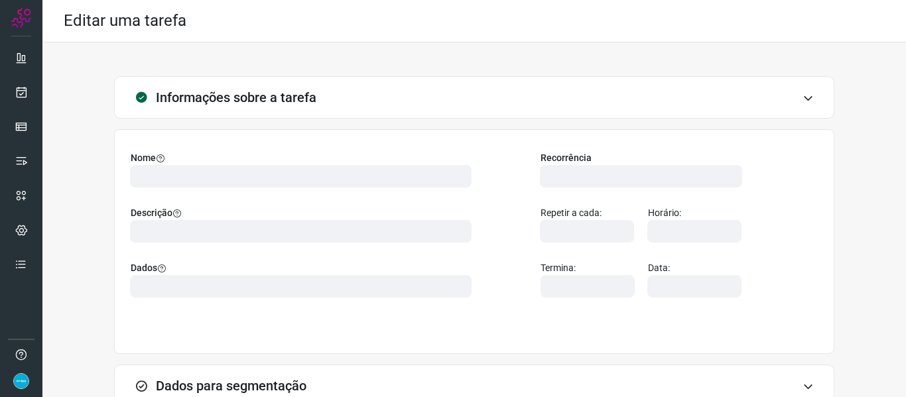
click at [775, 90] on div "Informações sobre a tarefa" at bounding box center [474, 97] width 720 height 42
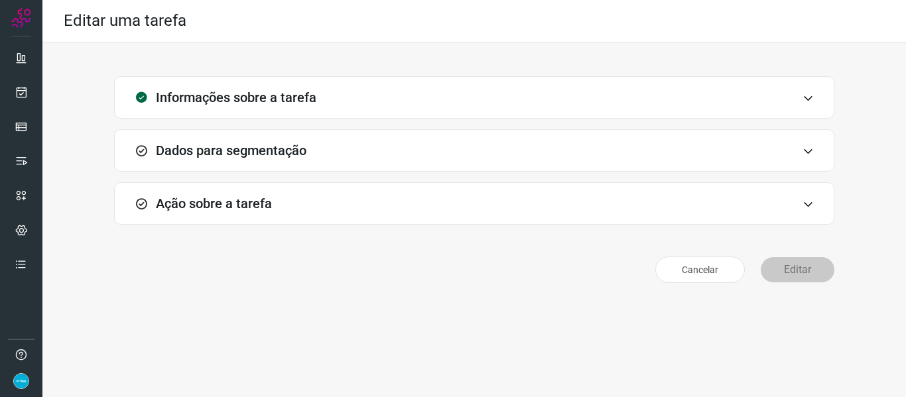
click at [784, 92] on div "Informações sobre a tarefa" at bounding box center [474, 97] width 720 height 42
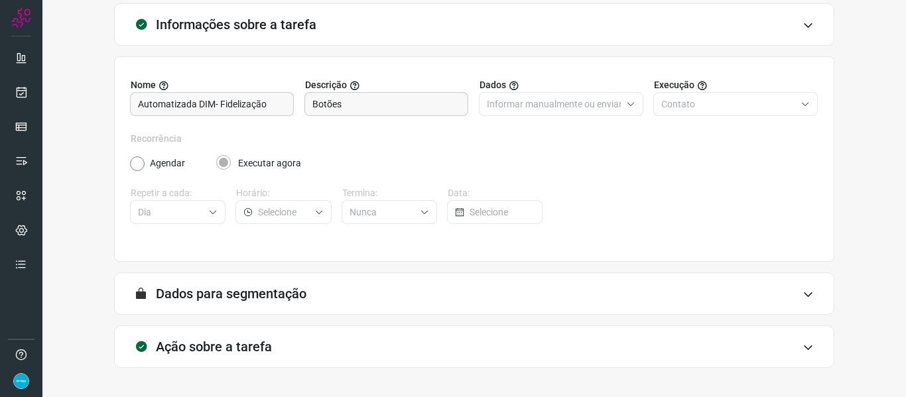
scroll to position [121, 0]
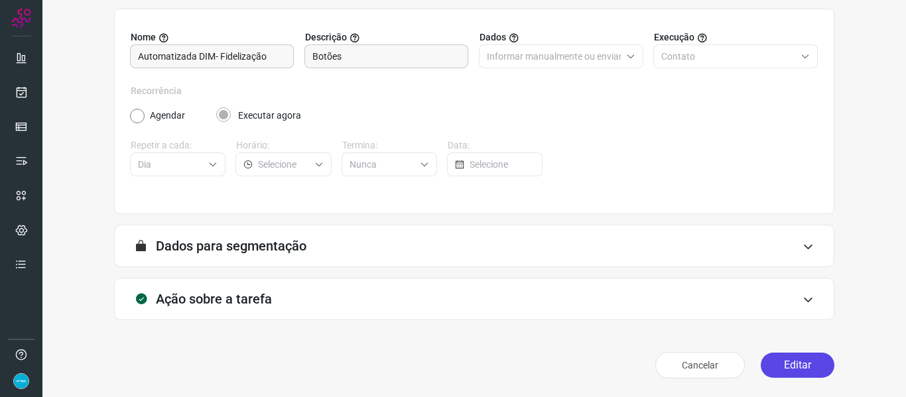
click at [795, 373] on button "Editar" at bounding box center [798, 365] width 74 height 25
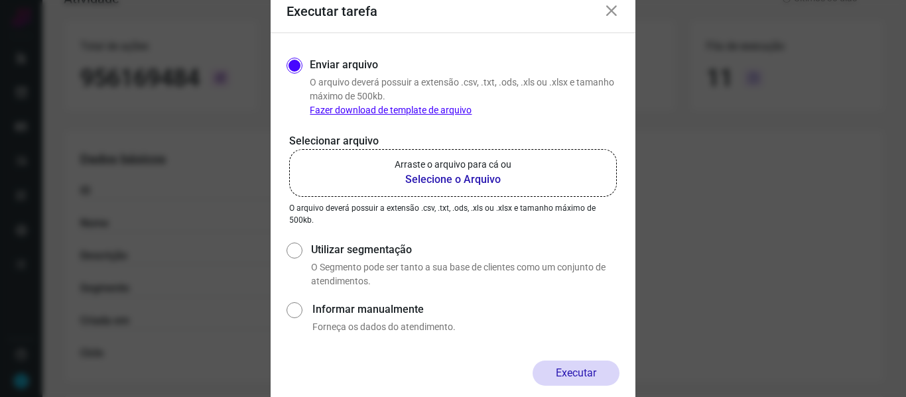
click at [427, 178] on b "Selecione o Arquivo" at bounding box center [453, 180] width 117 height 16
click at [0, 0] on input "Arraste o arquivo para cá ou Selecione o Arquivo" at bounding box center [0, 0] width 0 height 0
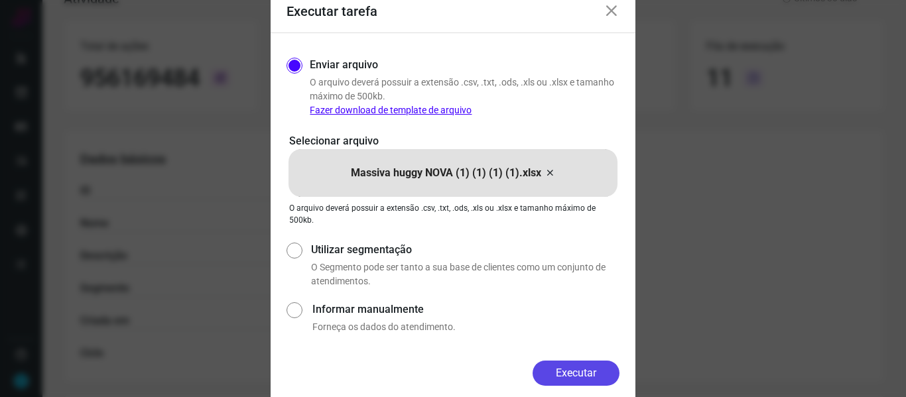
click at [592, 373] on button "Executar" at bounding box center [576, 373] width 87 height 25
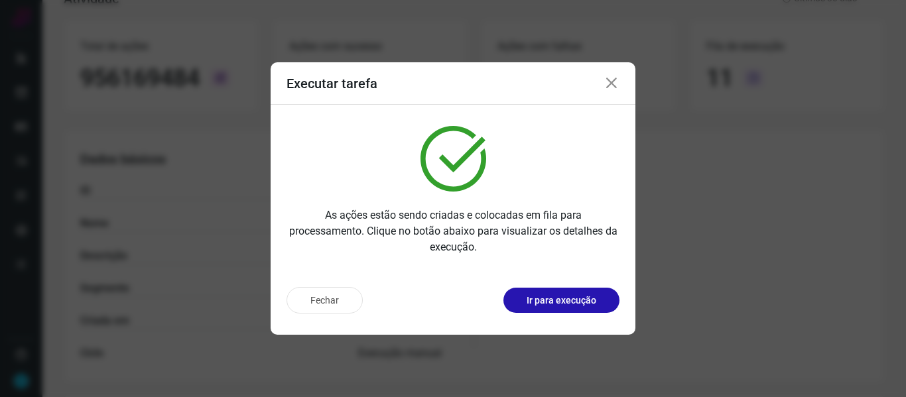
drag, startPoint x: 616, startPoint y: 87, endPoint x: 352, endPoint y: 98, distance: 264.2
click at [616, 87] on icon at bounding box center [612, 84] width 16 height 16
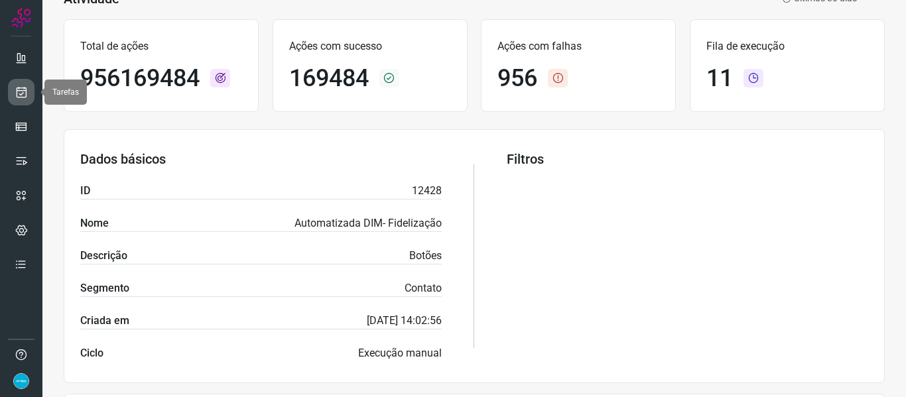
click at [32, 90] on link at bounding box center [21, 92] width 27 height 27
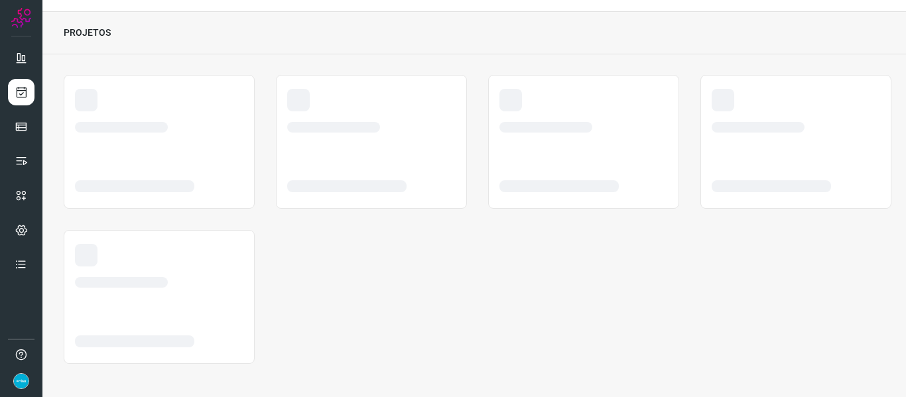
scroll to position [31, 0]
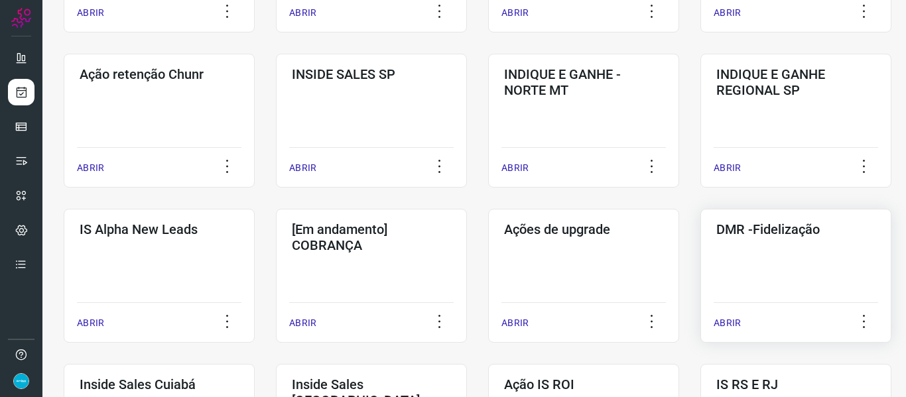
click at [731, 322] on p "ABRIR" at bounding box center [727, 323] width 27 height 14
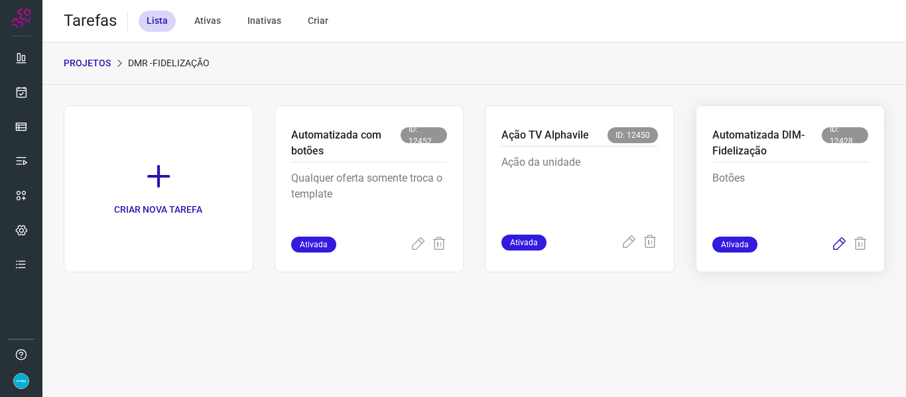
click at [836, 245] on icon at bounding box center [839, 245] width 16 height 16
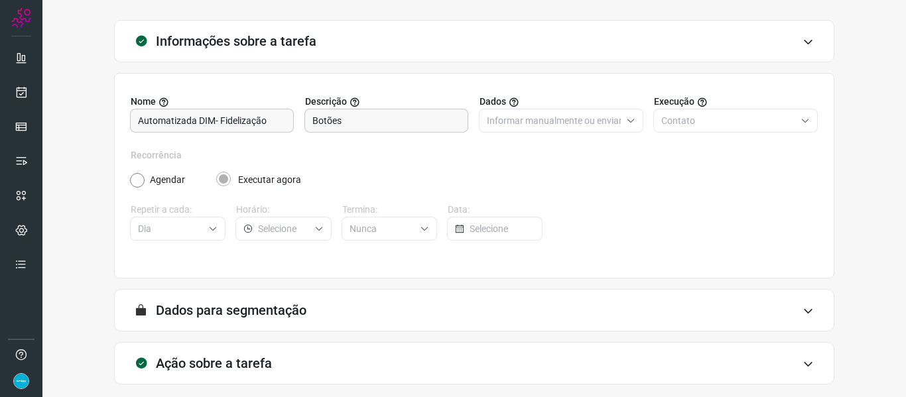
scroll to position [121, 0]
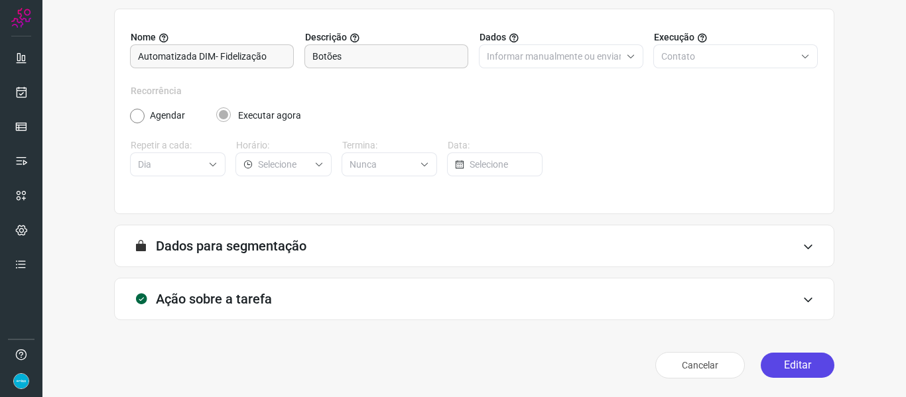
click at [801, 373] on button "Editar" at bounding box center [798, 365] width 74 height 25
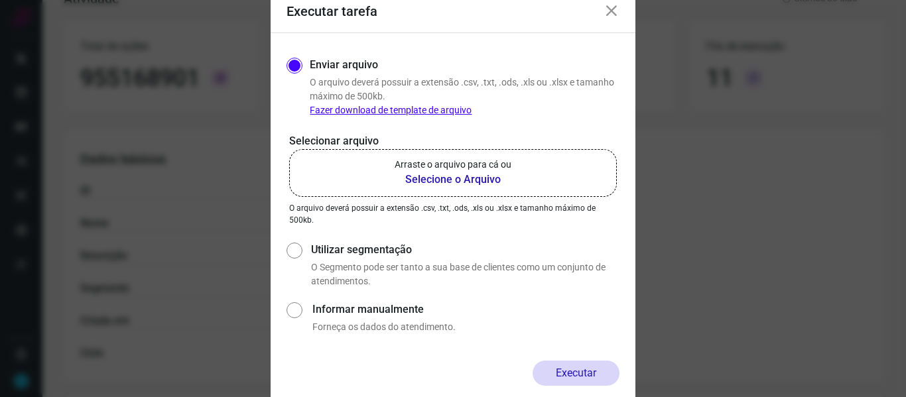
click at [435, 184] on b "Selecione o Arquivo" at bounding box center [453, 180] width 117 height 16
click at [0, 0] on input "Arraste o arquivo para cá ou Selecione o Arquivo" at bounding box center [0, 0] width 0 height 0
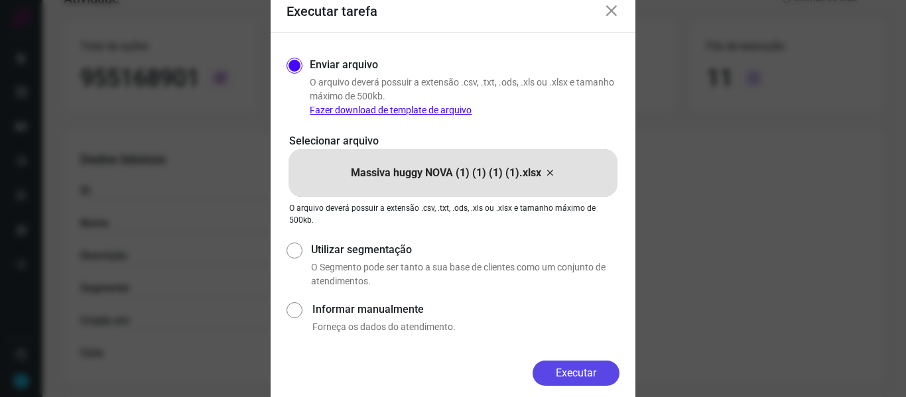
click at [588, 377] on button "Executar" at bounding box center [576, 373] width 87 height 25
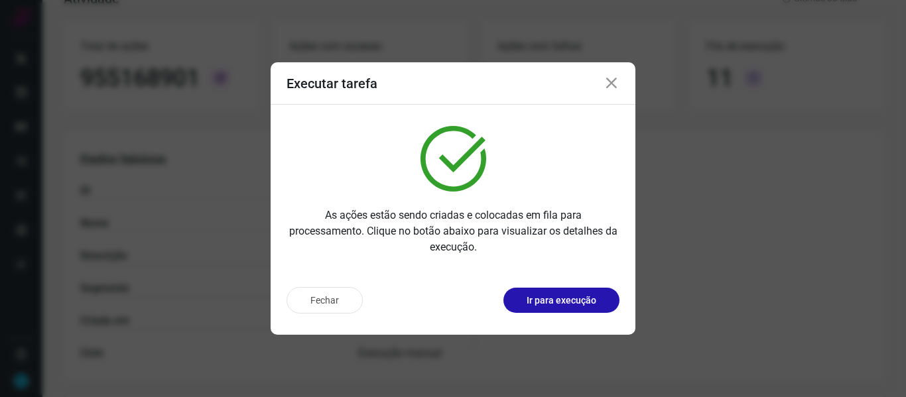
click at [614, 84] on icon at bounding box center [612, 84] width 16 height 16
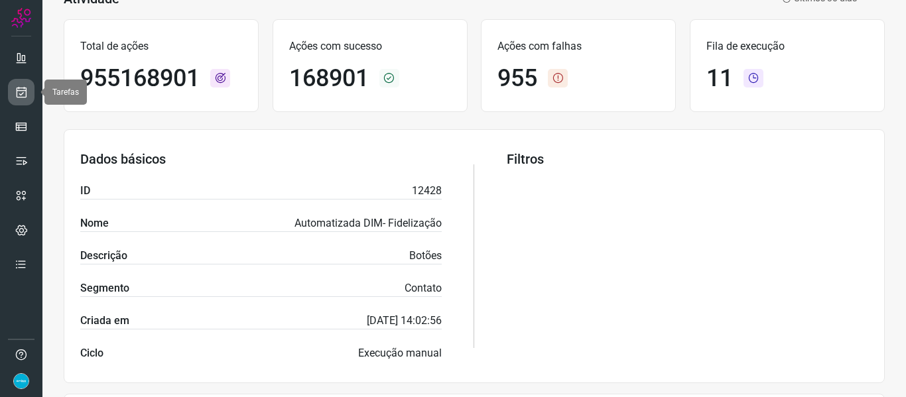
click at [23, 88] on icon at bounding box center [22, 92] width 14 height 13
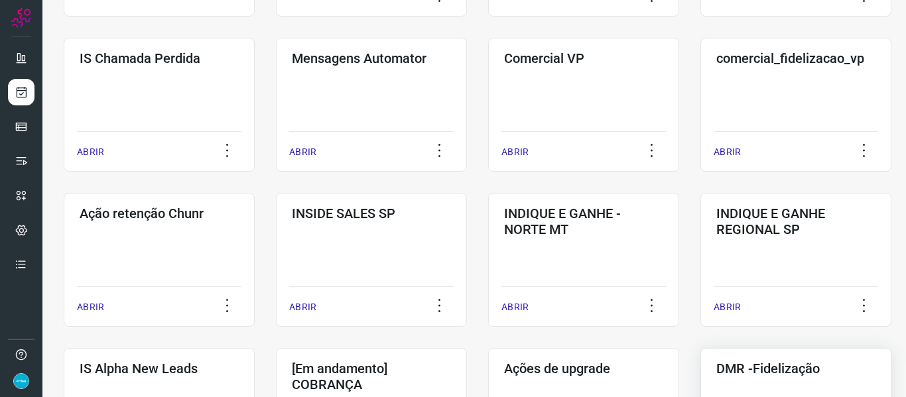
scroll to position [296, 0]
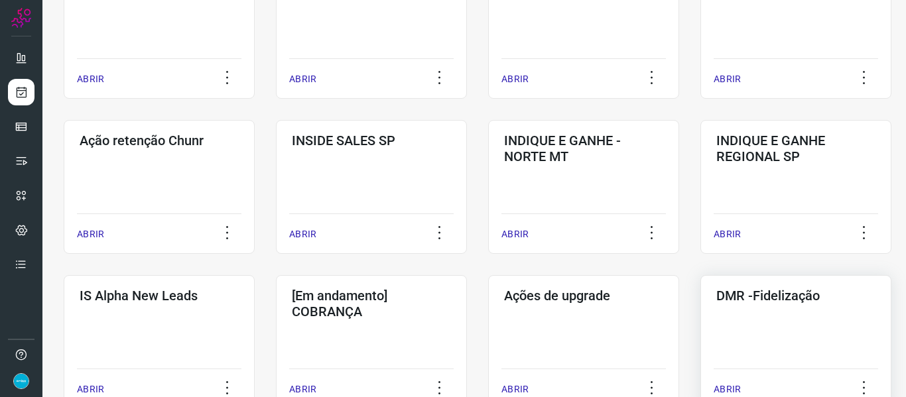
click at [724, 386] on p "ABRIR" at bounding box center [727, 390] width 27 height 14
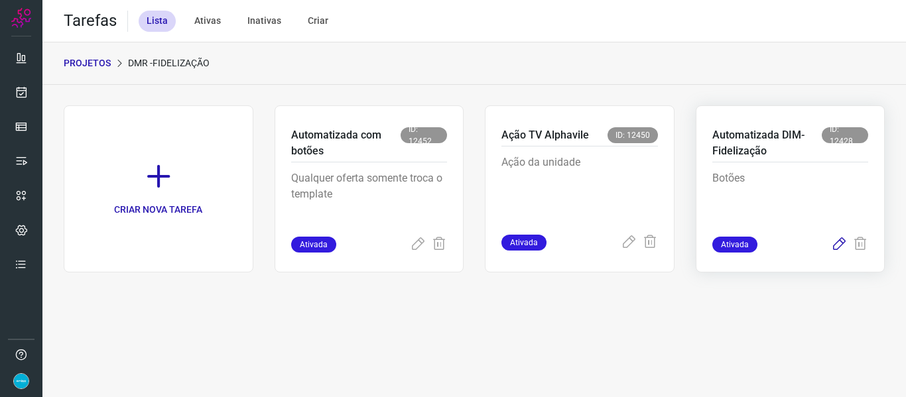
click at [842, 241] on icon at bounding box center [839, 245] width 16 height 16
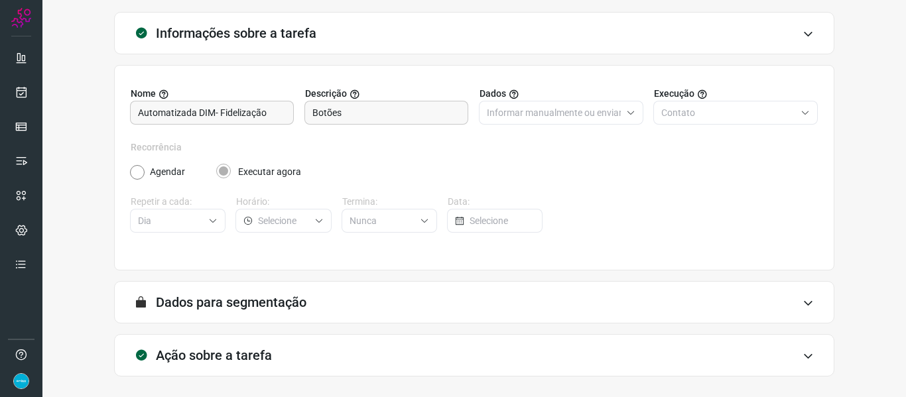
scroll to position [121, 0]
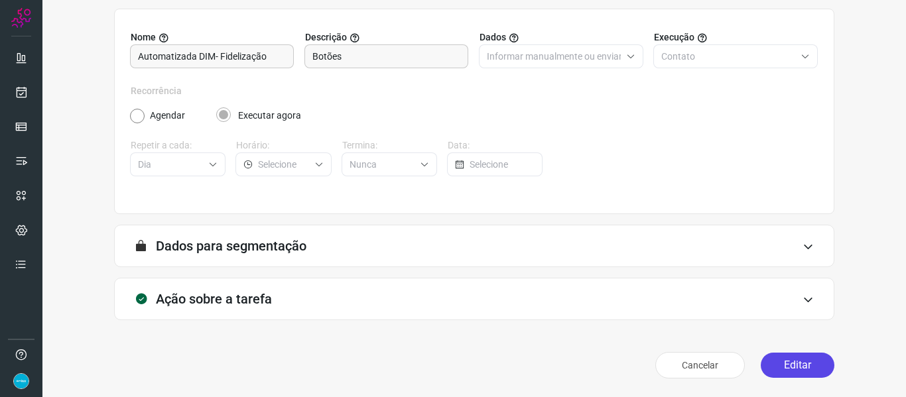
click at [809, 374] on button "Editar" at bounding box center [798, 365] width 74 height 25
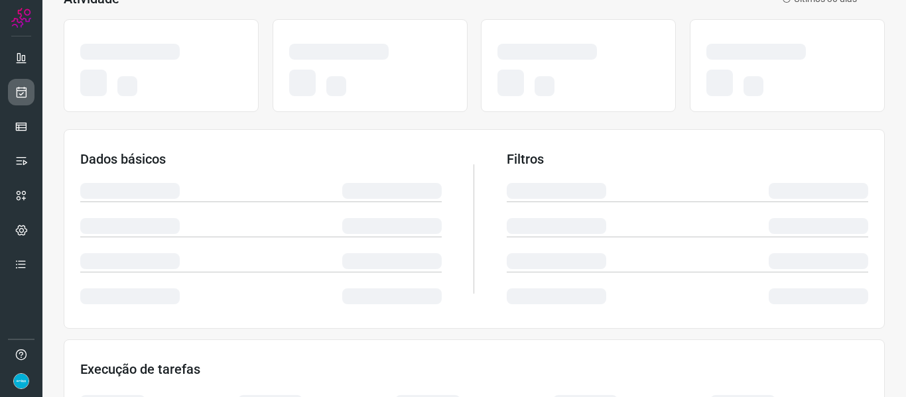
click at [29, 93] on link at bounding box center [21, 92] width 27 height 27
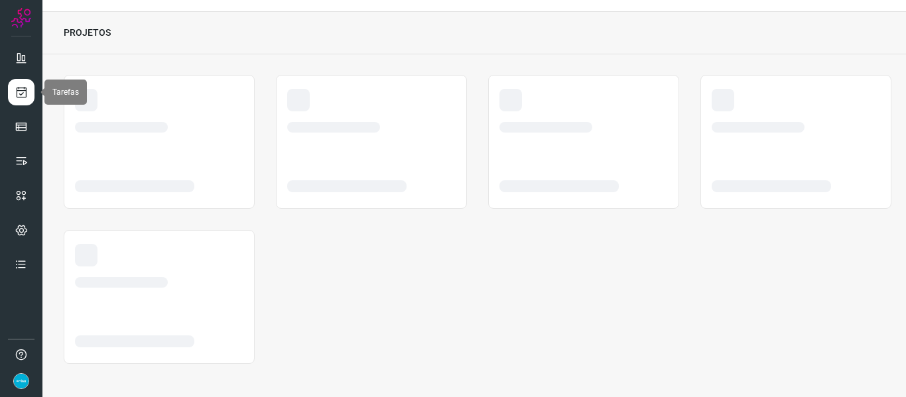
scroll to position [31, 0]
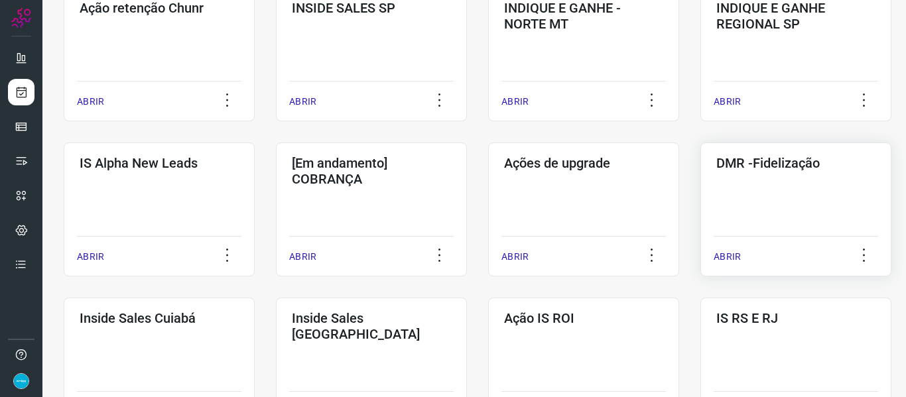
click at [738, 261] on p "ABRIR" at bounding box center [727, 257] width 27 height 14
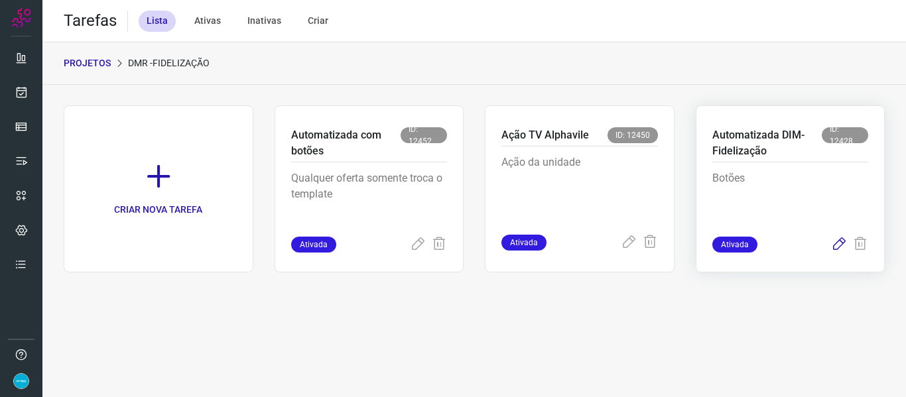
click at [843, 240] on icon at bounding box center [839, 245] width 16 height 16
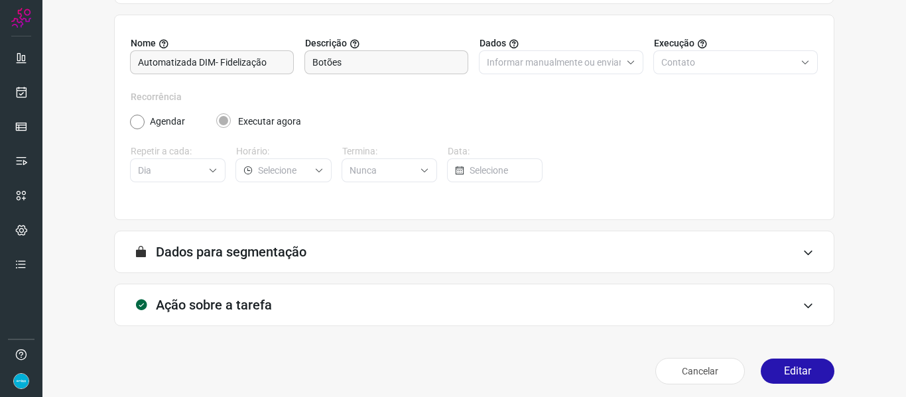
scroll to position [121, 0]
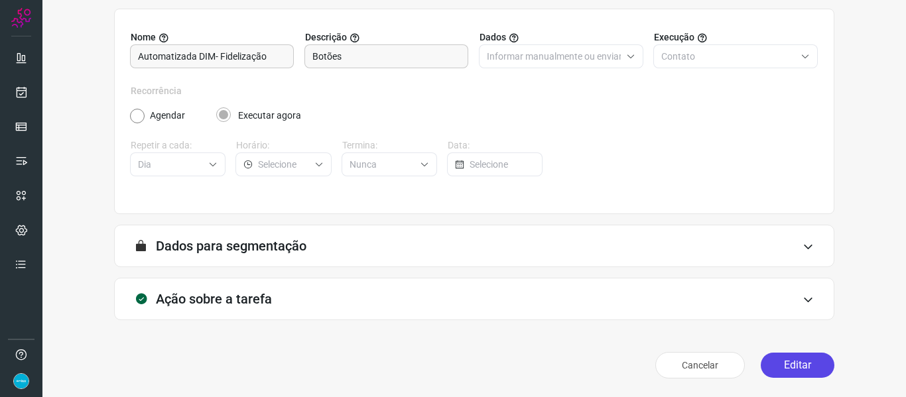
click at [798, 365] on button "Editar" at bounding box center [798, 365] width 74 height 25
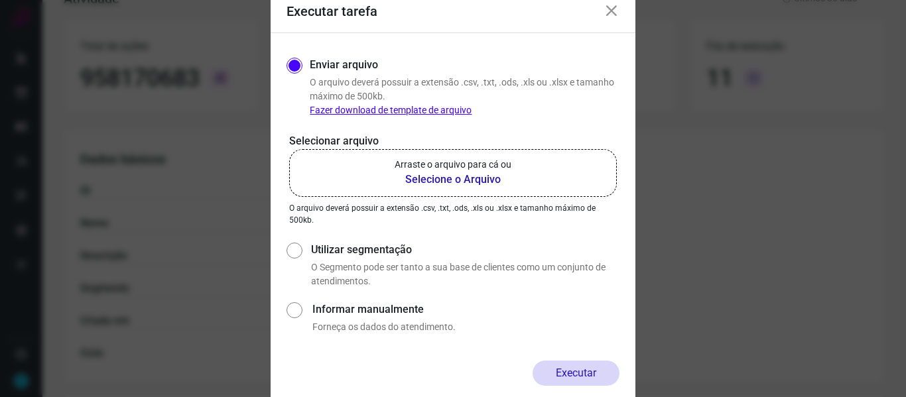
click at [436, 177] on b "Selecione o Arquivo" at bounding box center [453, 180] width 117 height 16
click at [0, 0] on input "Arraste o arquivo para cá ou Selecione o Arquivo" at bounding box center [0, 0] width 0 height 0
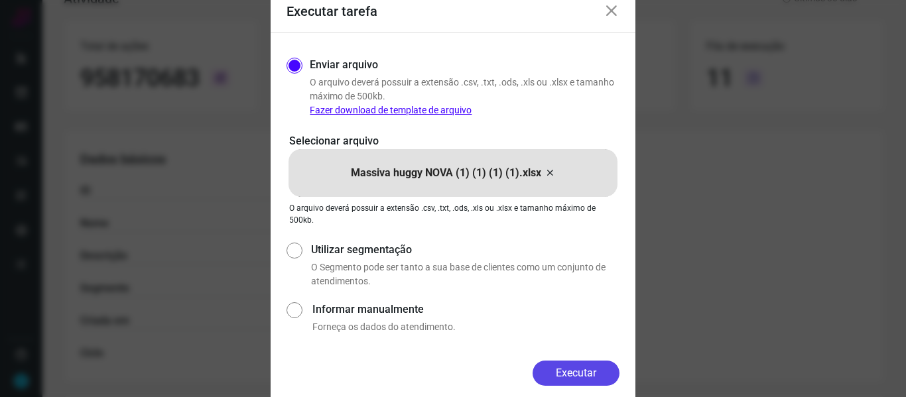
click at [574, 365] on button "Executar" at bounding box center [576, 373] width 87 height 25
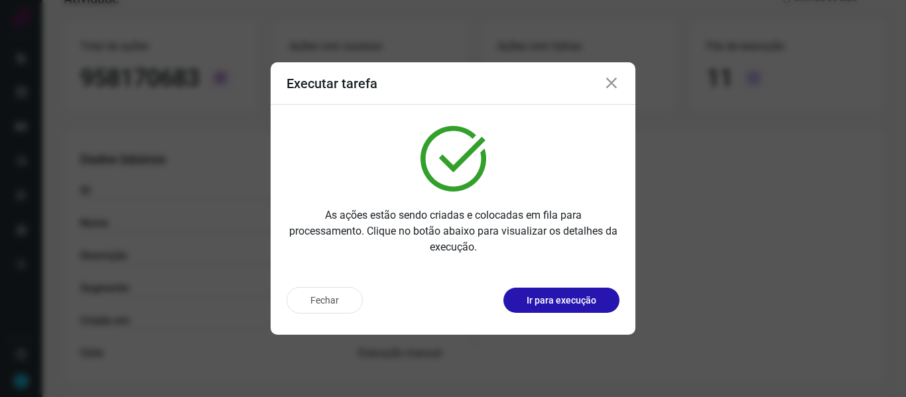
click at [614, 82] on icon at bounding box center [612, 84] width 16 height 16
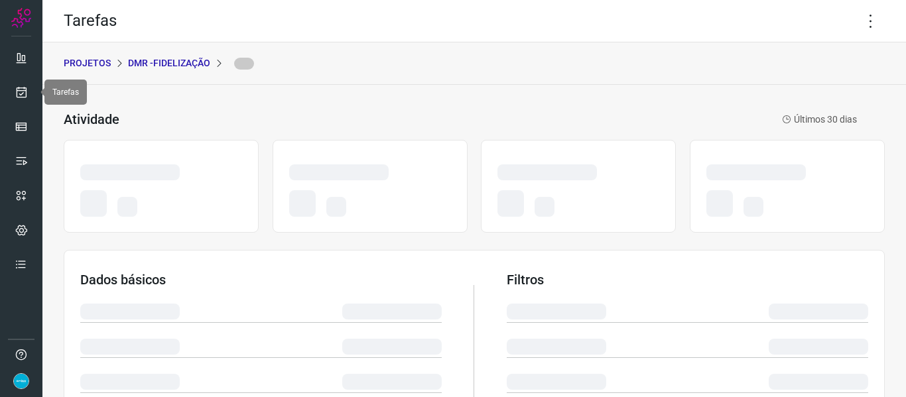
drag, startPoint x: 20, startPoint y: 92, endPoint x: 50, endPoint y: 80, distance: 32.8
click at [20, 92] on icon at bounding box center [22, 92] width 14 height 13
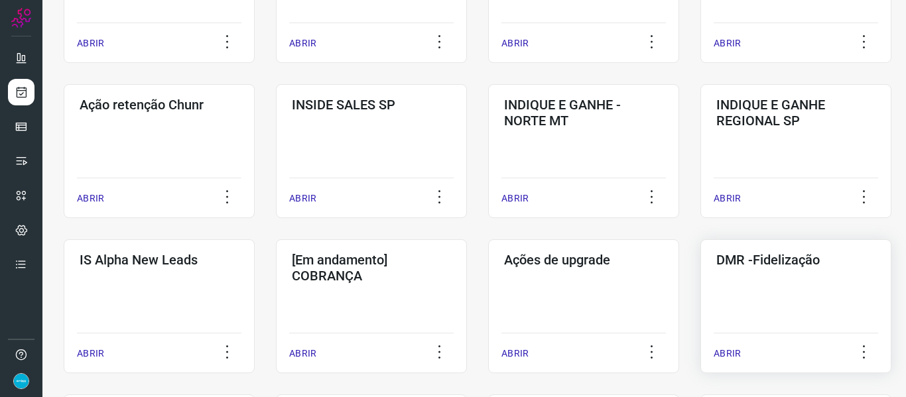
click at [737, 350] on p "ABRIR" at bounding box center [727, 354] width 27 height 14
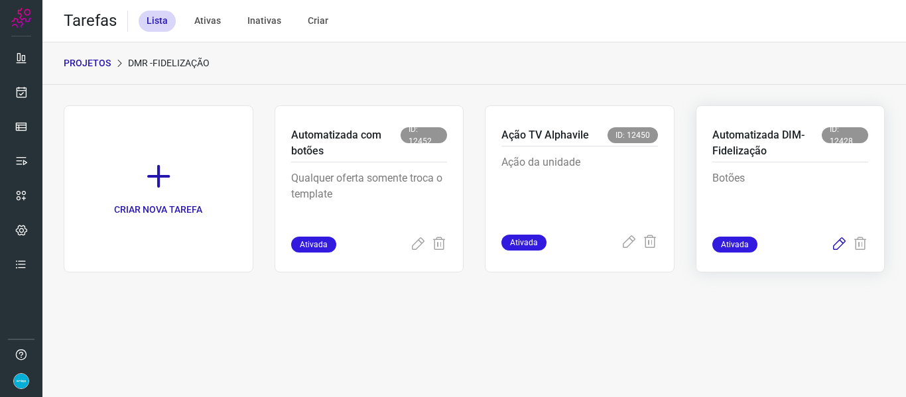
click at [823, 243] on icon at bounding box center [839, 245] width 16 height 16
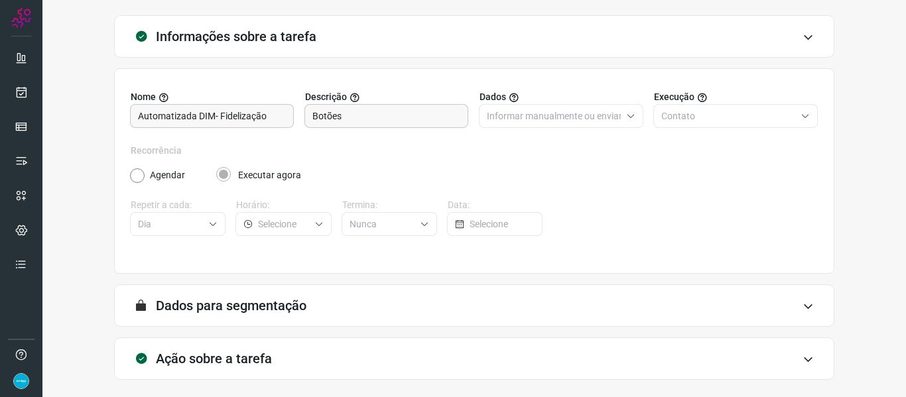
scroll to position [121, 0]
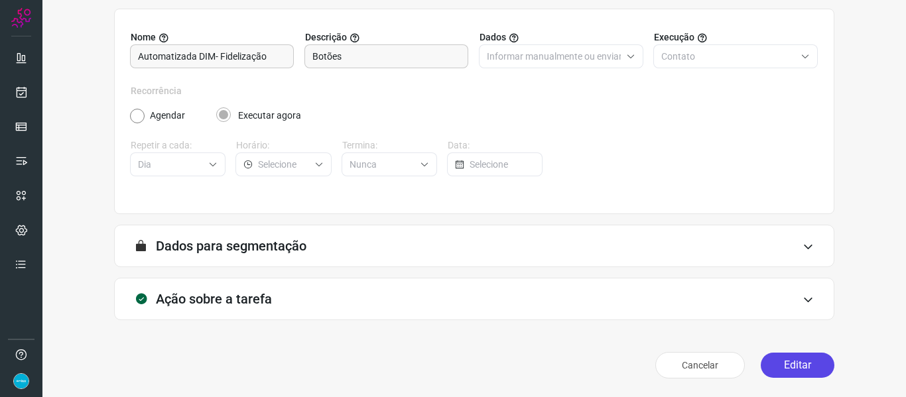
click at [810, 361] on button "Editar" at bounding box center [798, 365] width 74 height 25
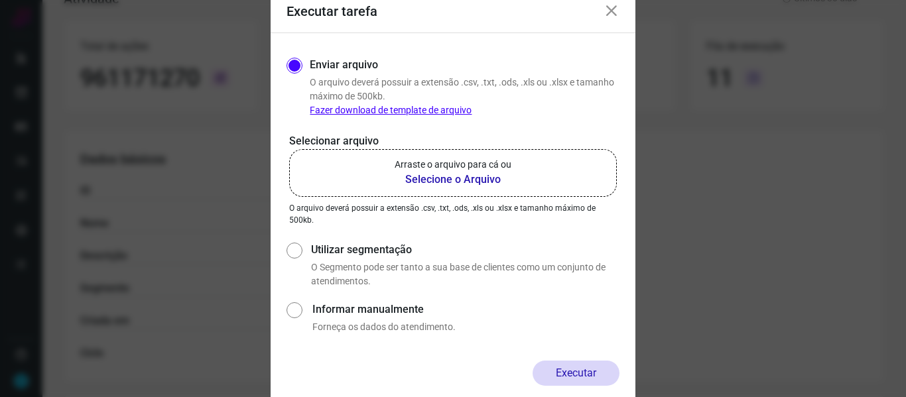
click at [467, 174] on b "Selecione o Arquivo" at bounding box center [453, 180] width 117 height 16
click at [0, 0] on input "Arraste o arquivo para cá ou Selecione o Arquivo" at bounding box center [0, 0] width 0 height 0
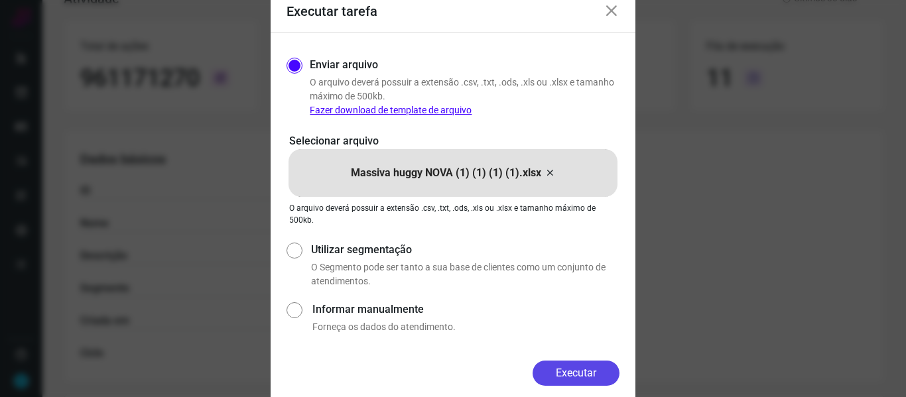
click at [578, 361] on button "Executar" at bounding box center [576, 373] width 87 height 25
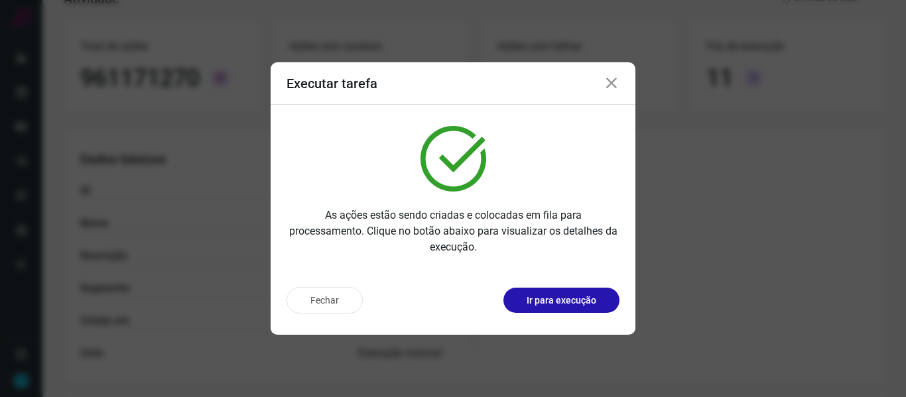
drag, startPoint x: 612, startPoint y: 89, endPoint x: 421, endPoint y: 84, distance: 191.1
click at [612, 88] on icon at bounding box center [612, 84] width 16 height 16
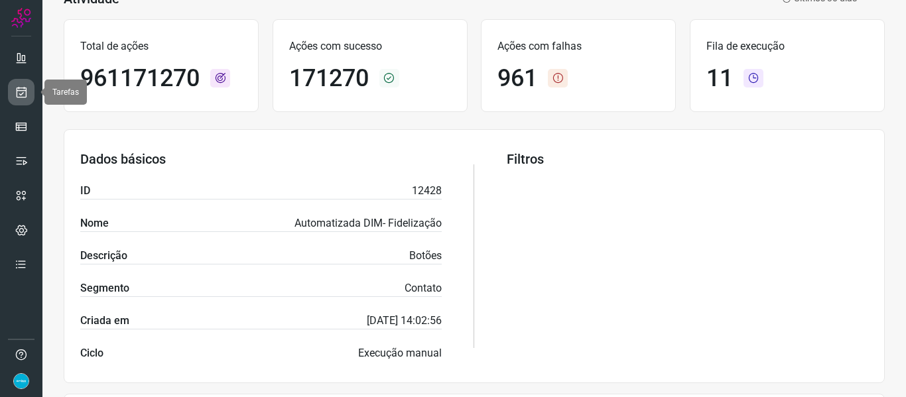
click at [22, 90] on icon at bounding box center [22, 92] width 14 height 13
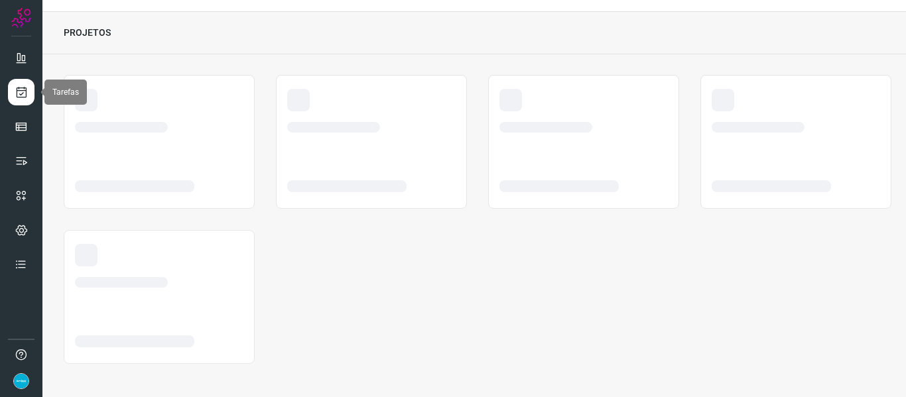
scroll to position [31, 0]
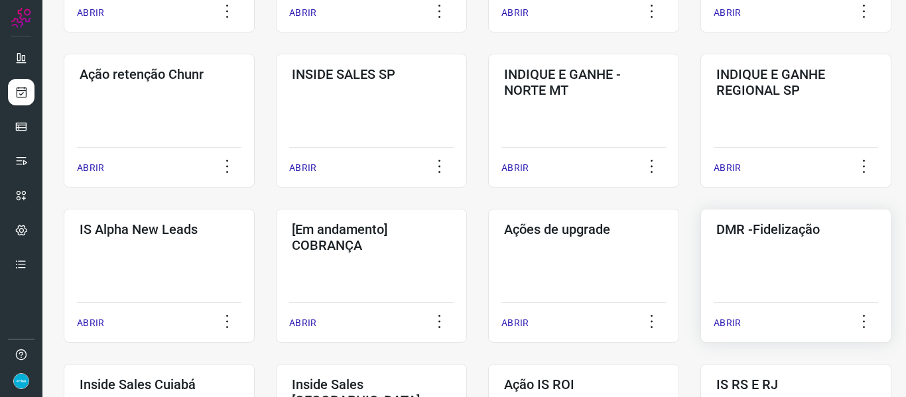
click at [728, 321] on p "ABRIR" at bounding box center [727, 323] width 27 height 14
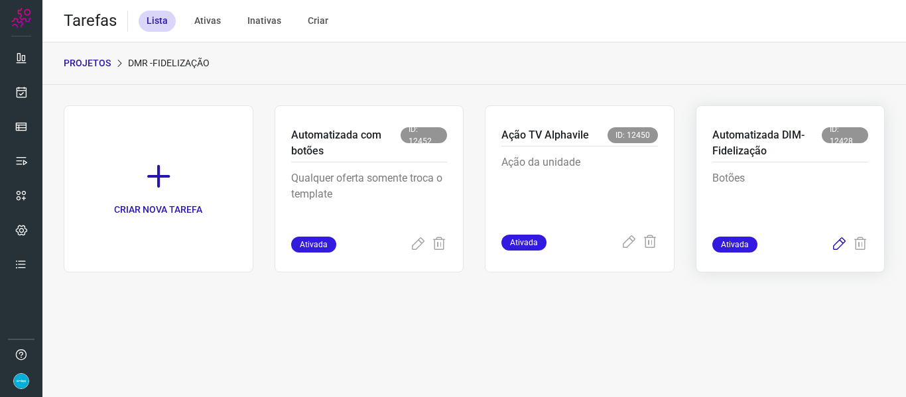
click at [823, 248] on icon at bounding box center [839, 245] width 16 height 16
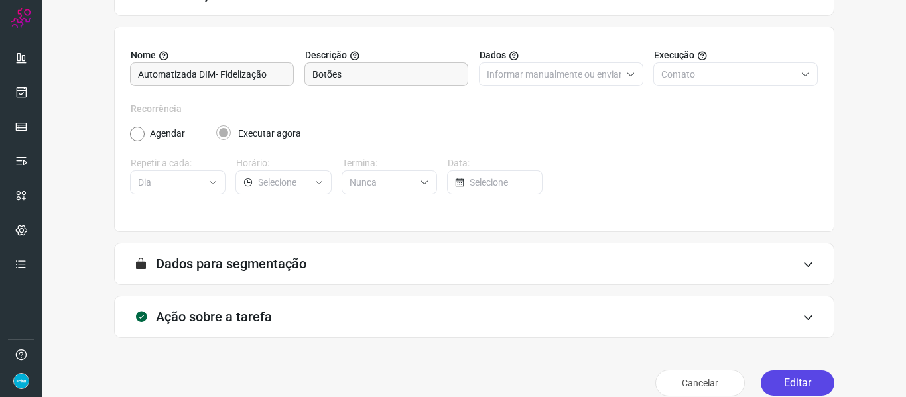
scroll to position [121, 0]
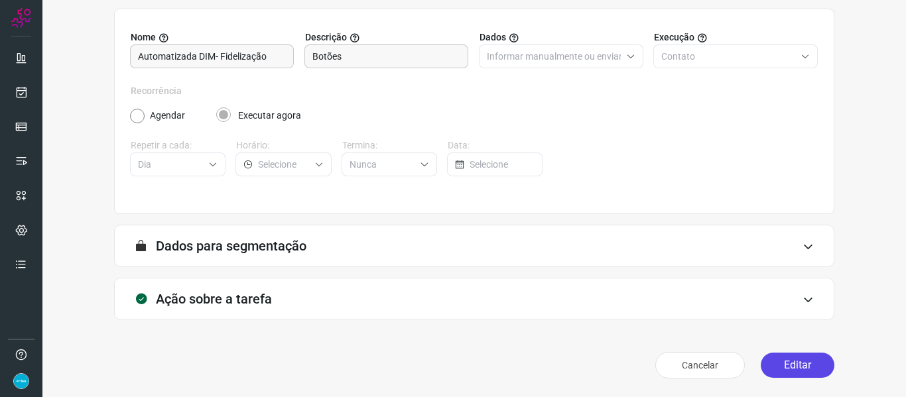
click at [807, 361] on button "Editar" at bounding box center [798, 365] width 74 height 25
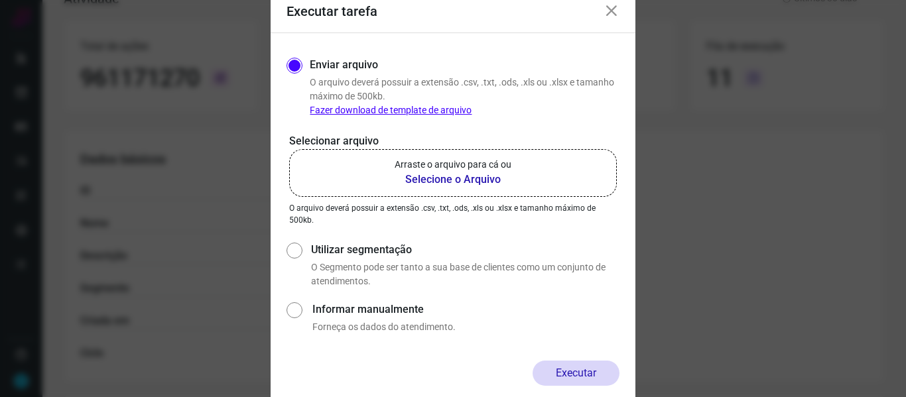
click at [470, 178] on b "Selecione o Arquivo" at bounding box center [453, 180] width 117 height 16
click at [0, 0] on input "Arraste o arquivo para cá ou Selecione o Arquivo" at bounding box center [0, 0] width 0 height 0
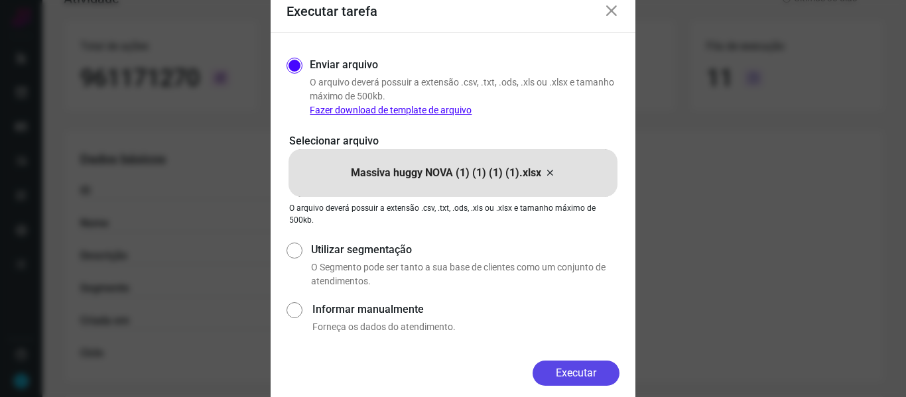
click at [579, 361] on button "Executar" at bounding box center [576, 373] width 87 height 25
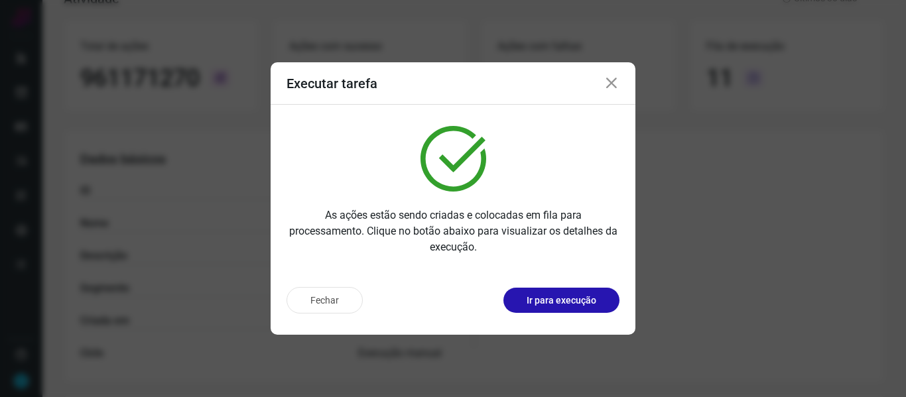
click at [611, 85] on icon at bounding box center [612, 84] width 16 height 16
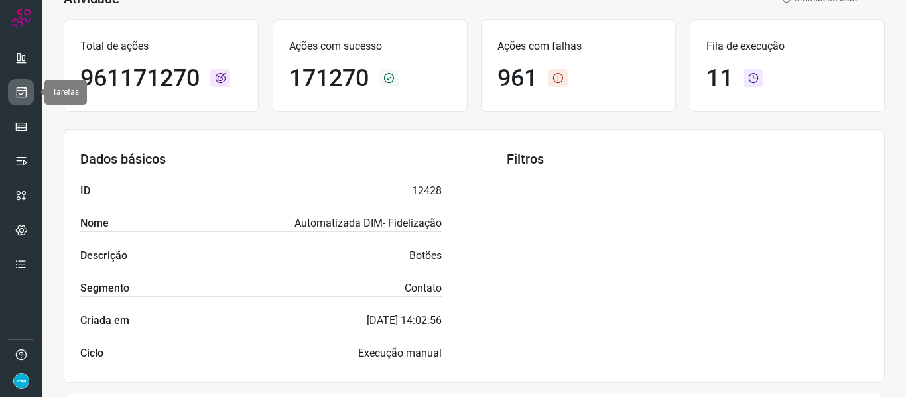
click at [17, 88] on icon at bounding box center [22, 92] width 14 height 13
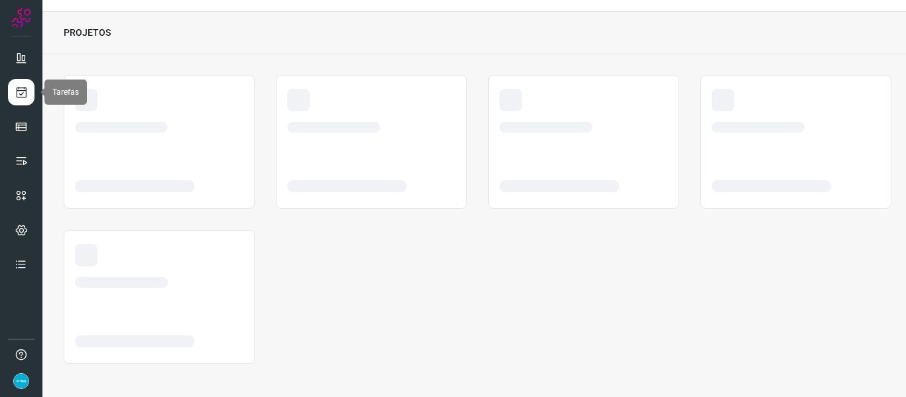
scroll to position [31, 0]
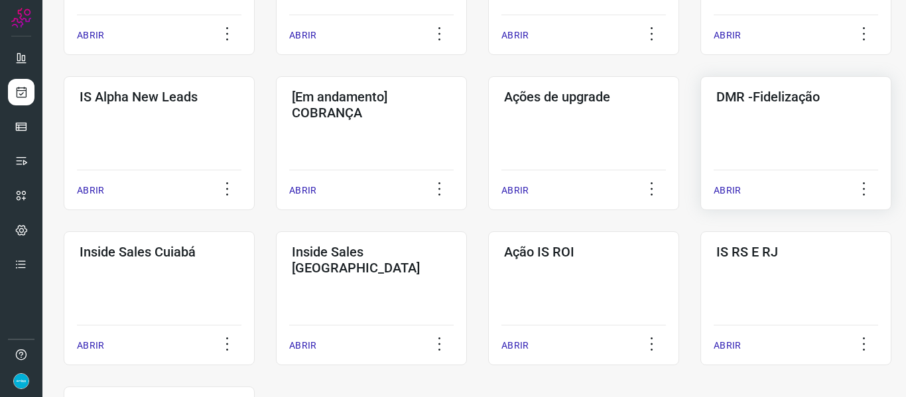
click at [734, 184] on p "ABRIR" at bounding box center [727, 191] width 27 height 14
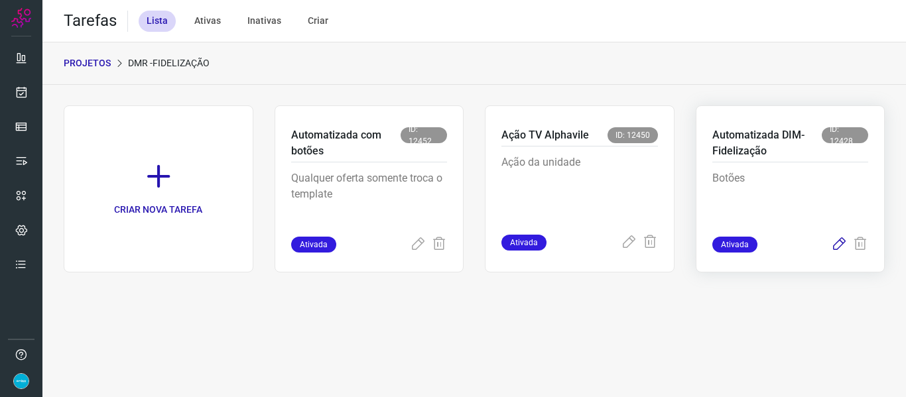
click at [823, 244] on icon at bounding box center [839, 245] width 16 height 16
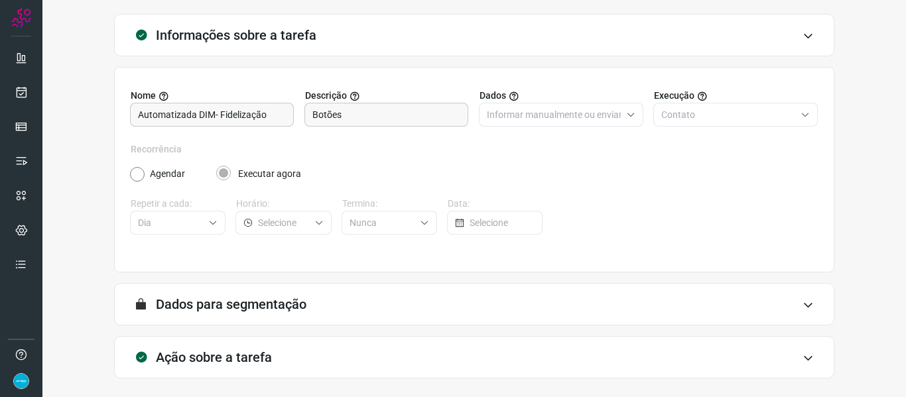
scroll to position [121, 0]
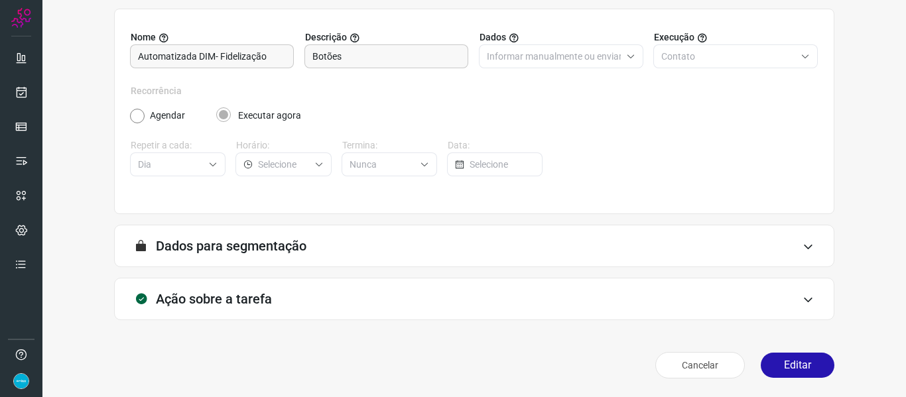
click at [813, 361] on button "Editar" at bounding box center [798, 365] width 74 height 25
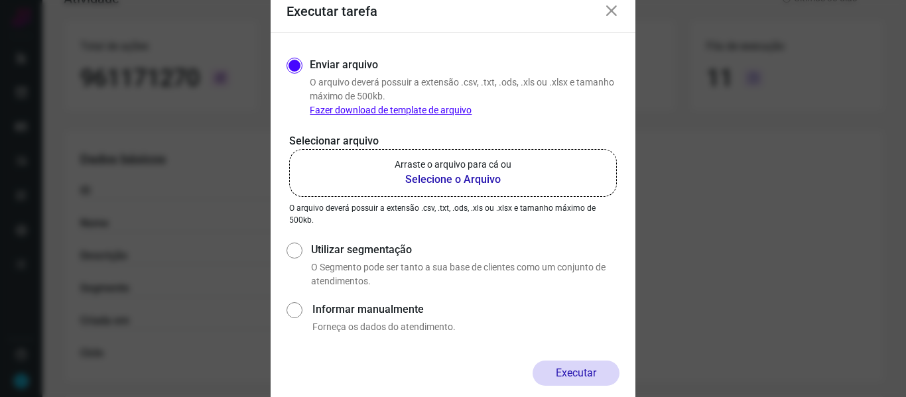
click at [449, 178] on b "Selecione o Arquivo" at bounding box center [453, 180] width 117 height 16
click at [0, 0] on input "Arraste o arquivo para cá ou Selecione o Arquivo" at bounding box center [0, 0] width 0 height 0
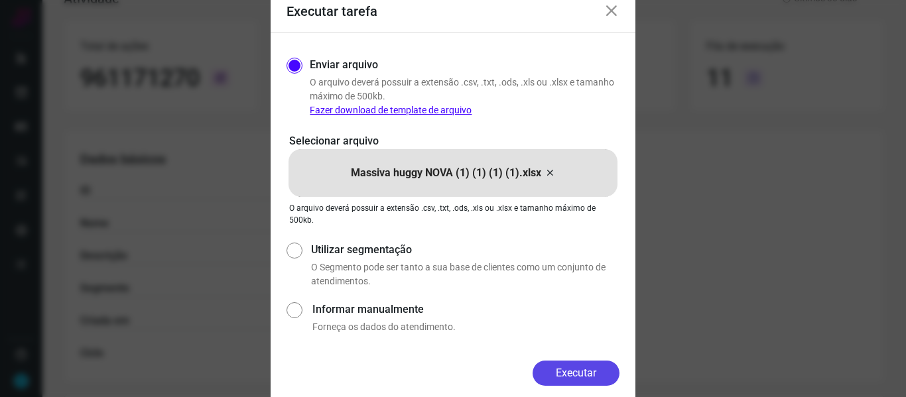
click at [574, 361] on button "Executar" at bounding box center [576, 373] width 87 height 25
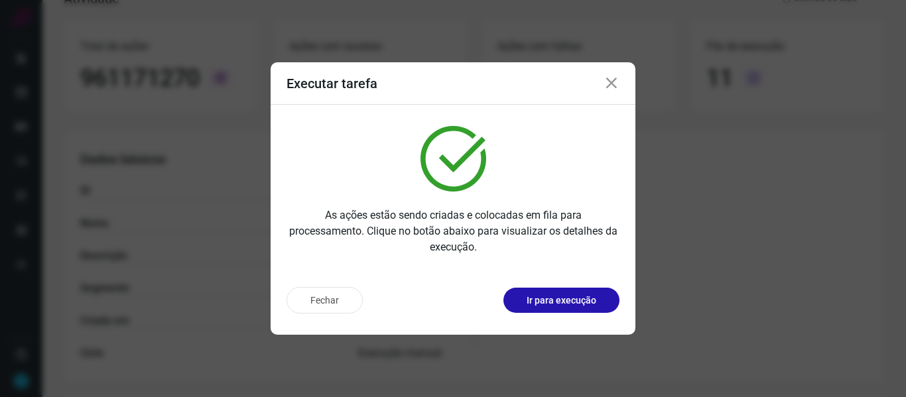
click at [615, 82] on icon at bounding box center [612, 84] width 16 height 16
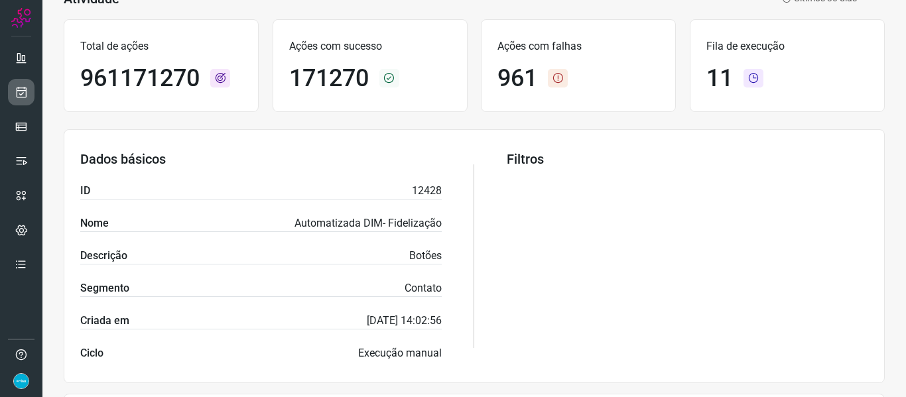
click at [23, 91] on icon at bounding box center [22, 92] width 14 height 13
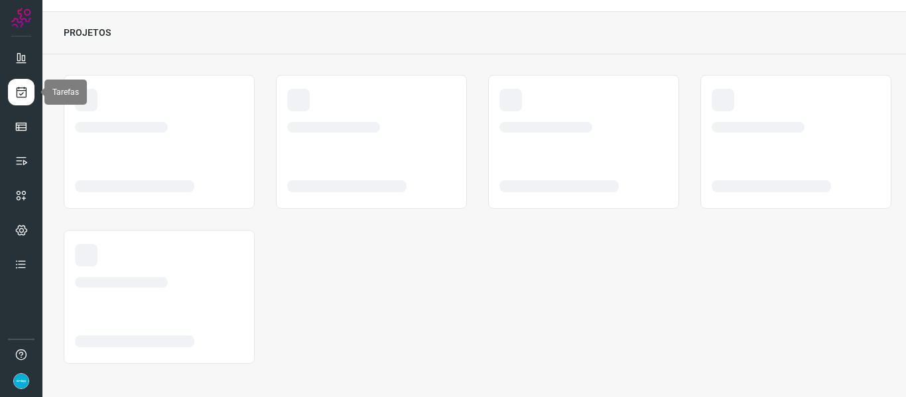
scroll to position [31, 0]
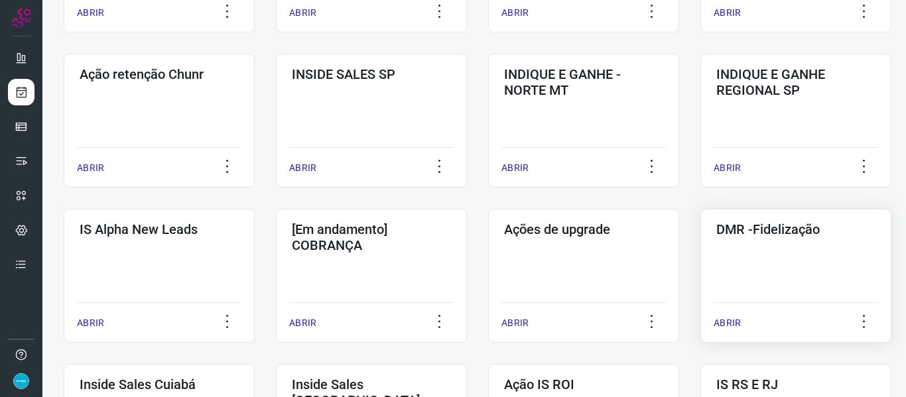
click at [726, 326] on p "ABRIR" at bounding box center [727, 323] width 27 height 14
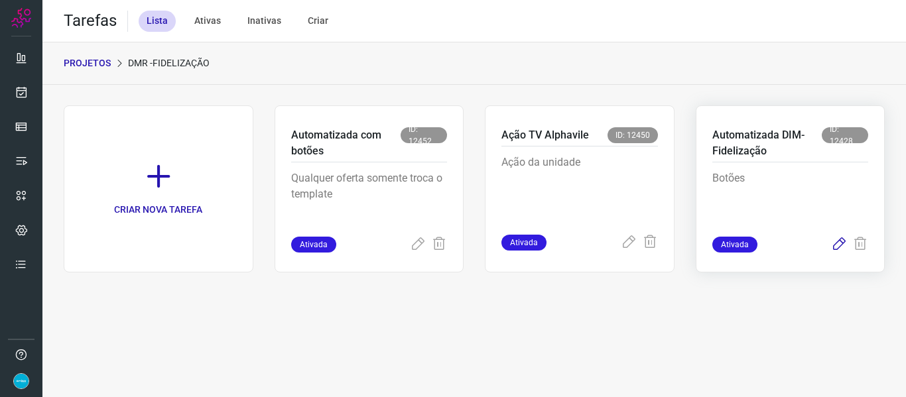
click at [823, 245] on icon at bounding box center [839, 245] width 16 height 16
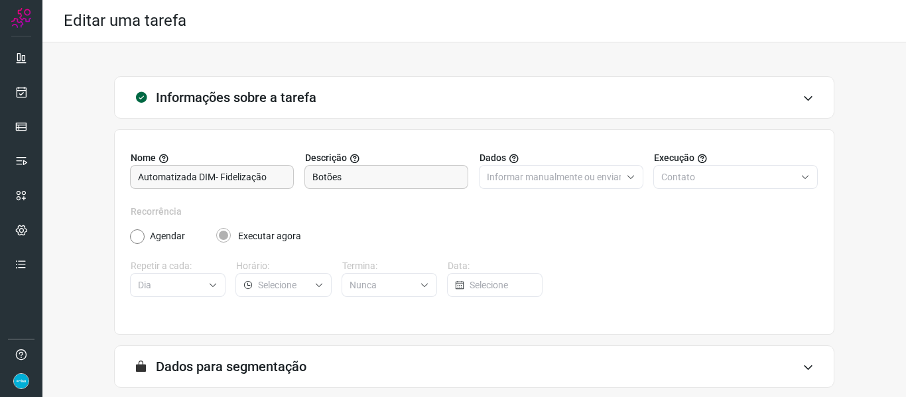
scroll to position [121, 0]
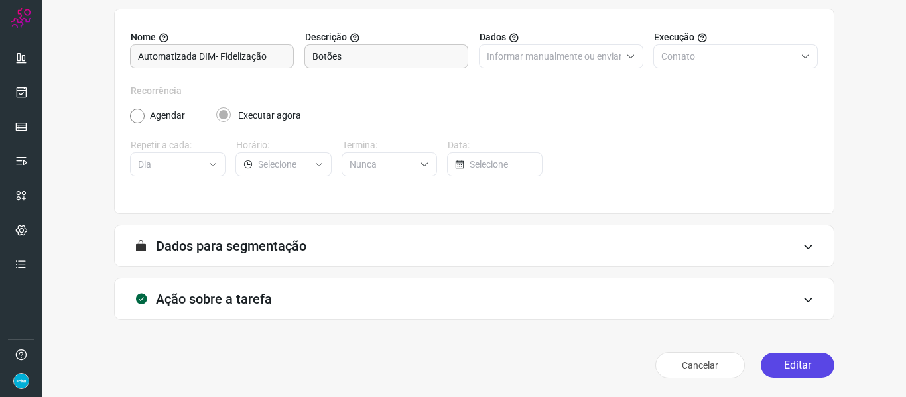
click at [812, 359] on button "Editar" at bounding box center [798, 365] width 74 height 25
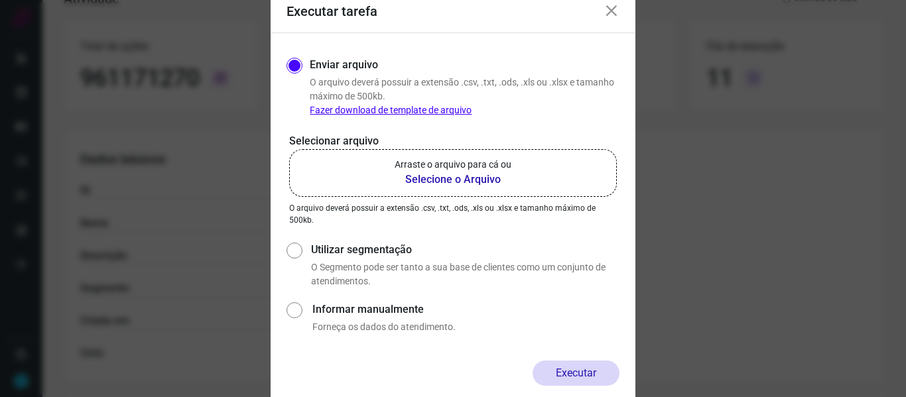
click at [430, 181] on b "Selecione o Arquivo" at bounding box center [453, 180] width 117 height 16
click at [0, 0] on input "Arraste o arquivo para cá ou Selecione o Arquivo" at bounding box center [0, 0] width 0 height 0
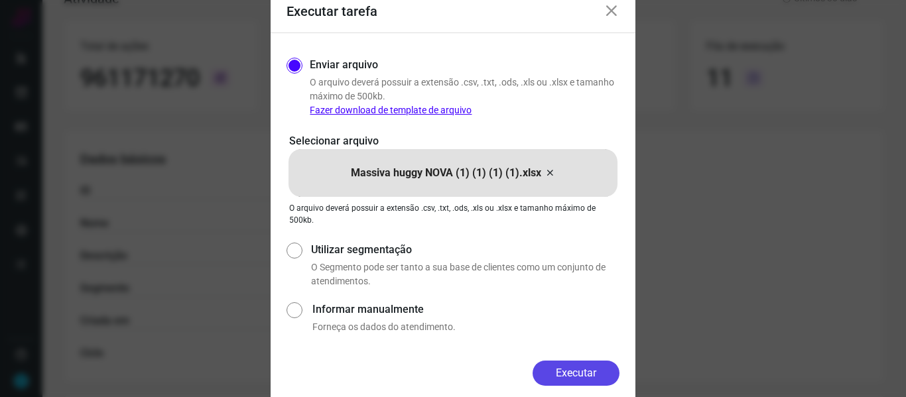
click at [578, 361] on button "Executar" at bounding box center [576, 373] width 87 height 25
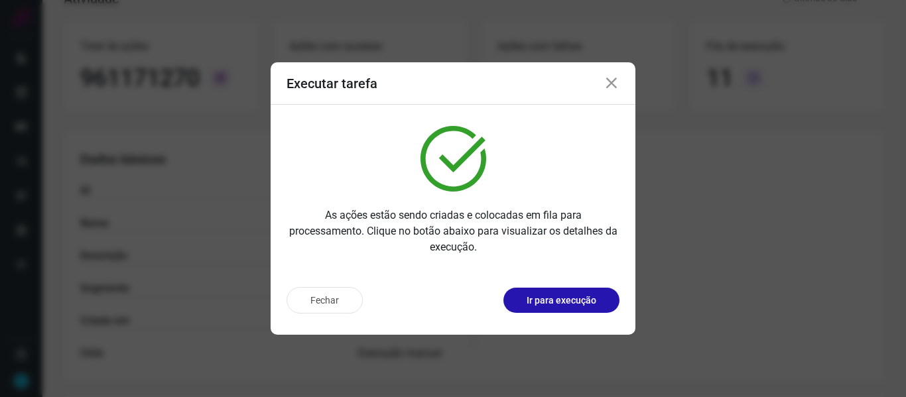
click at [610, 86] on icon at bounding box center [612, 84] width 16 height 16
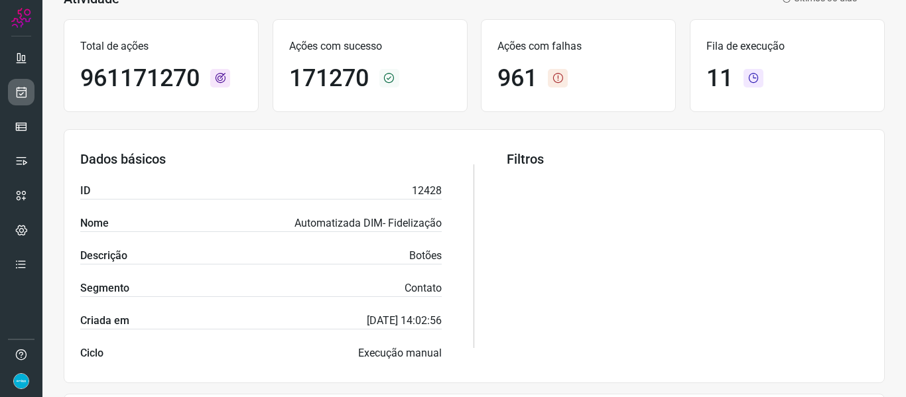
click at [11, 91] on link at bounding box center [21, 92] width 27 height 27
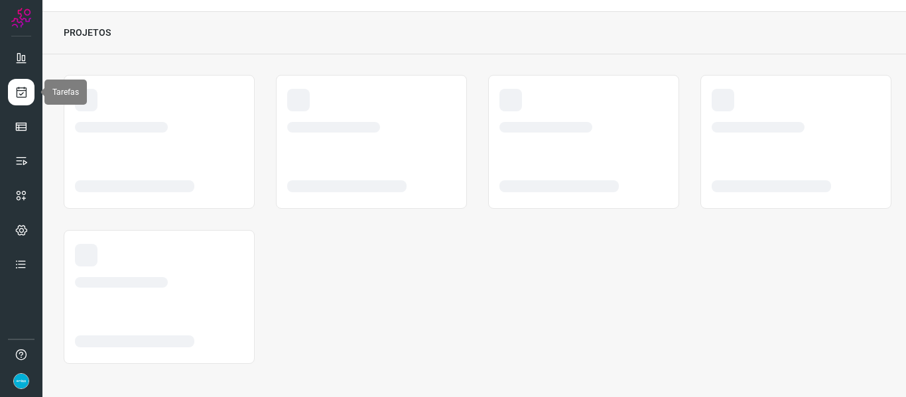
scroll to position [31, 0]
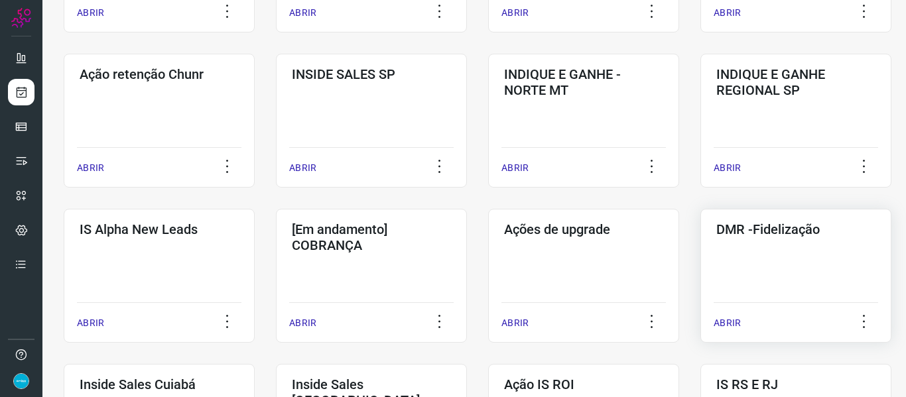
click at [734, 322] on p "ABRIR" at bounding box center [727, 323] width 27 height 14
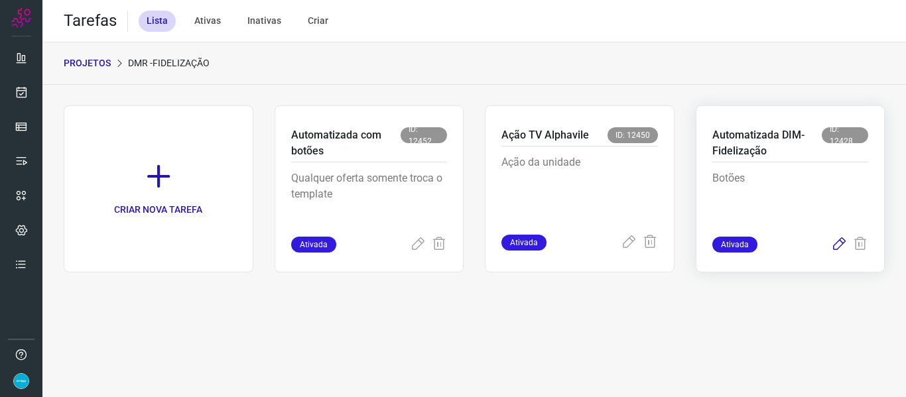
click at [823, 249] on icon at bounding box center [839, 245] width 16 height 16
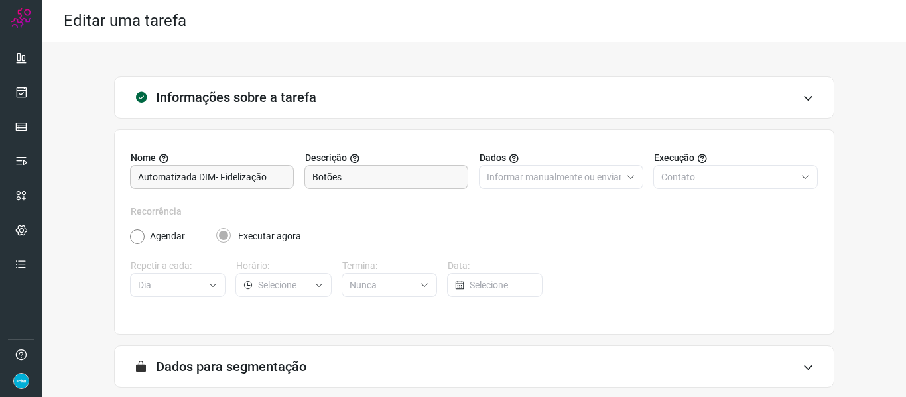
scroll to position [121, 0]
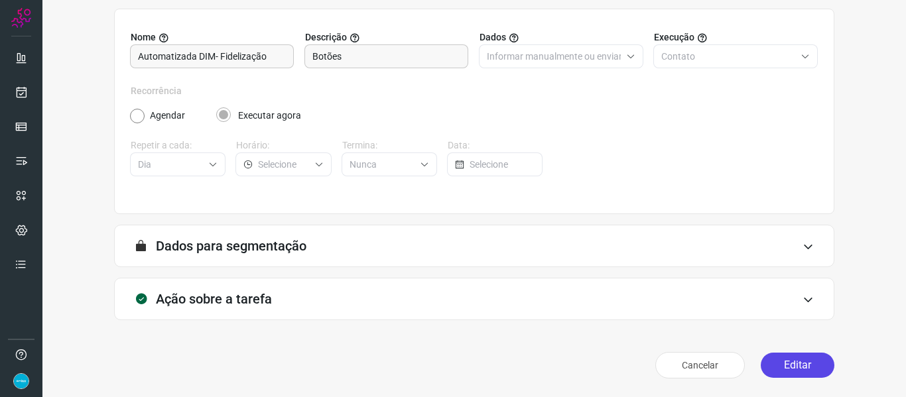
click at [789, 359] on button "Editar" at bounding box center [798, 365] width 74 height 25
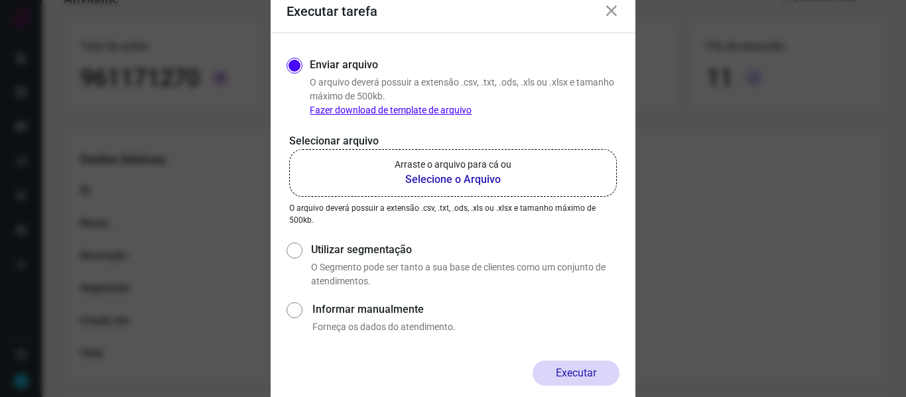
click at [450, 186] on b "Selecione o Arquivo" at bounding box center [453, 180] width 117 height 16
click at [0, 0] on input "Arraste o arquivo para cá ou Selecione o Arquivo" at bounding box center [0, 0] width 0 height 0
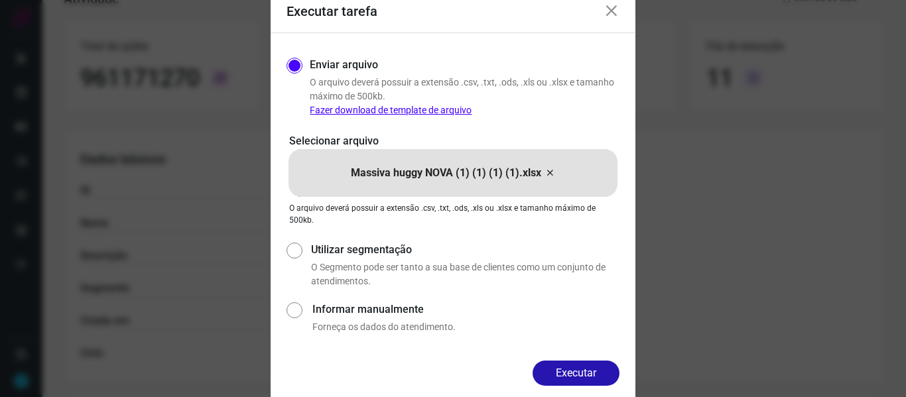
click at [560, 342] on div "Enviar arquivo O arquivo deverá possuir a extensão .csv, .txt, .ods, .xls ou .x…" at bounding box center [453, 197] width 365 height 328
click at [580, 361] on button "Executar" at bounding box center [576, 373] width 87 height 25
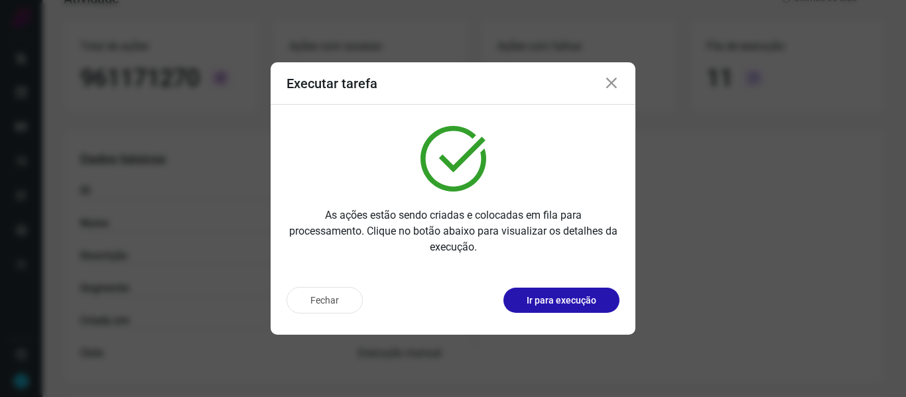
click at [611, 87] on icon at bounding box center [612, 84] width 16 height 16
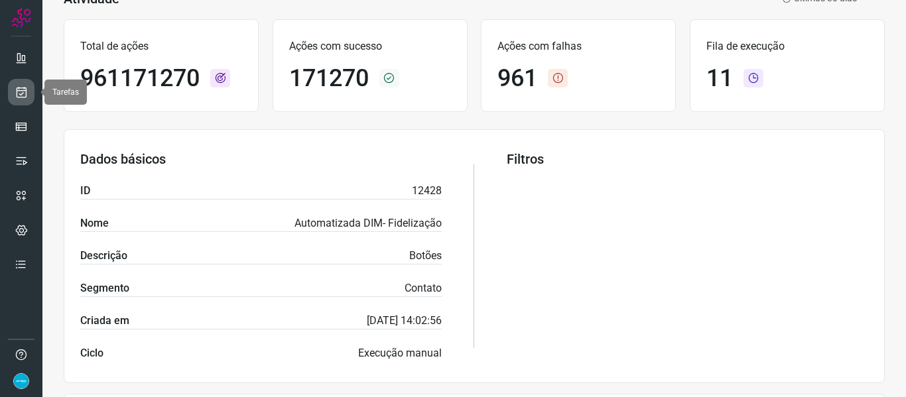
click at [24, 99] on link at bounding box center [21, 92] width 27 height 27
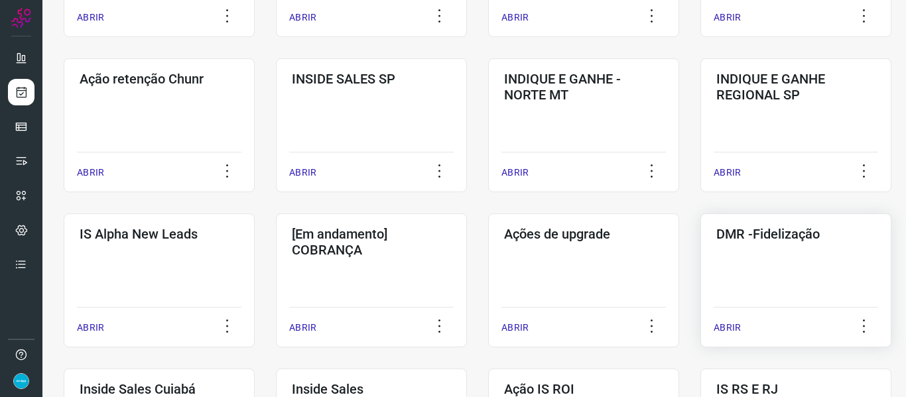
scroll to position [362, 0]
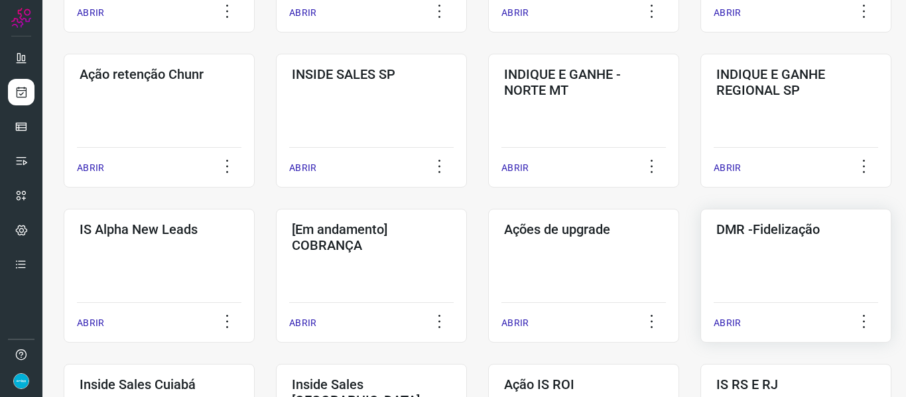
click at [732, 323] on p "ABRIR" at bounding box center [727, 323] width 27 height 14
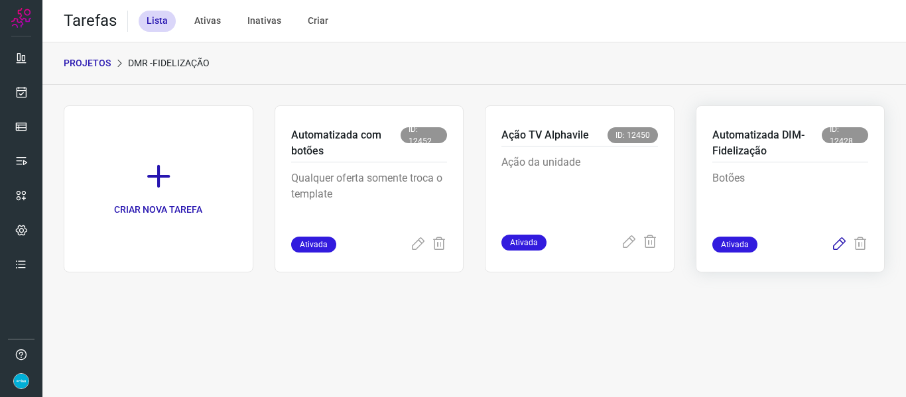
click at [823, 245] on icon at bounding box center [839, 245] width 16 height 16
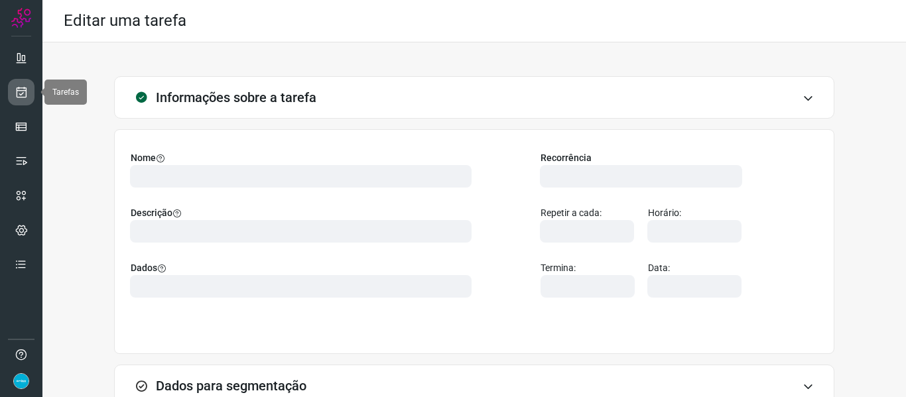
click at [18, 98] on icon at bounding box center [22, 92] width 14 height 13
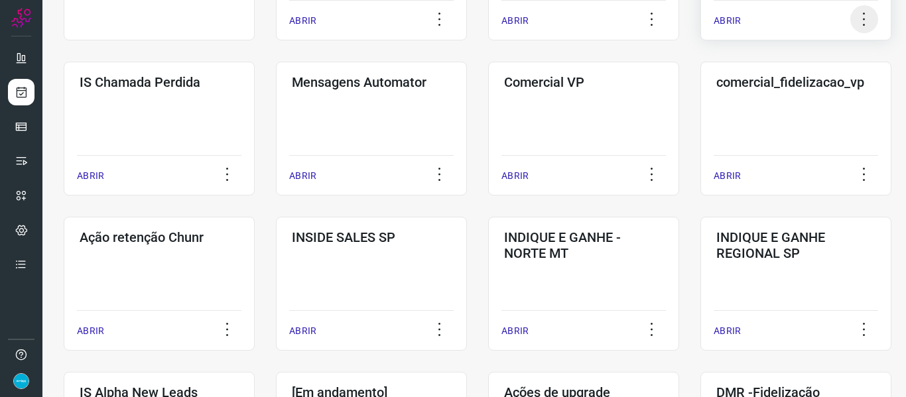
scroll to position [332, 0]
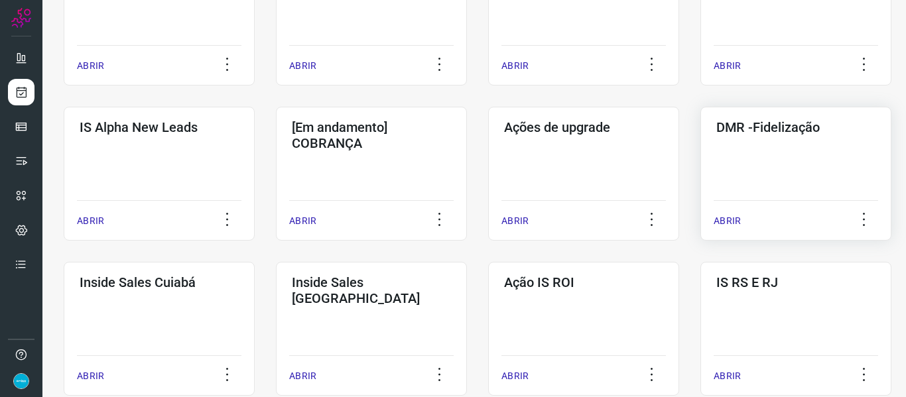
click at [726, 219] on p "ABRIR" at bounding box center [727, 221] width 27 height 14
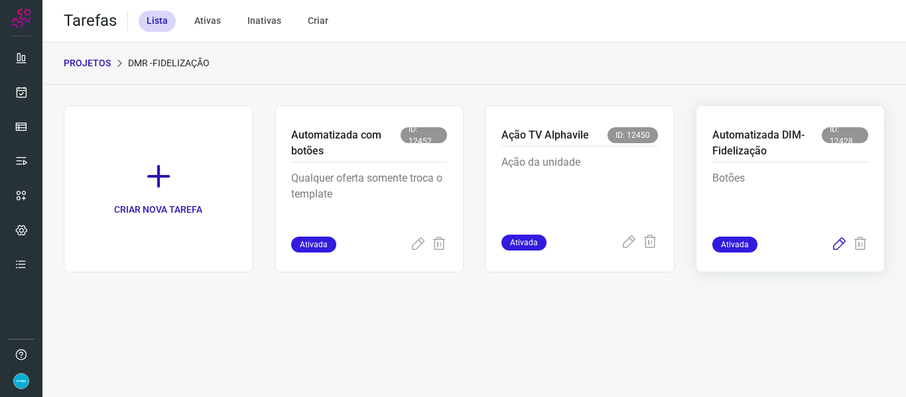
click at [823, 241] on icon at bounding box center [839, 245] width 16 height 16
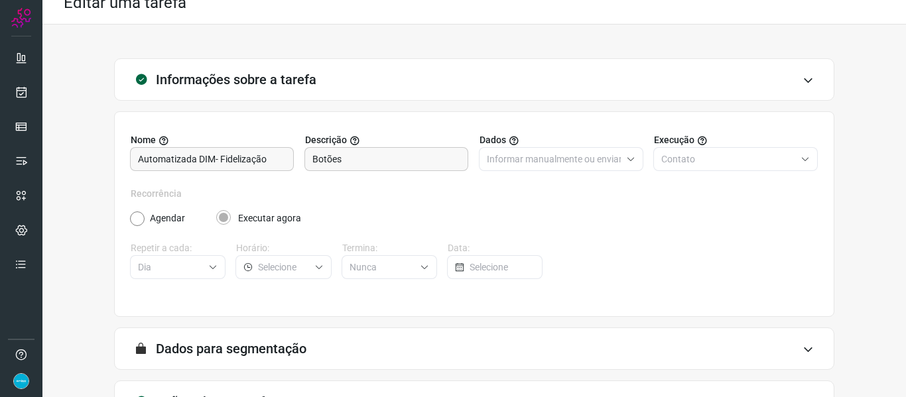
scroll to position [121, 0]
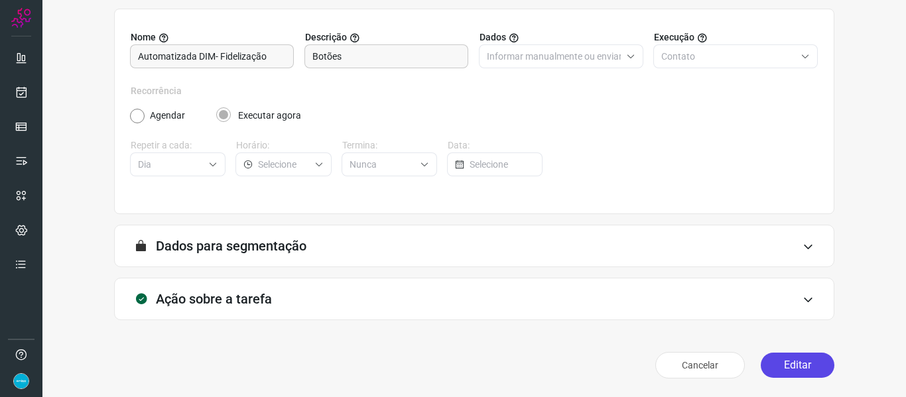
click at [787, 361] on button "Editar" at bounding box center [798, 365] width 74 height 25
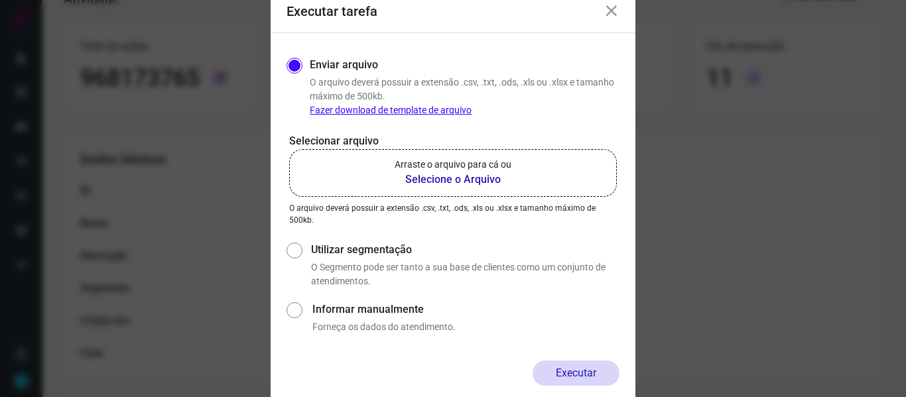
click at [471, 177] on b "Selecione o Arquivo" at bounding box center [453, 180] width 117 height 16
click at [0, 0] on input "Arraste o arquivo para cá ou Selecione o Arquivo" at bounding box center [0, 0] width 0 height 0
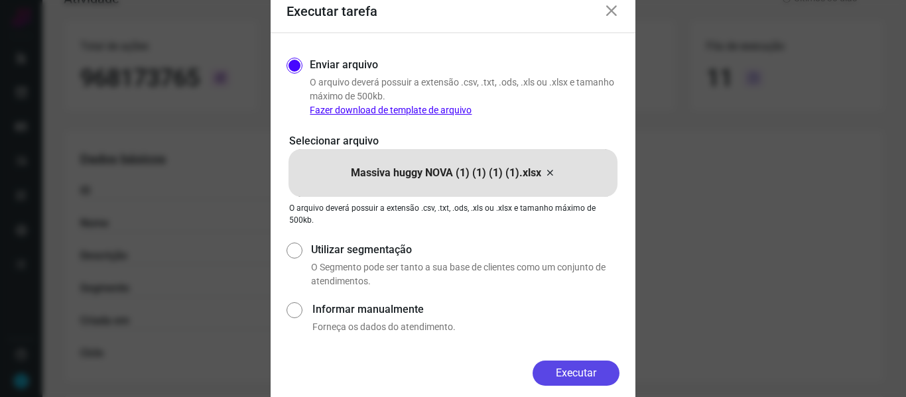
click at [592, 361] on button "Executar" at bounding box center [576, 373] width 87 height 25
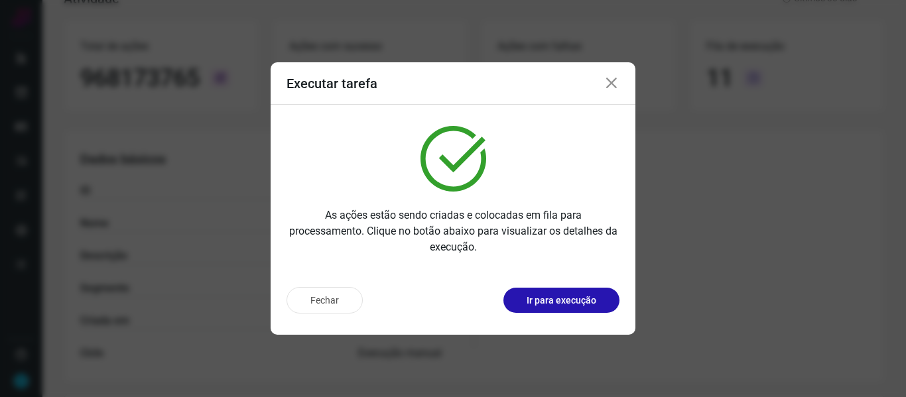
click at [614, 88] on icon at bounding box center [612, 84] width 16 height 16
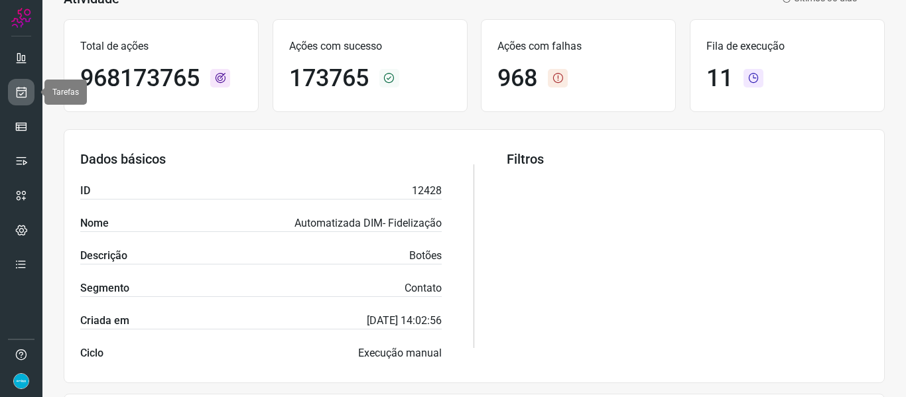
click at [26, 100] on link at bounding box center [21, 92] width 27 height 27
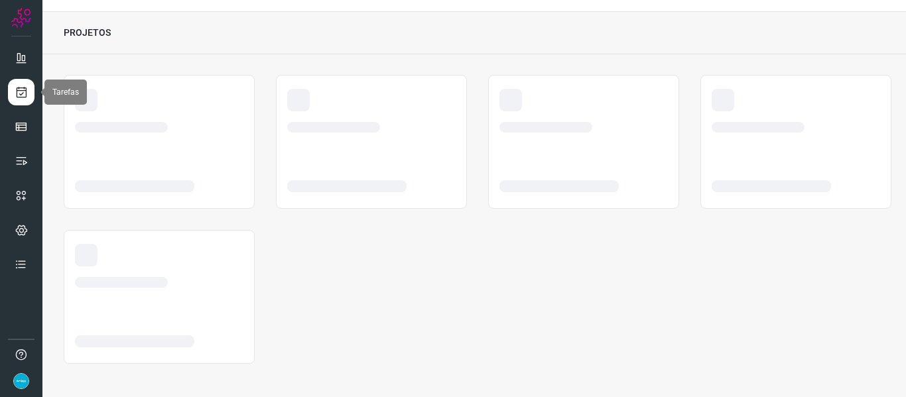
scroll to position [31, 0]
